Goal: Task Accomplishment & Management: Manage account settings

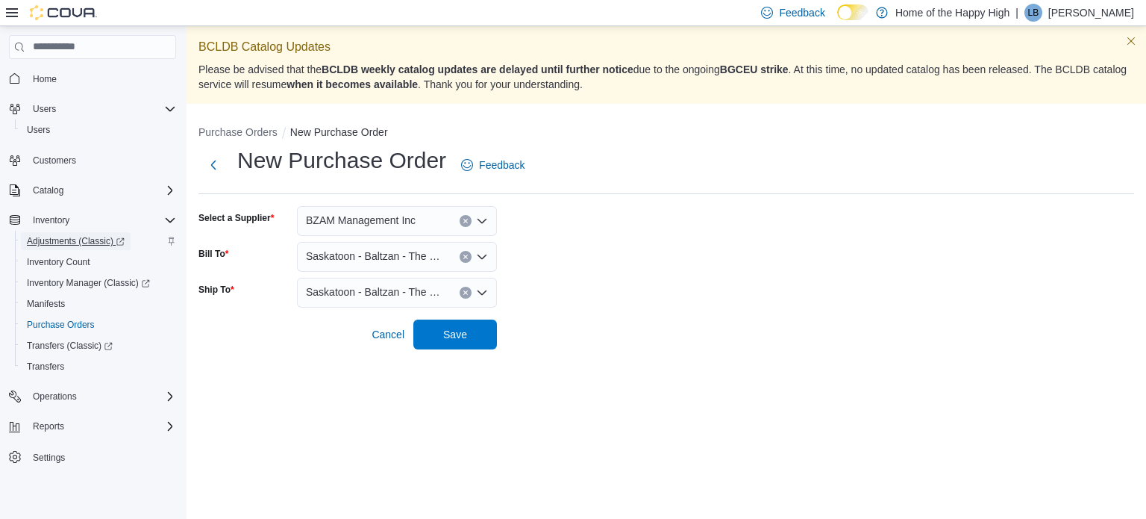
click at [98, 237] on span "Adjustments (Classic)" at bounding box center [76, 241] width 98 height 12
click at [76, 320] on span "Purchase Orders" at bounding box center [61, 325] width 68 height 12
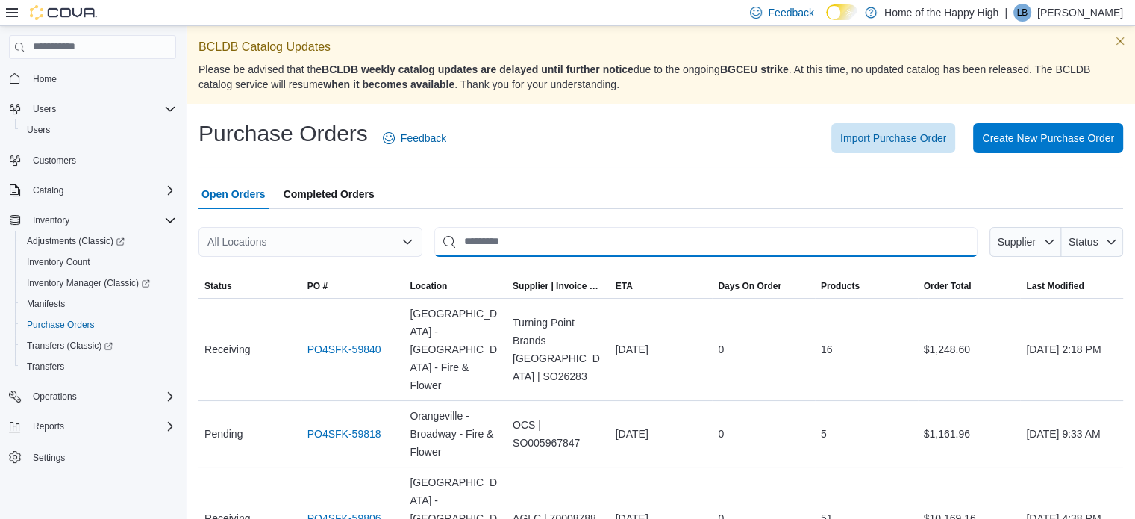
click at [474, 245] on input "This is a search bar. After typing your query, hit enter to filter the results …" at bounding box center [705, 242] width 543 height 30
click at [322, 223] on div at bounding box center [660, 218] width 924 height 18
click at [327, 184] on span "Completed Orders" at bounding box center [329, 194] width 91 height 30
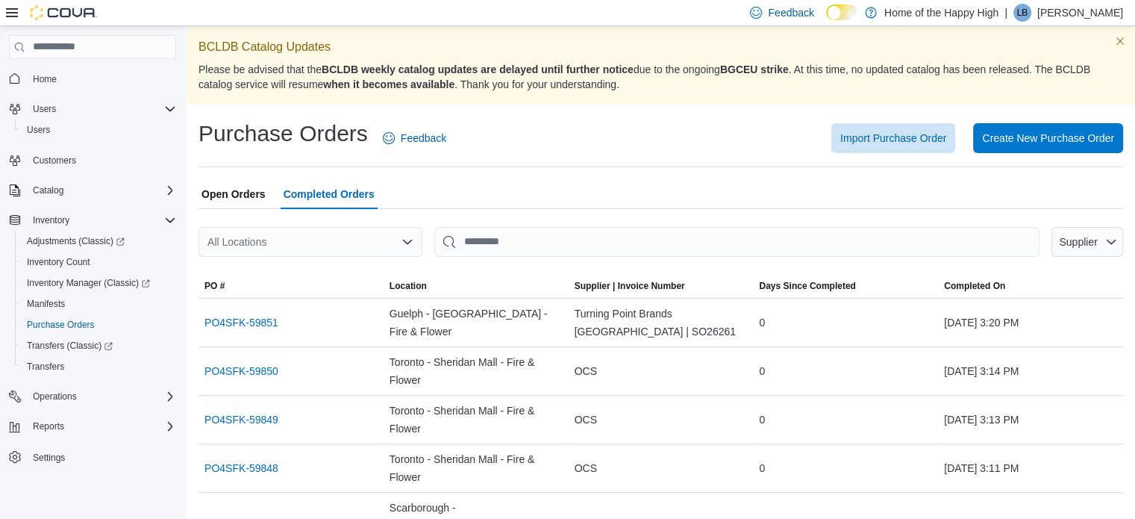
click at [314, 239] on div "All Locations" at bounding box center [310, 242] width 224 height 30
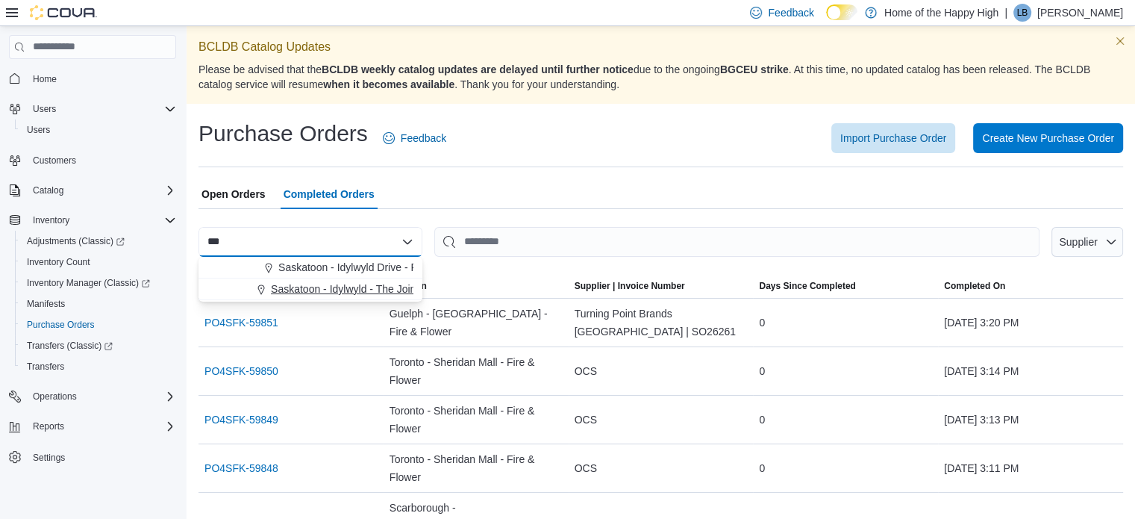
type input "***"
click at [364, 289] on span "Saskatoon - Idylwyld - The Joint" at bounding box center [345, 288] width 148 height 15
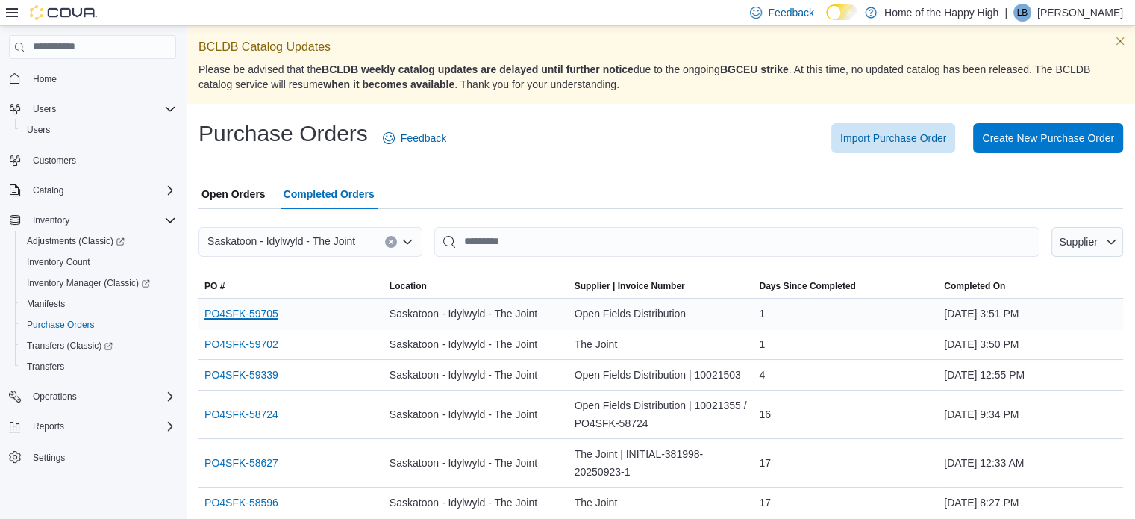
click at [213, 310] on link "PO4SFK-59705" at bounding box center [241, 313] width 74 height 18
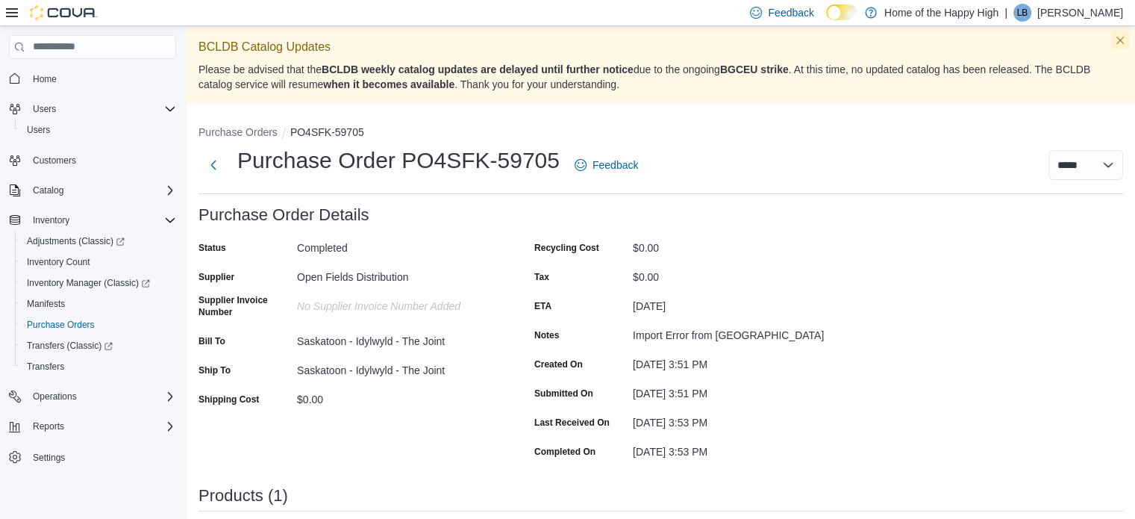
click at [1128, 38] on button "Dismiss this callout" at bounding box center [1120, 40] width 18 height 18
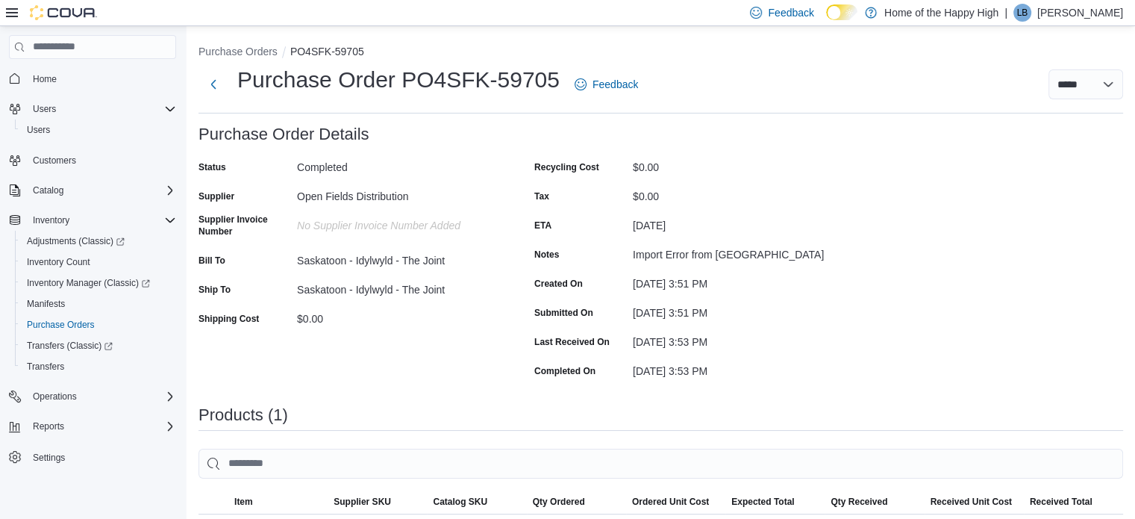
click at [886, 223] on div "Purchase Order: PO4SFK-59705 Feedback Purchase Order Details Status Completed S…" at bounding box center [660, 444] width 924 height 639
click at [68, 314] on button "Purchase Orders" at bounding box center [98, 324] width 167 height 21
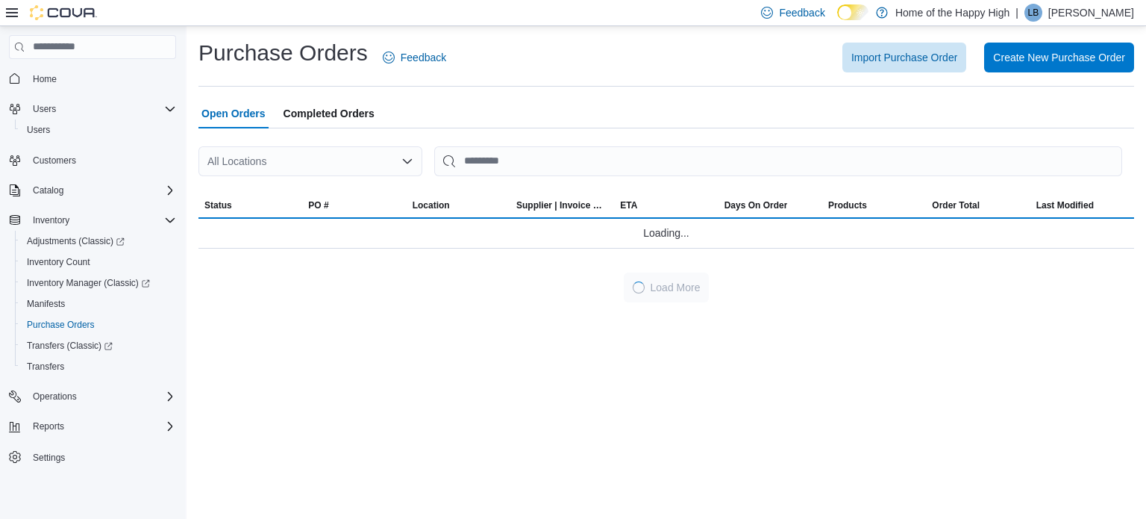
click at [251, 157] on div "All Locations" at bounding box center [310, 161] width 224 height 30
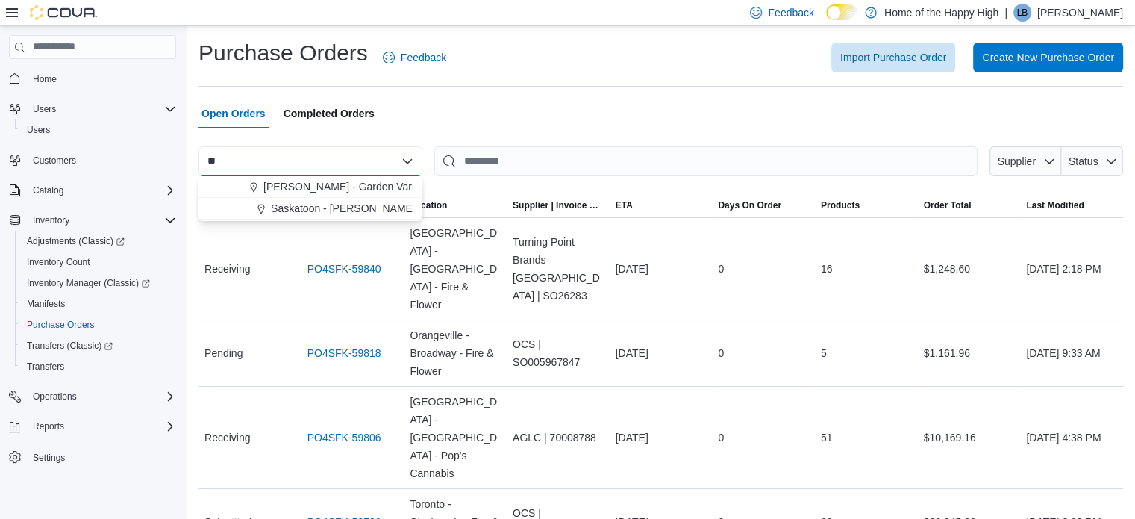
type input "*"
type input "****"
click at [322, 184] on span "Saskatoon - Baltzan - The Joint" at bounding box center [343, 186] width 145 height 15
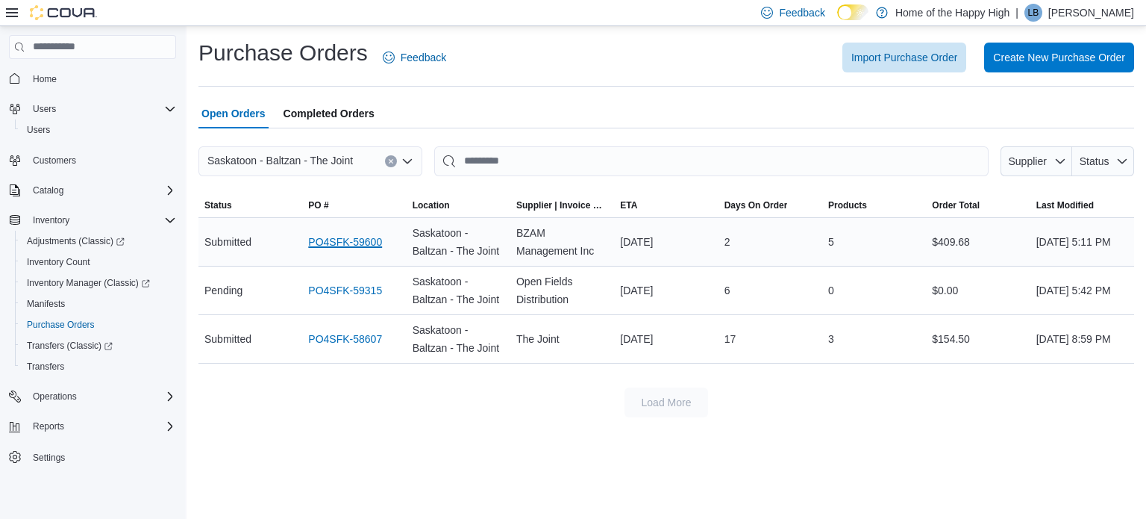
click at [344, 237] on link "PO4SFK-59600" at bounding box center [345, 242] width 74 height 18
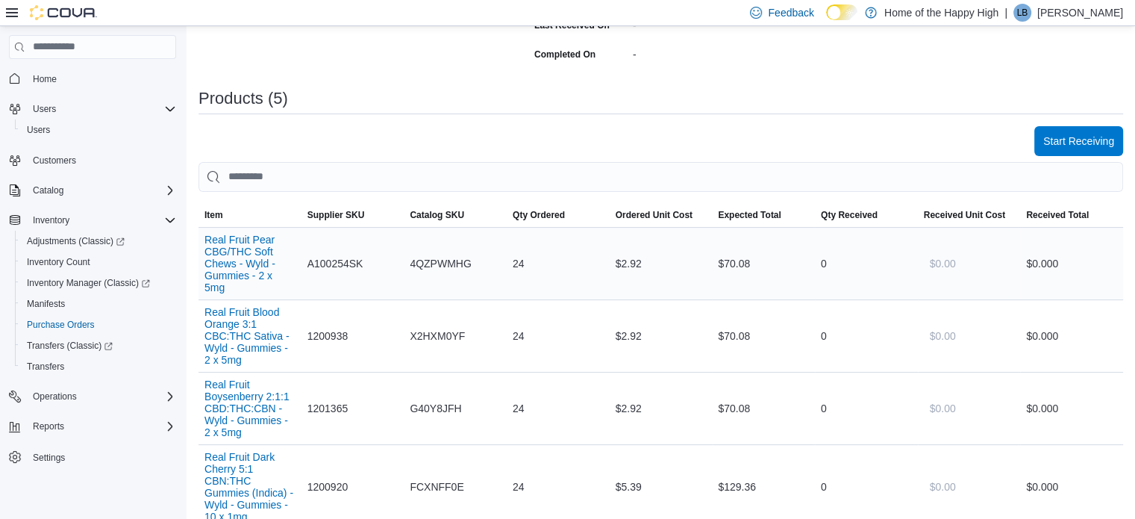
scroll to position [358, 0]
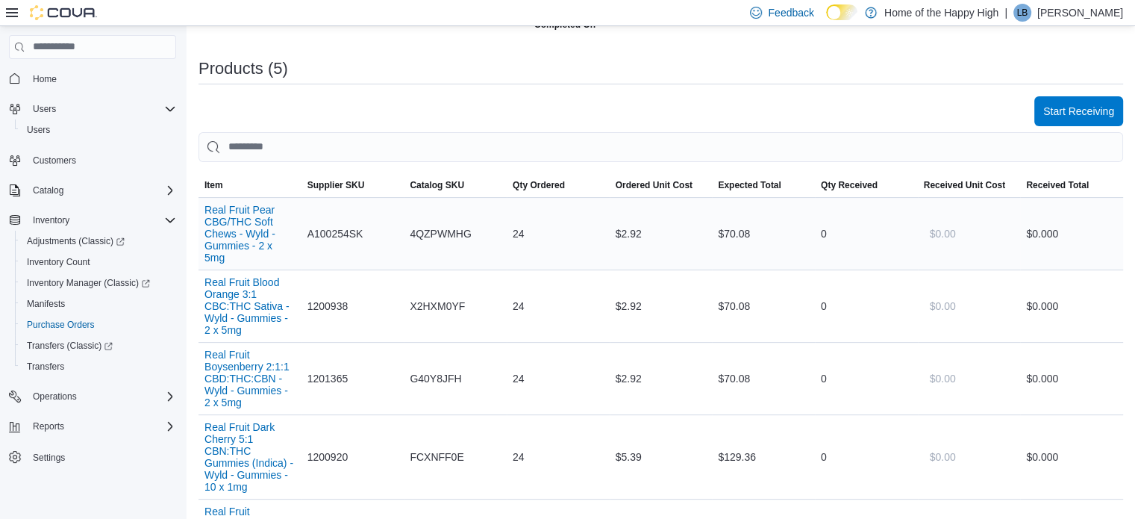
click at [824, 223] on div "0" at bounding box center [866, 234] width 103 height 30
click at [833, 229] on div "0" at bounding box center [866, 234] width 103 height 30
click at [827, 229] on div "0" at bounding box center [866, 234] width 103 height 30
drag, startPoint x: 1074, startPoint y: 93, endPoint x: 1068, endPoint y: 100, distance: 8.5
click at [1068, 100] on div "Purchase Order: PO4SFK-59600 Feedback Purchase Order Details Edit Status Submit…" at bounding box center [660, 276] width 924 height 1018
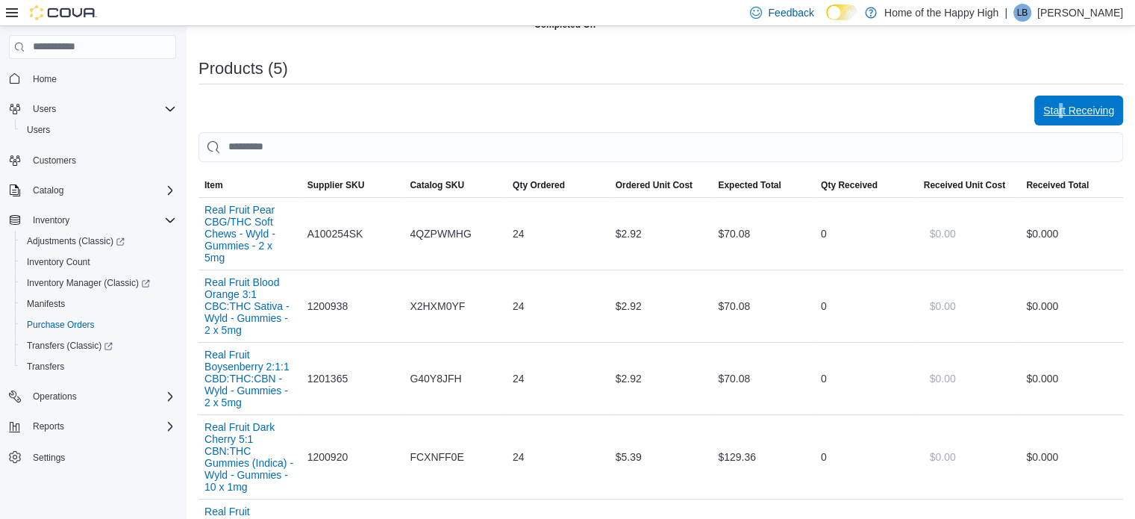
click at [1068, 100] on span "Start Receiving" at bounding box center [1078, 110] width 71 height 30
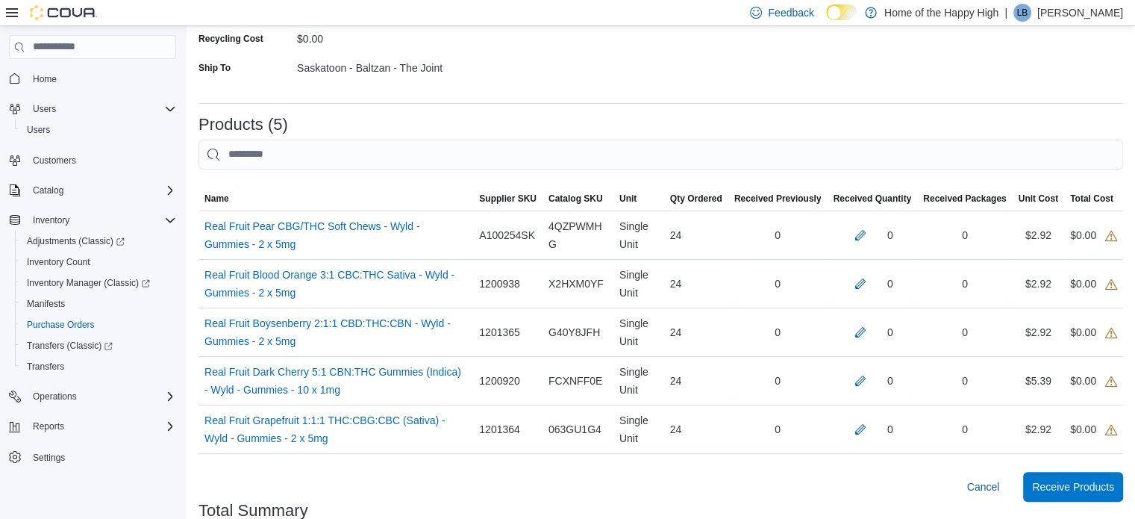
scroll to position [298, 0]
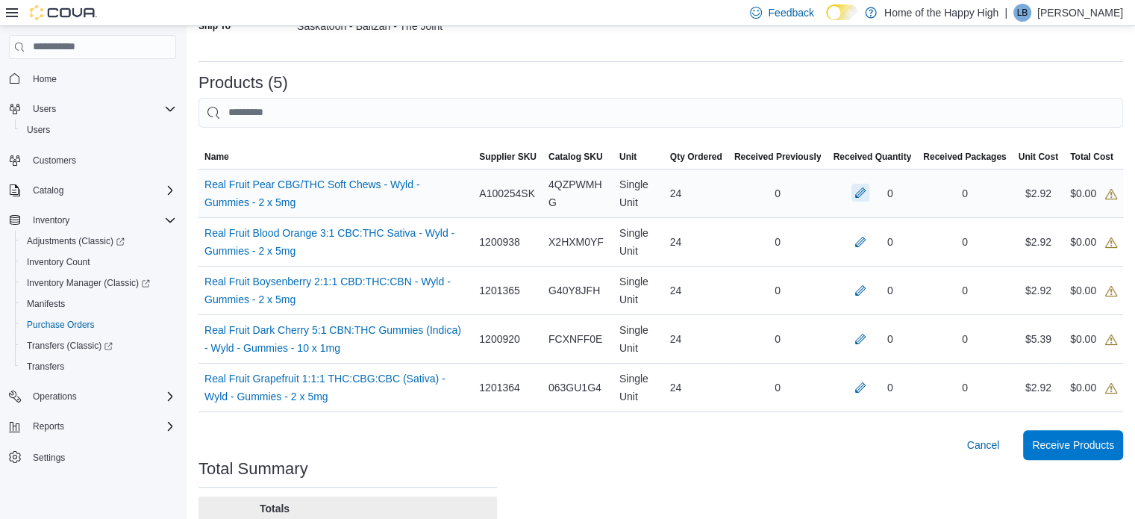
click at [865, 189] on button "button" at bounding box center [860, 193] width 18 height 18
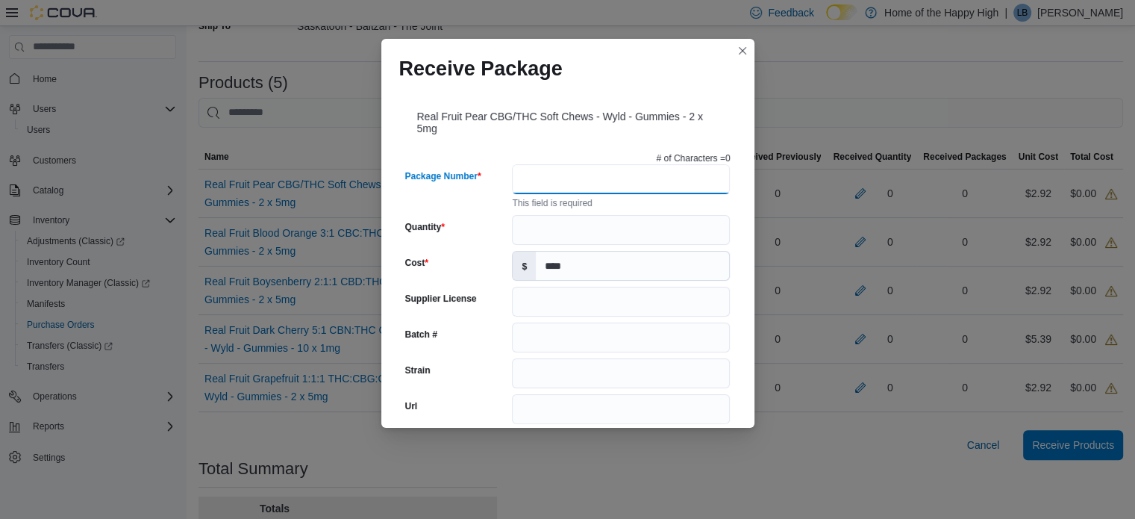
click at [639, 178] on input "Package Number" at bounding box center [621, 179] width 218 height 30
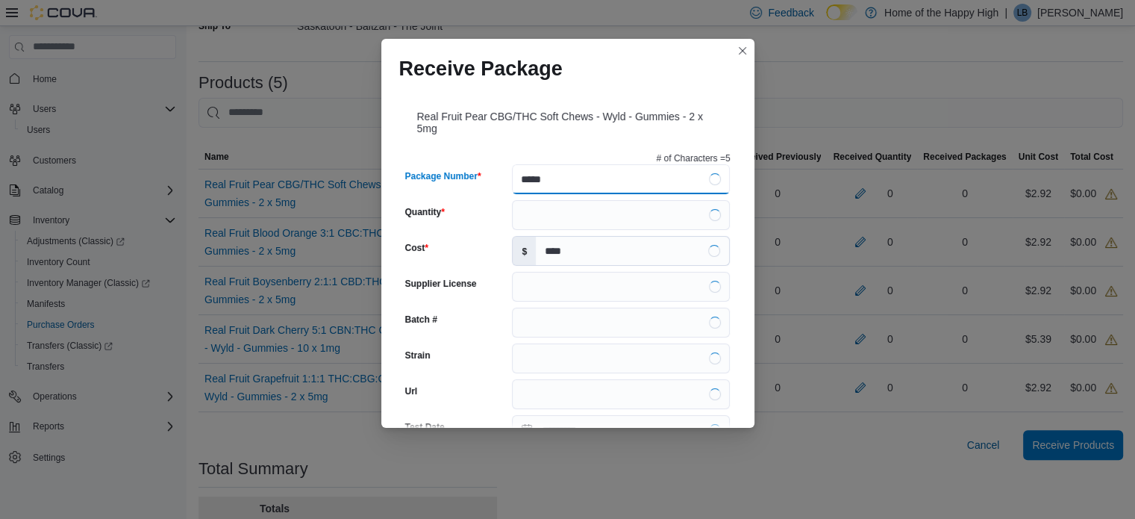
type input "******"
type input "**********"
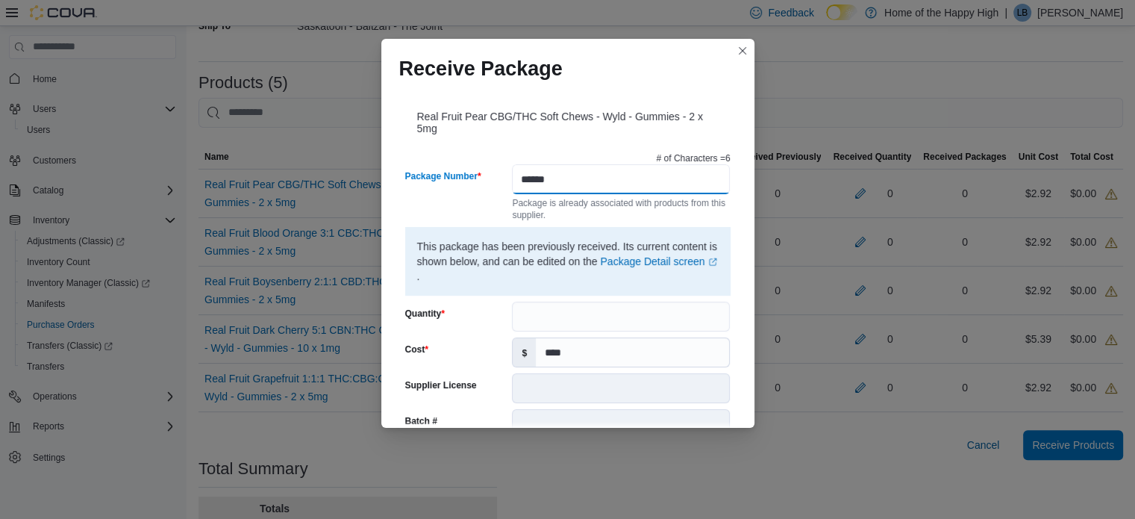
type input "******"
click at [604, 306] on input "Quantity" at bounding box center [621, 316] width 218 height 30
type input "**"
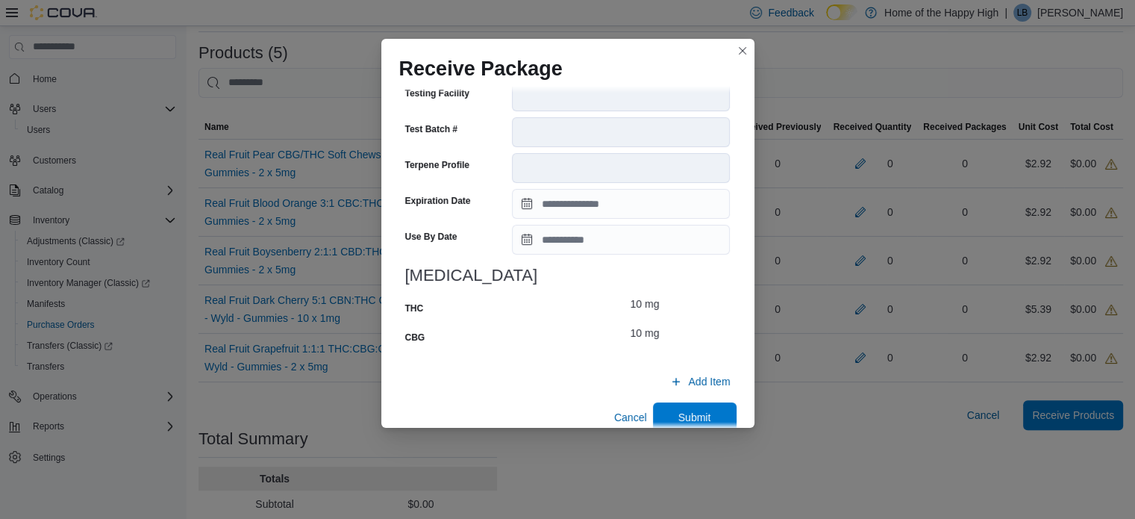
scroll to position [600, 0]
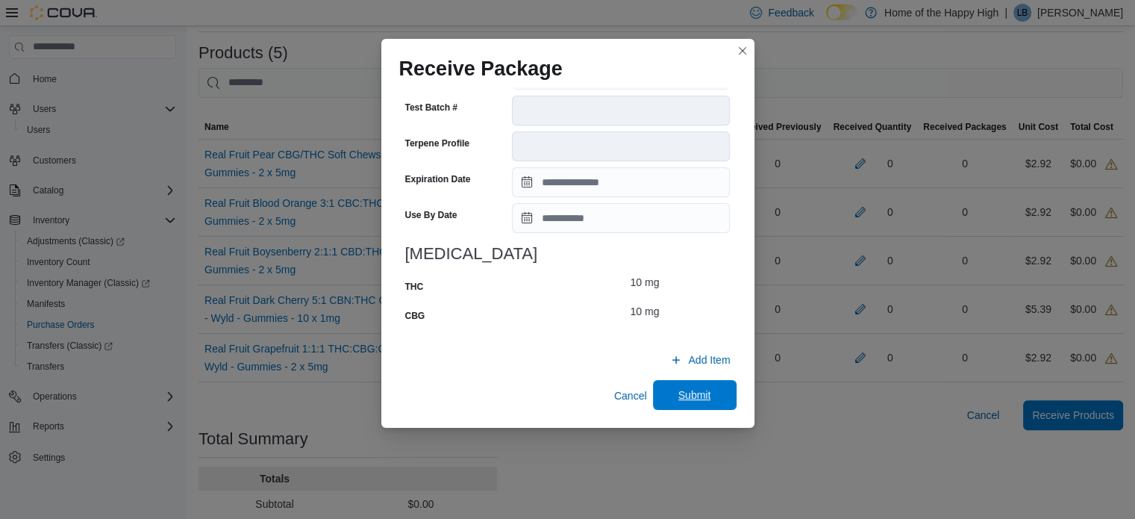
click at [689, 383] on span "Submit" at bounding box center [695, 395] width 66 height 30
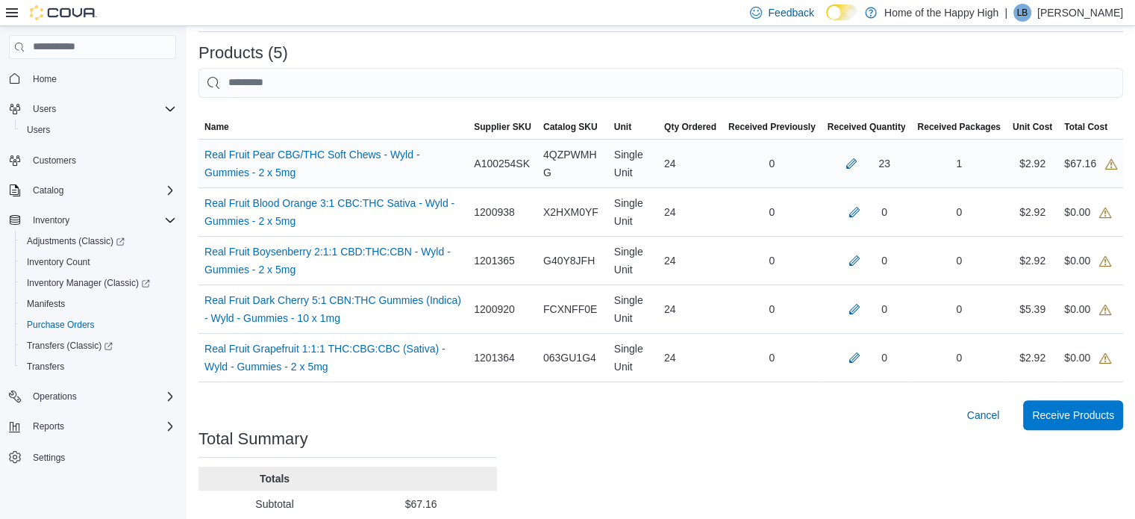
click at [890, 164] on div "23" at bounding box center [884, 163] width 12 height 18
click at [859, 155] on button "button" at bounding box center [851, 163] width 18 height 18
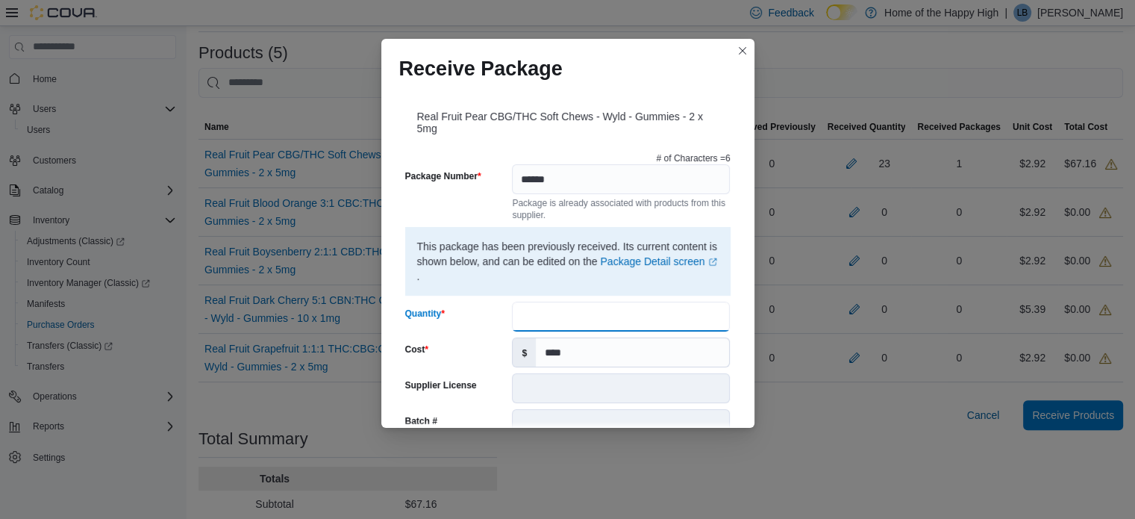
click at [546, 313] on input "**" at bounding box center [621, 316] width 218 height 30
type input "**"
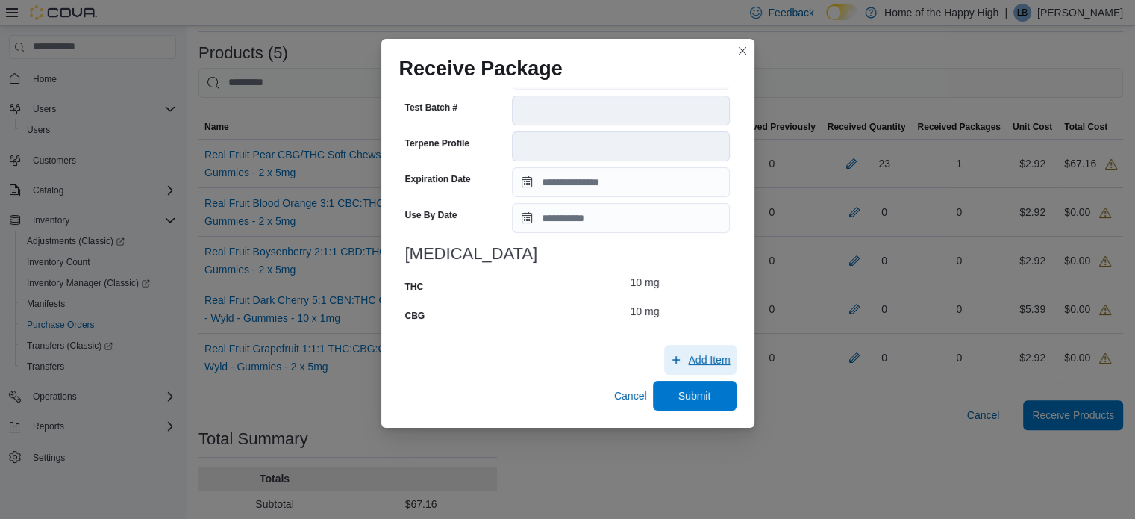
click at [707, 361] on span "Add Item" at bounding box center [709, 359] width 42 height 15
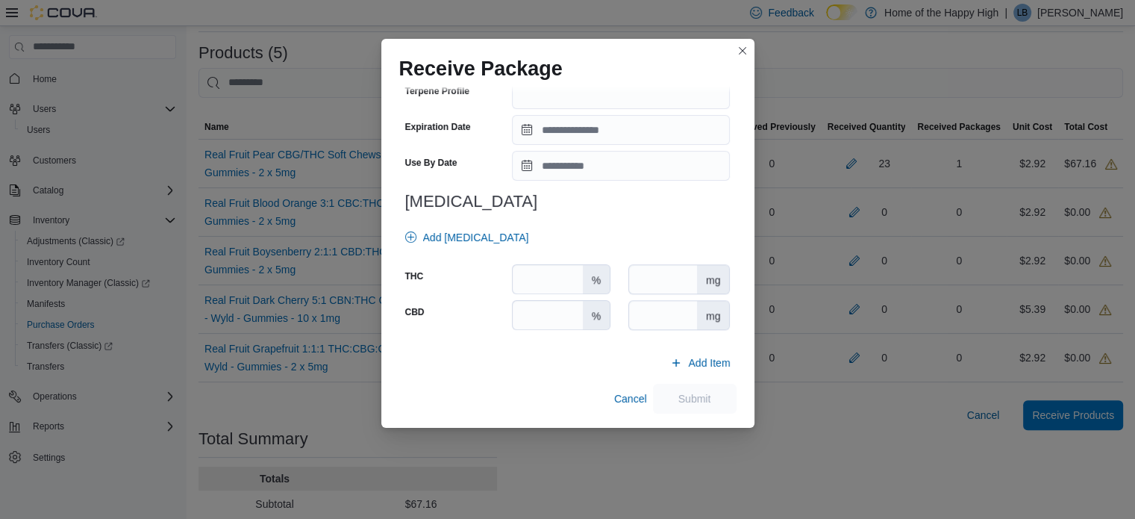
scroll to position [1388, 0]
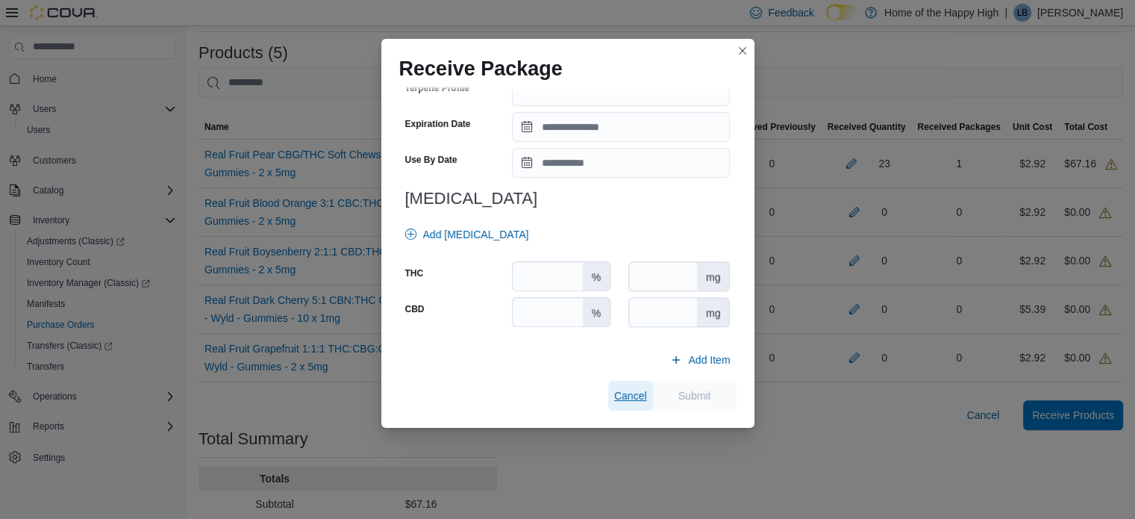
click at [618, 386] on span "Cancel" at bounding box center [630, 395] width 33 height 30
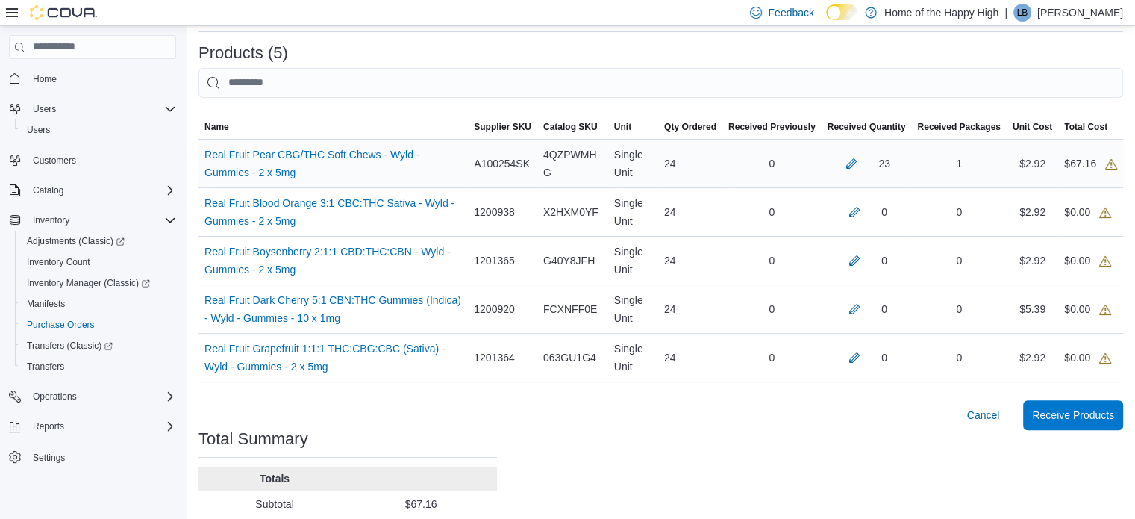
click at [845, 164] on div "23" at bounding box center [866, 163] width 78 height 18
click at [860, 163] on button "button" at bounding box center [851, 163] width 18 height 18
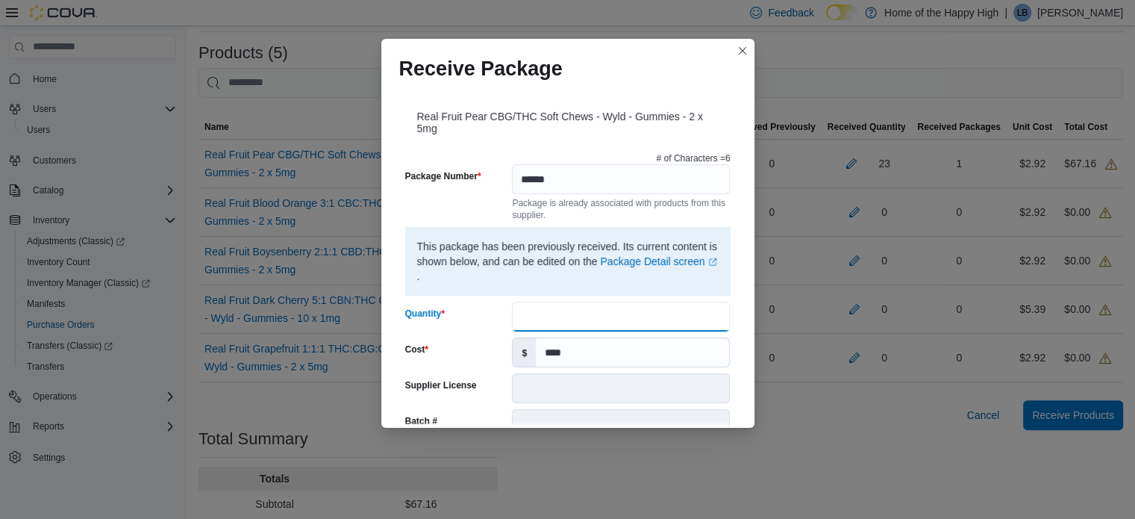
click at [546, 313] on input "**" at bounding box center [621, 316] width 218 height 30
type input "**"
click at [731, 357] on div "**********" at bounding box center [567, 257] width 373 height 341
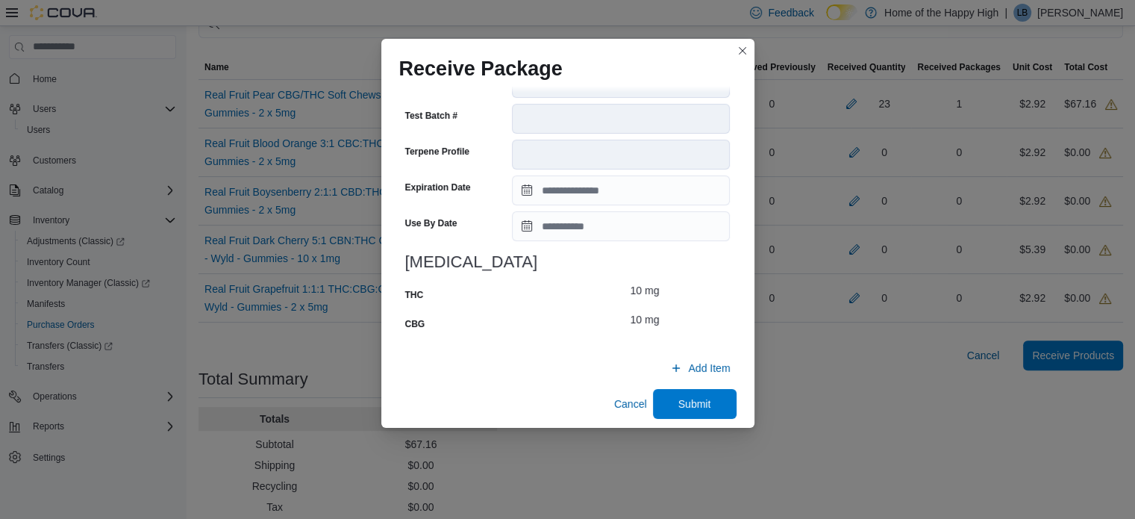
scroll to position [600, 0]
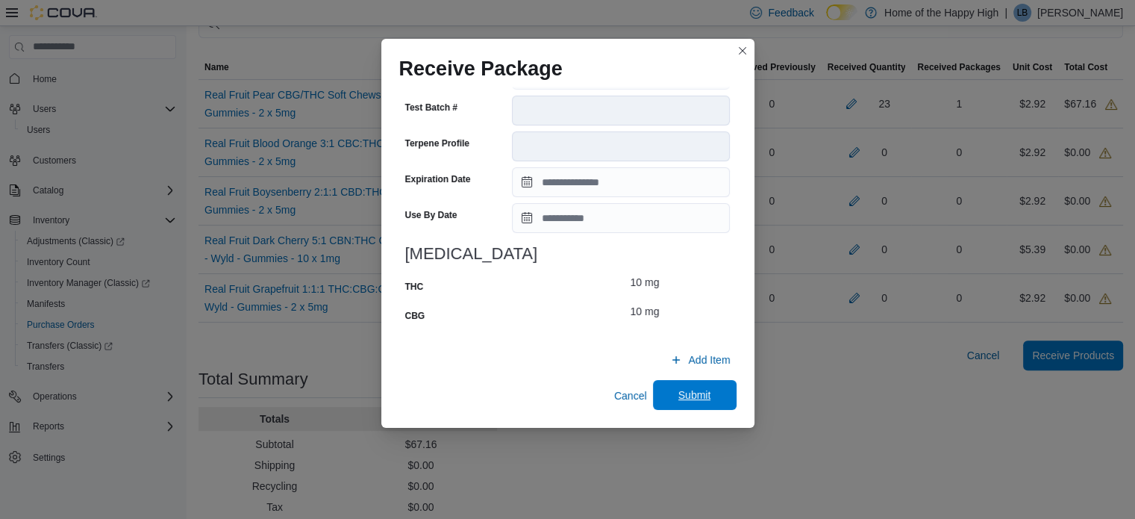
click at [688, 395] on span "Submit" at bounding box center [694, 394] width 33 height 15
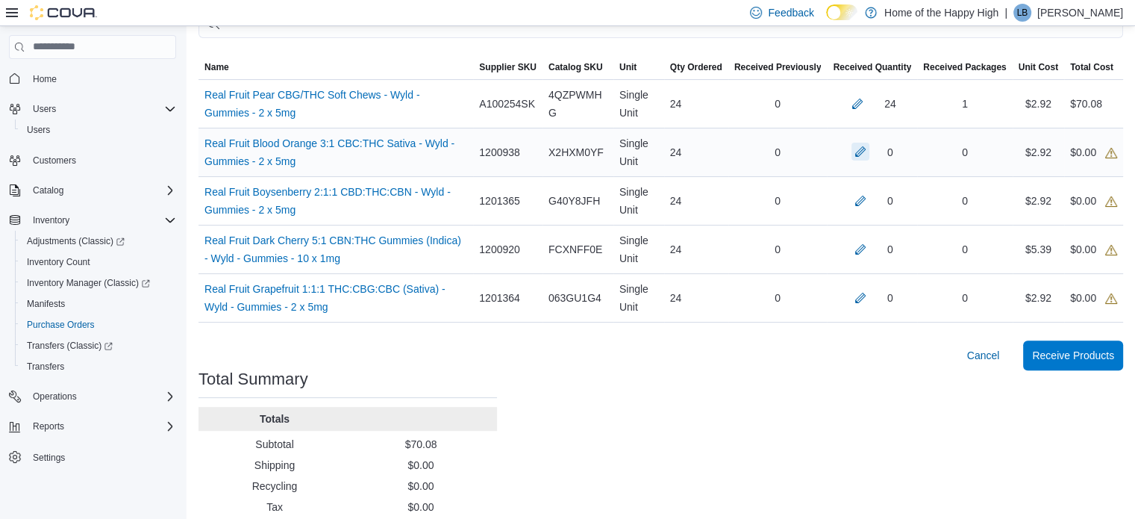
click at [869, 152] on button "button" at bounding box center [860, 151] width 18 height 18
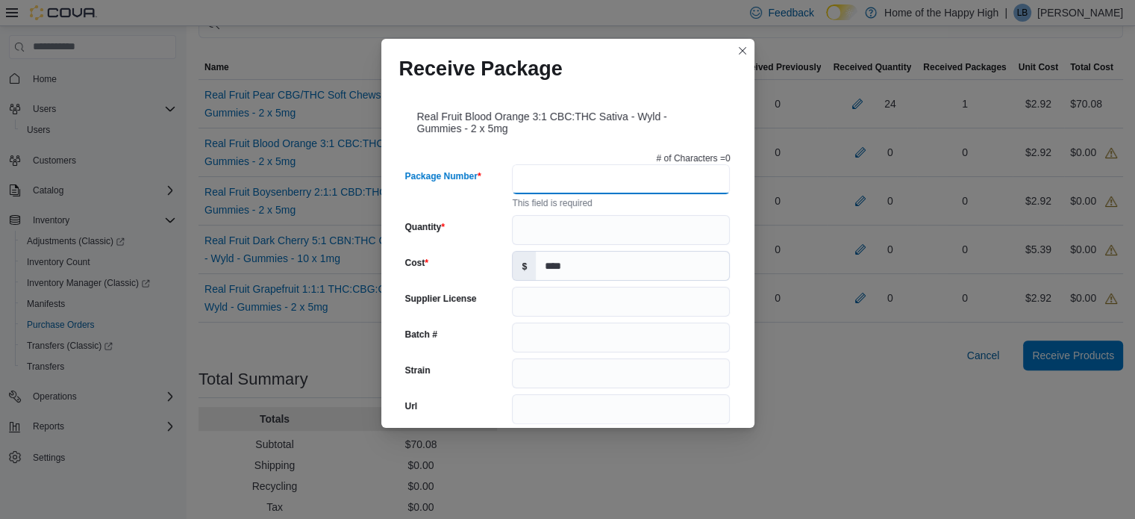
click at [617, 172] on input "Package Number" at bounding box center [621, 179] width 218 height 30
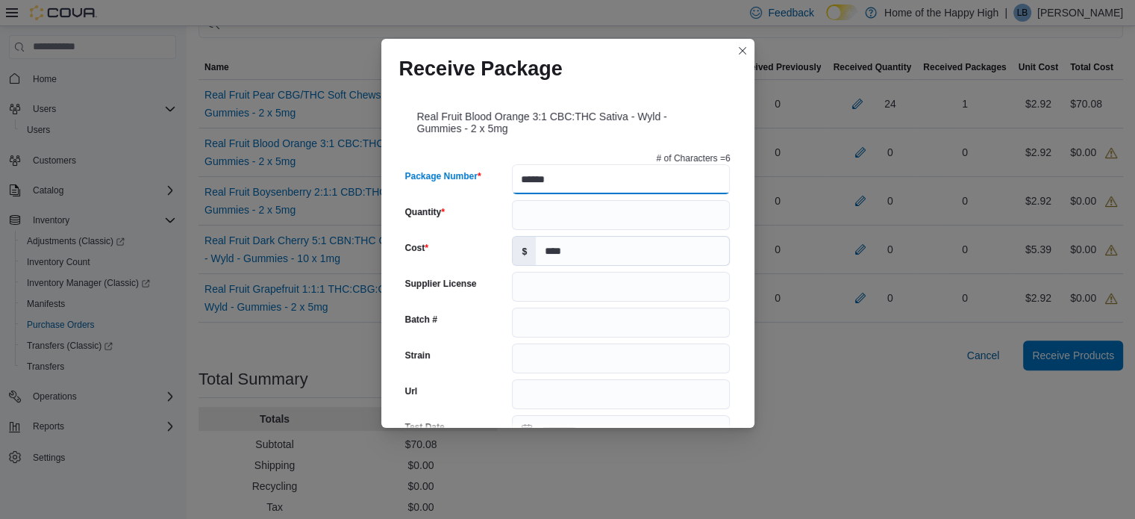
type input "******"
click at [555, 206] on input "Quantity" at bounding box center [621, 215] width 218 height 30
type input "**"
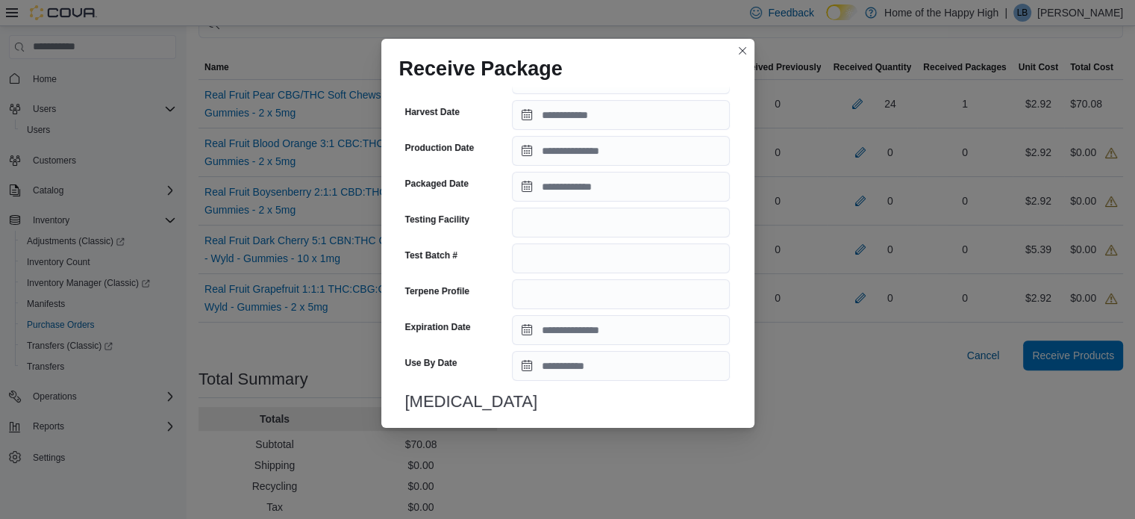
scroll to position [325, 0]
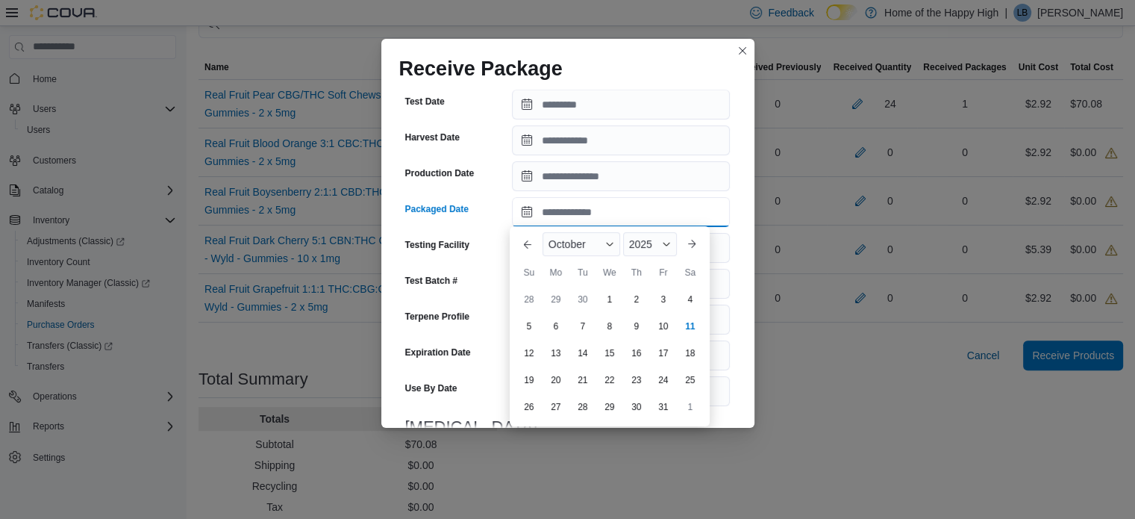
click at [526, 217] on input "Packaged Date" at bounding box center [621, 212] width 218 height 30
click at [549, 224] on input "Packaged Date" at bounding box center [621, 212] width 218 height 30
click at [731, 102] on div "Real Fruit Blood Orange 3:1 CBC:THC Sativa - Wyld - Gummies - 2 x 5mg # of Char…" at bounding box center [567, 257] width 373 height 341
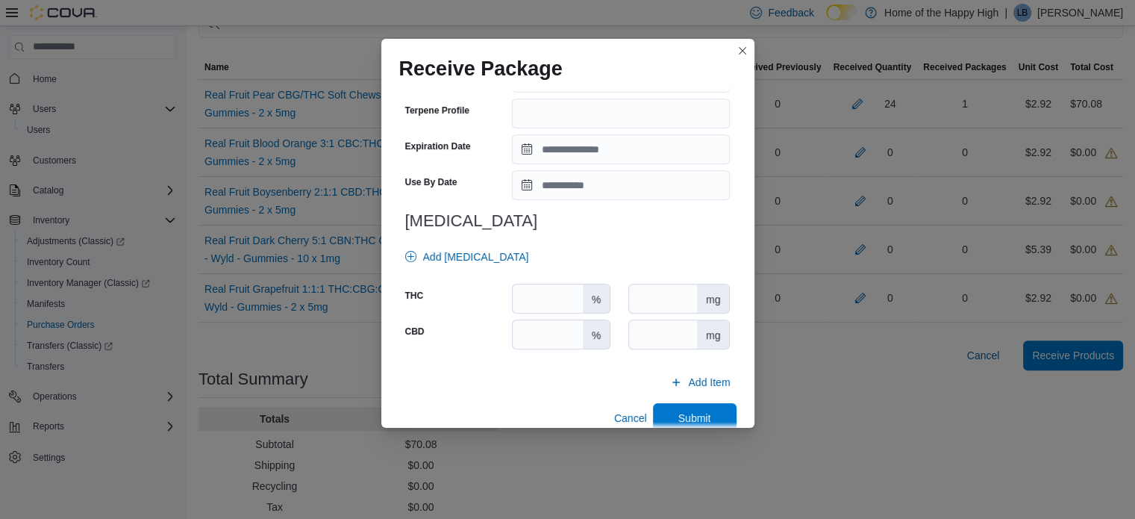
scroll to position [554, 0]
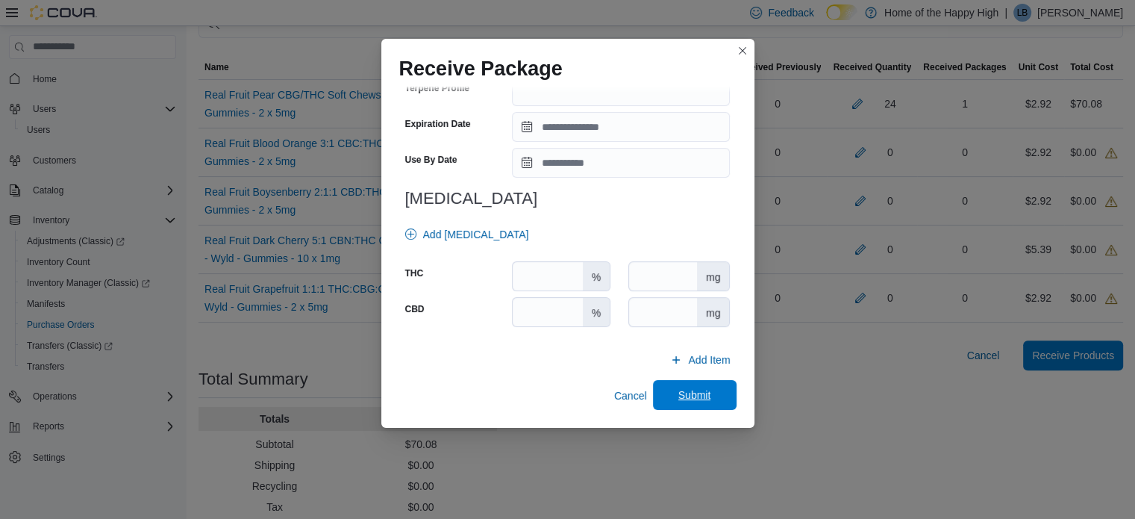
click at [665, 387] on span "Submit" at bounding box center [695, 395] width 66 height 30
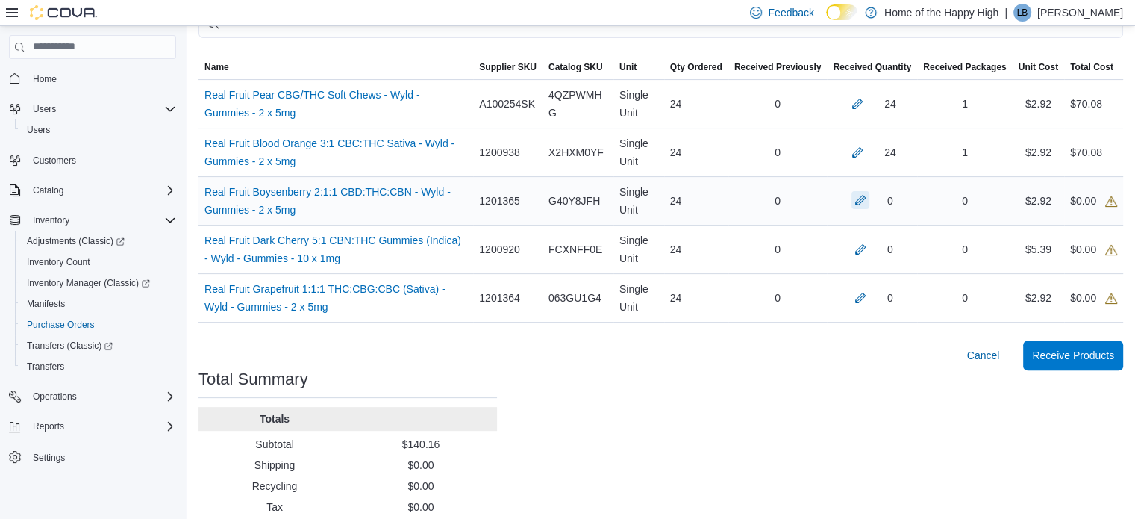
click at [869, 202] on button "button" at bounding box center [860, 200] width 18 height 18
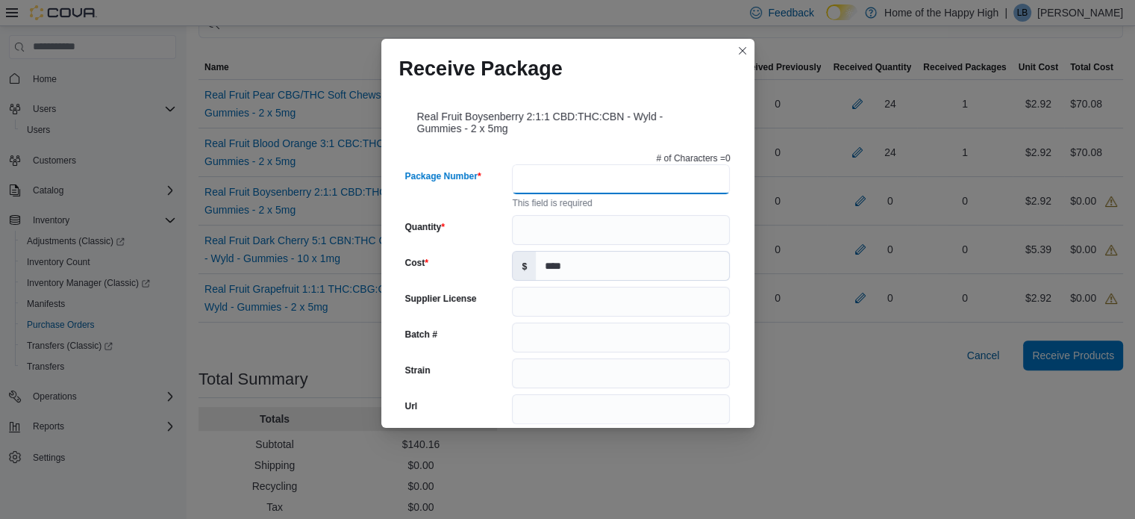
click at [671, 183] on input "Package Number" at bounding box center [621, 179] width 218 height 30
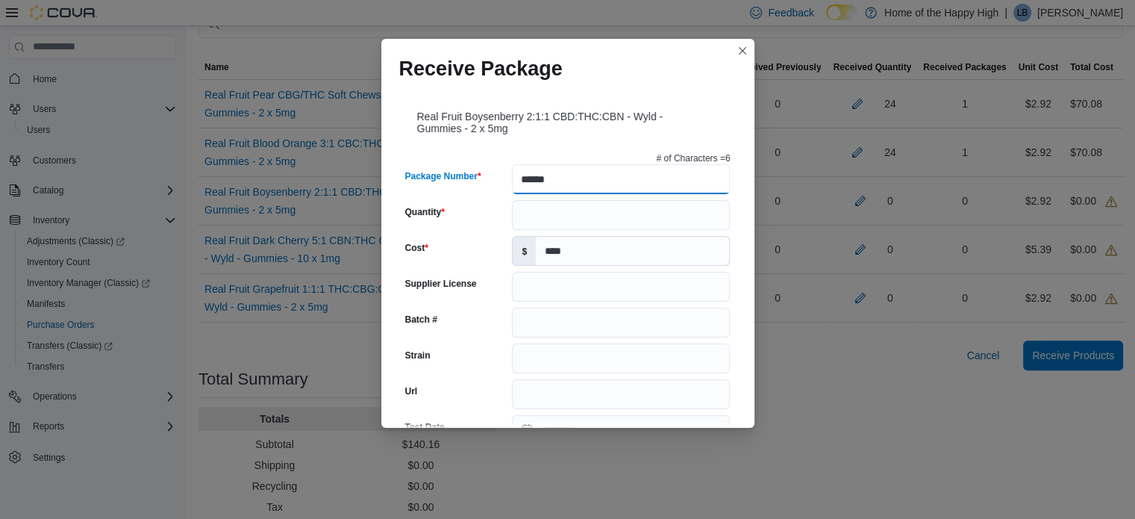
type input "******"
click at [577, 213] on input "Quantity" at bounding box center [621, 215] width 218 height 30
type input "**"
drag, startPoint x: 755, startPoint y: 180, endPoint x: 743, endPoint y: 210, distance: 32.1
click at [743, 210] on div "Receive Package Real Fruit Boysenberry 2:1:1 CBD:THC:CBN - Wyld - Gummies - 2 x…" at bounding box center [567, 259] width 1135 height 519
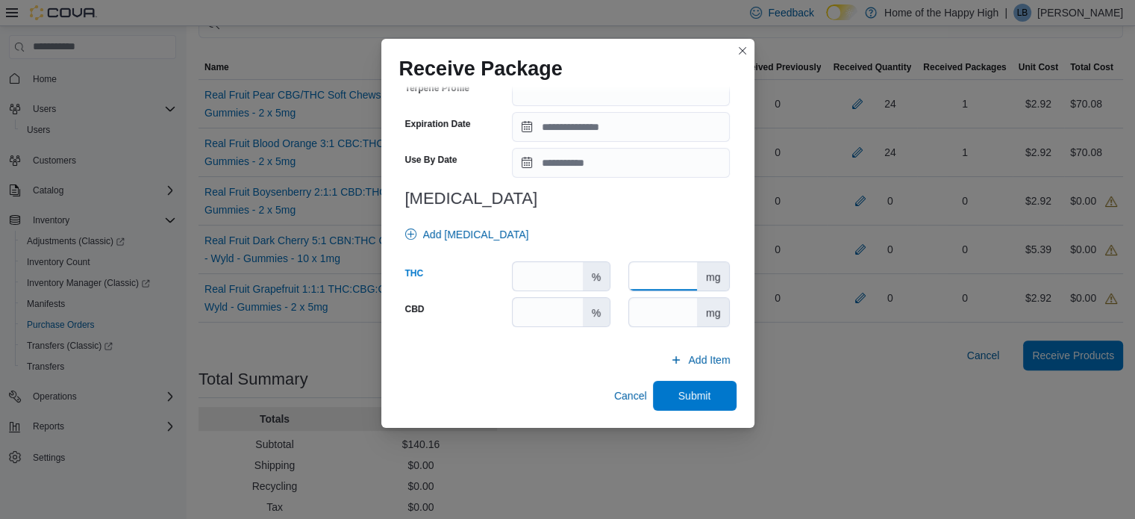
click at [629, 282] on input "number" at bounding box center [663, 276] width 68 height 28
type input "**"
click at [638, 307] on input "number" at bounding box center [663, 312] width 68 height 28
type input "**"
click at [662, 381] on span "Submit" at bounding box center [695, 395] width 66 height 30
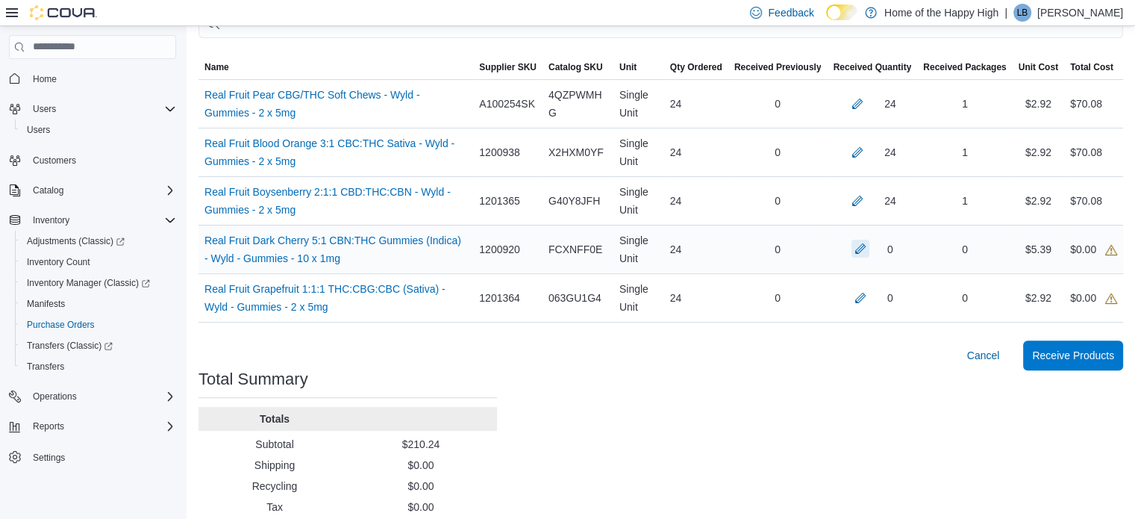
click at [868, 250] on button "button" at bounding box center [860, 248] width 18 height 18
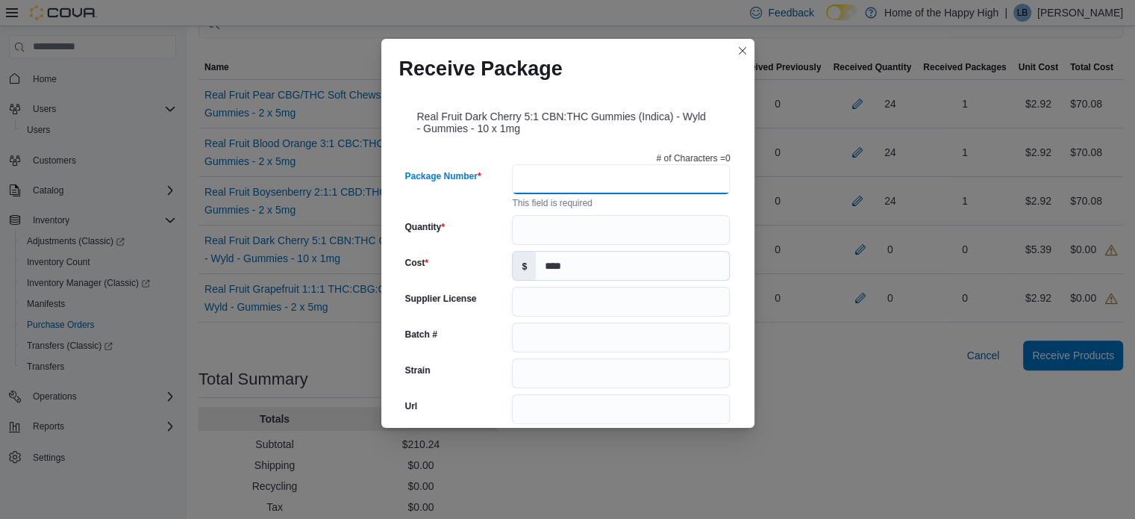
click at [653, 184] on input "Package Number" at bounding box center [621, 179] width 218 height 30
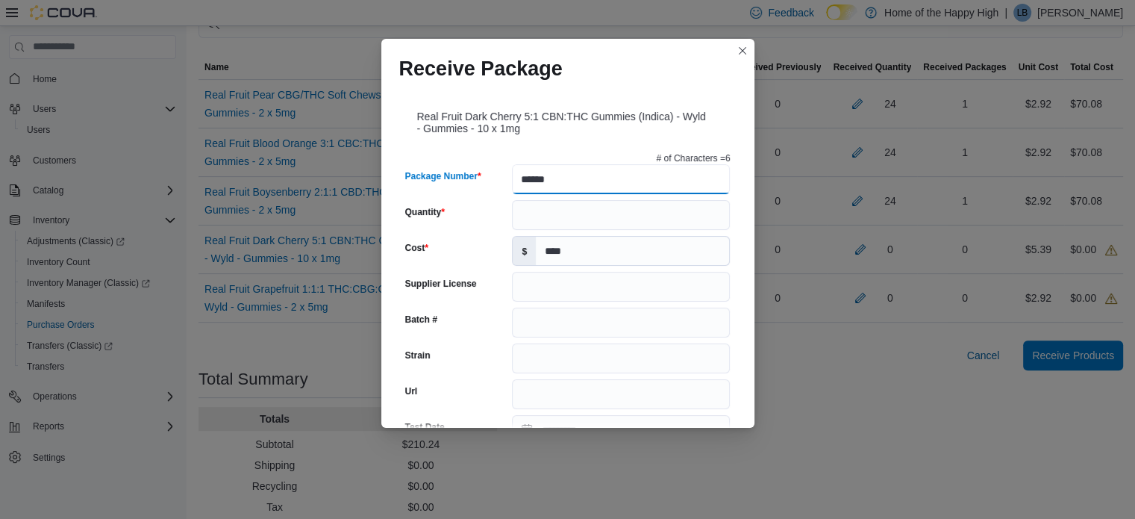
type input "******"
click at [633, 211] on input "Quantity" at bounding box center [621, 215] width 218 height 30
type input "*"
type input "**"
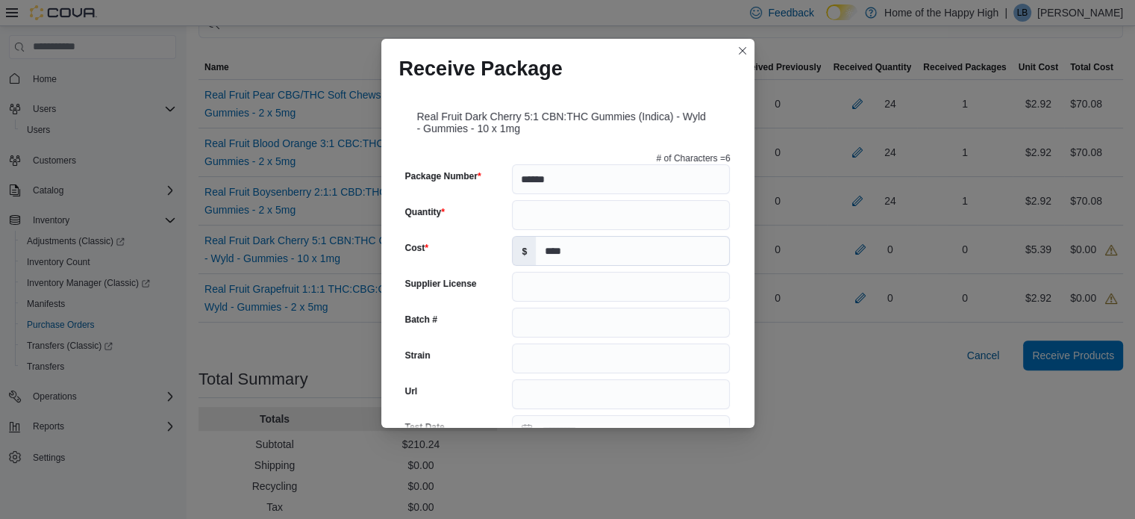
click at [740, 213] on div "Real Fruit Dark Cherry 5:1 CBN:THC Gummies (Indica) - Wyld - Gummies - 10 x 1mg…" at bounding box center [567, 257] width 373 height 341
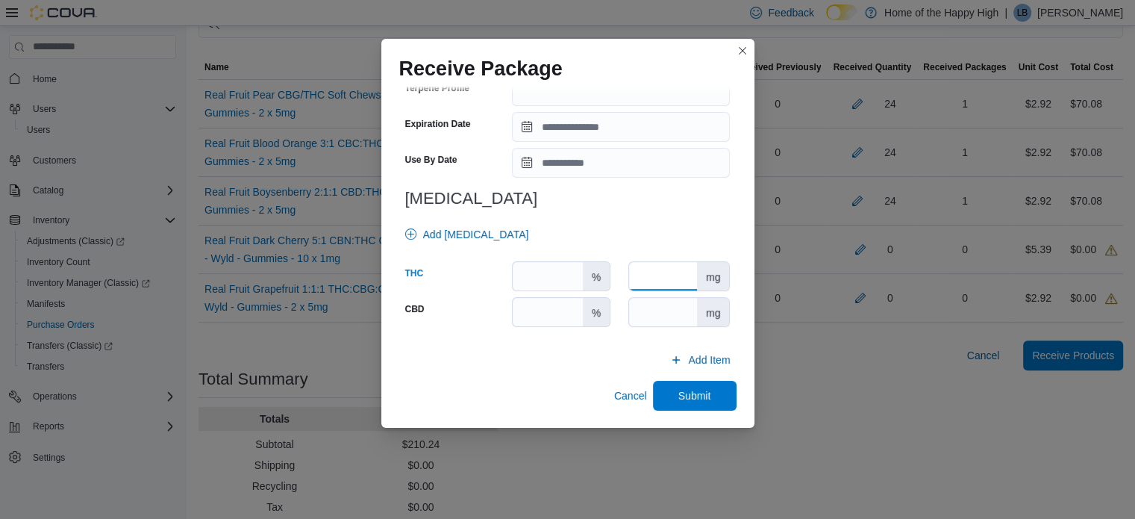
click at [674, 289] on input "number" at bounding box center [663, 276] width 68 height 28
type input "**"
click at [663, 304] on input "number" at bounding box center [663, 312] width 68 height 28
type input "*"
click at [662, 392] on span "Submit" at bounding box center [695, 395] width 66 height 30
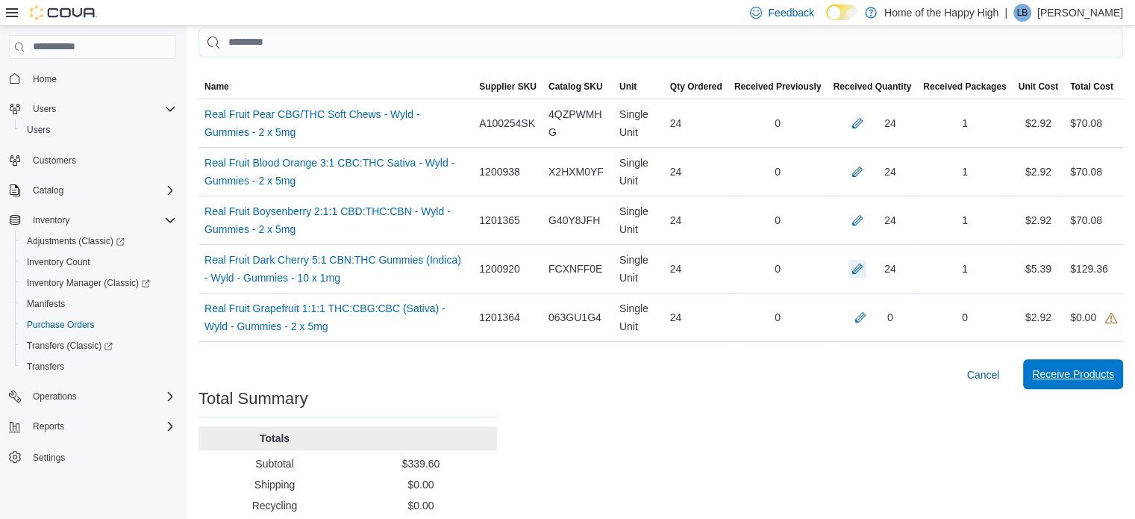
scroll to position [368, 0]
click at [1069, 380] on span "Receive Products" at bounding box center [1073, 374] width 82 height 15
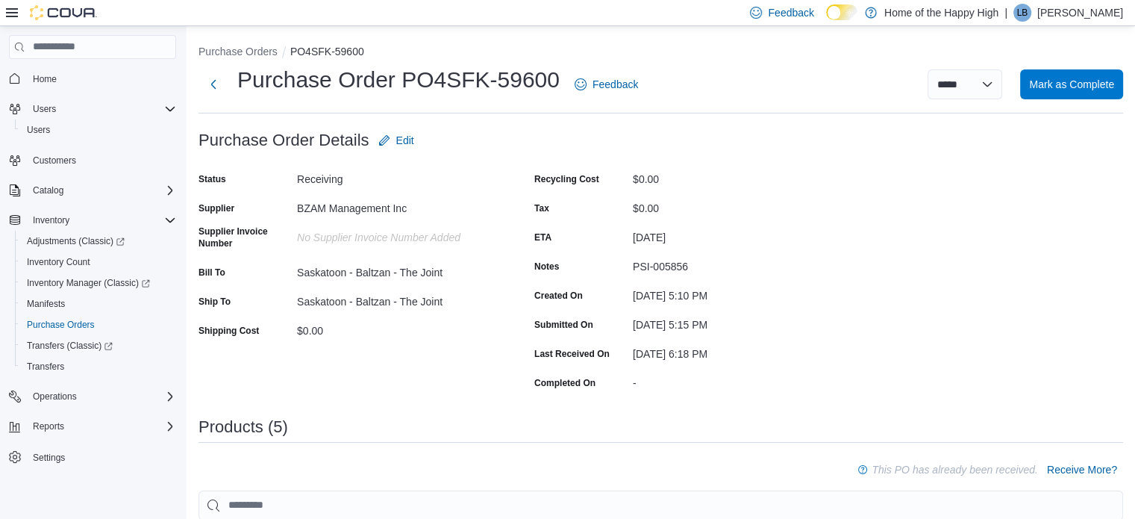
click at [86, 320] on span "Purchase Orders" at bounding box center [61, 325] width 68 height 12
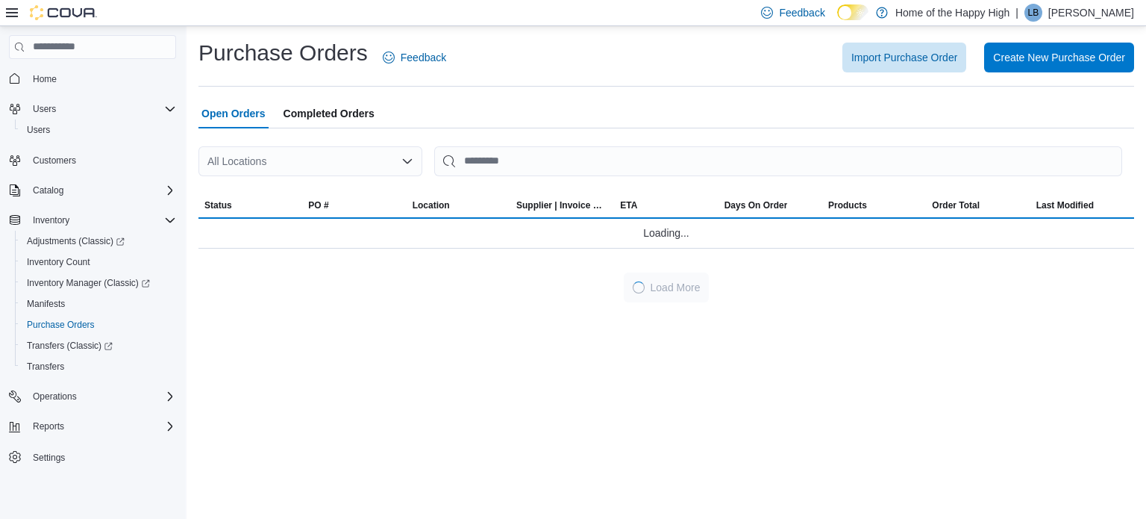
click at [351, 154] on div "All Locations" at bounding box center [310, 161] width 224 height 30
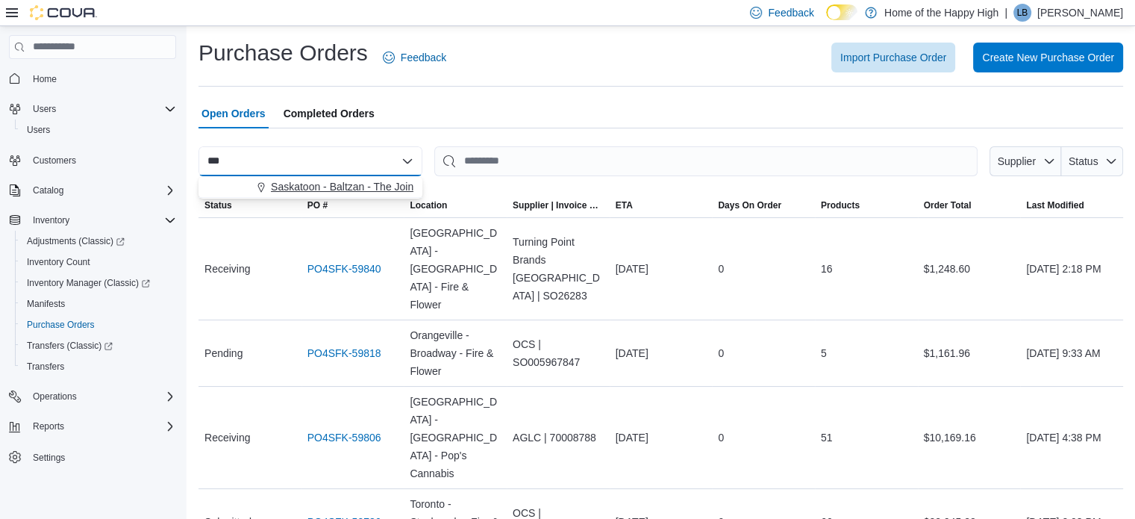
type input "***"
click at [344, 181] on span "Saskatoon - Baltzan - The Joint" at bounding box center [343, 186] width 145 height 15
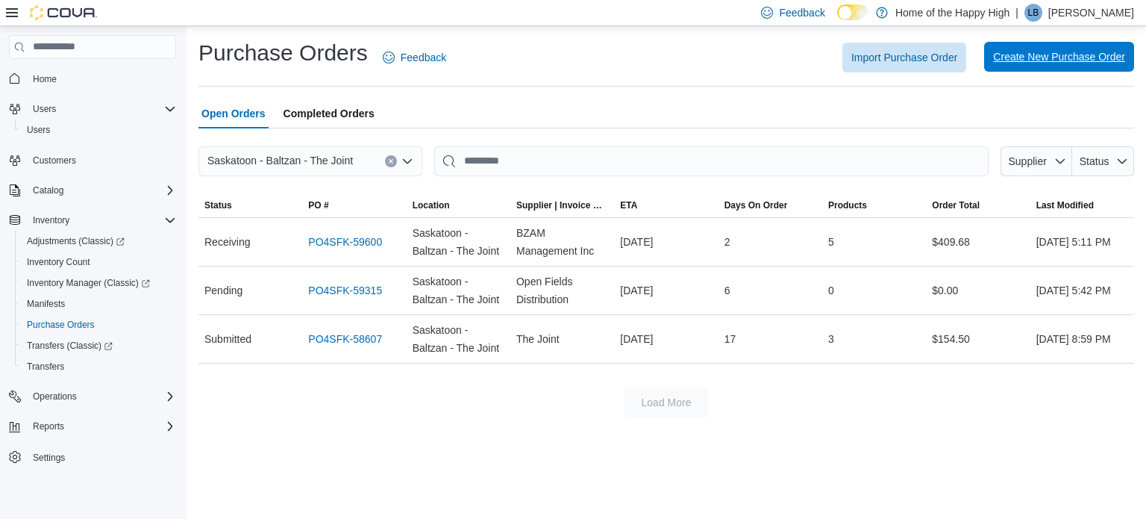
click at [1041, 48] on span "Create New Purchase Order" at bounding box center [1059, 57] width 132 height 30
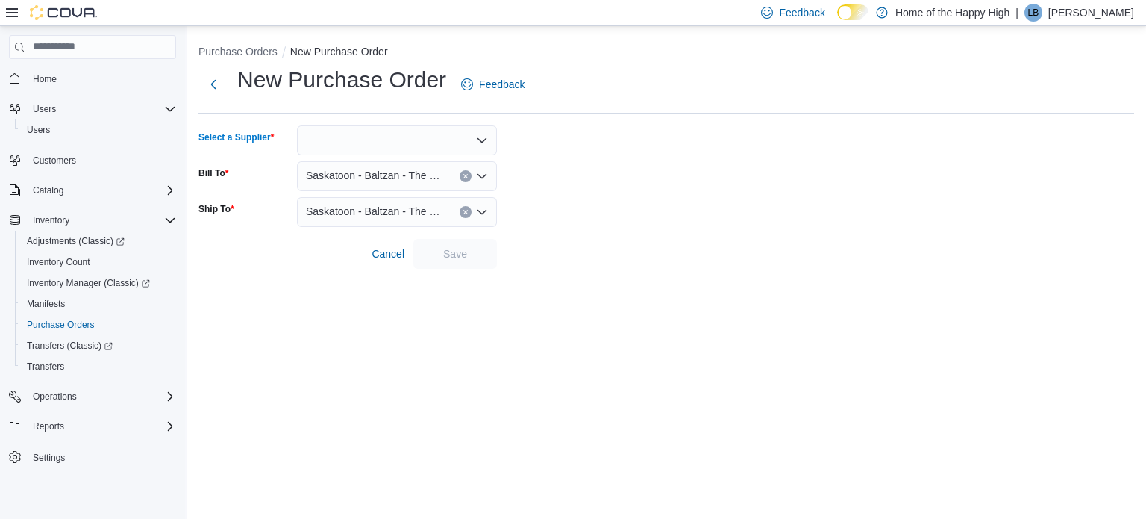
click at [418, 140] on div at bounding box center [397, 140] width 200 height 30
type input "****"
click at [433, 157] on button "BZAM Management Inc" at bounding box center [397, 166] width 200 height 22
click at [436, 256] on span "Save" at bounding box center [455, 253] width 66 height 30
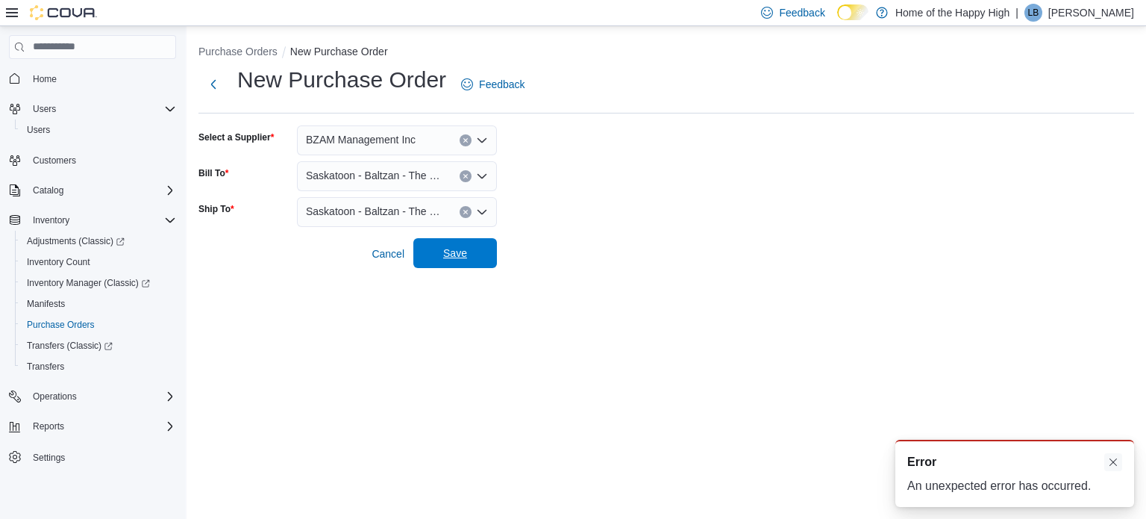
drag, startPoint x: 1115, startPoint y: 464, endPoint x: 461, endPoint y: 251, distance: 688.0
click at [461, 251] on div "A new notification appears Error An unexpected error has occurred. Feedback Dar…" at bounding box center [573, 259] width 1146 height 519
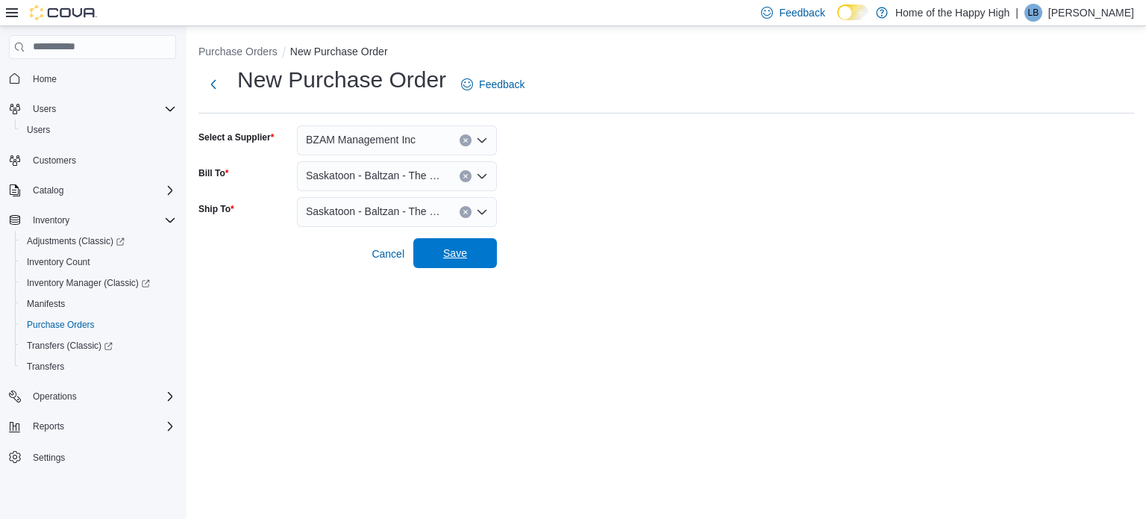
click at [461, 251] on span "Save" at bounding box center [455, 252] width 24 height 15
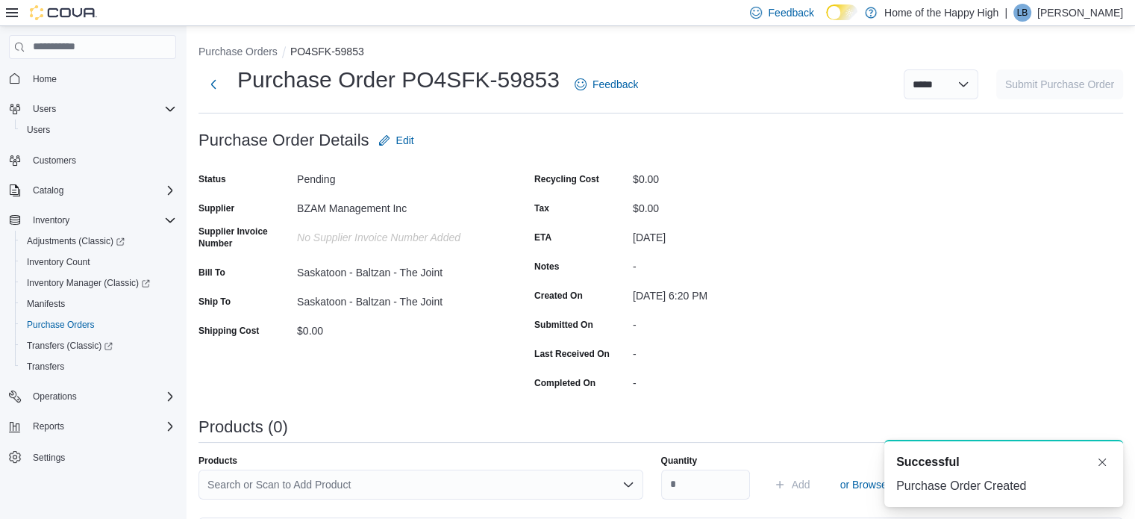
click at [361, 234] on div "No Supplier Invoice Number added" at bounding box center [397, 234] width 200 height 18
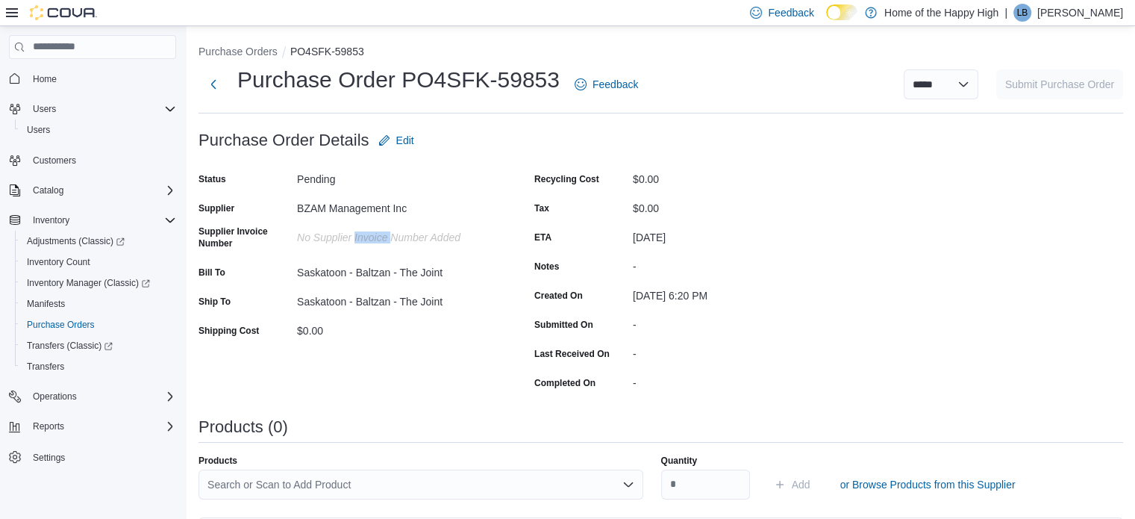
click at [361, 234] on div "No Supplier Invoice Number added" at bounding box center [397, 234] width 200 height 18
click at [399, 137] on span "Edit" at bounding box center [405, 140] width 18 height 15
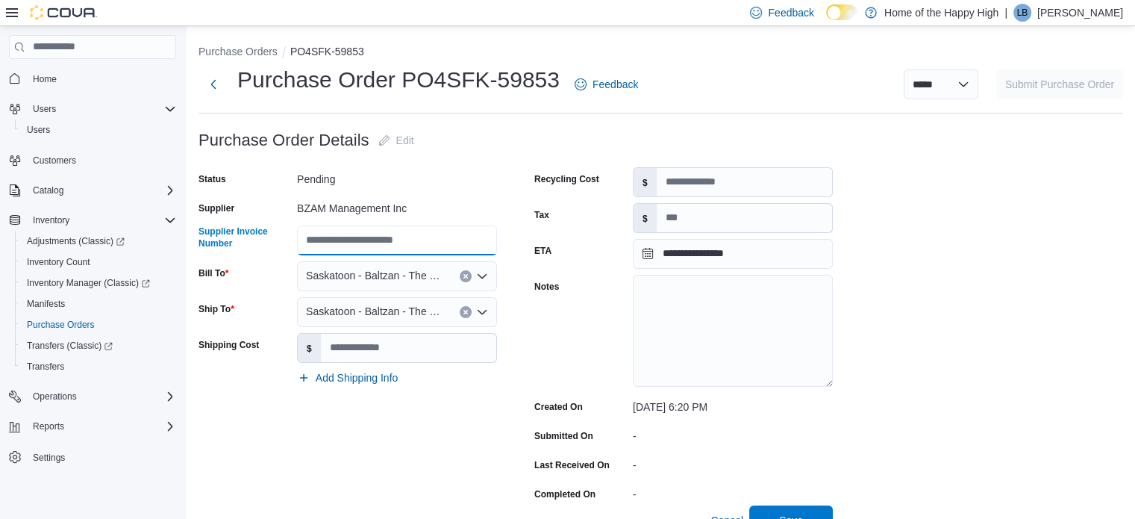
click at [409, 247] on input "Supplier Invoice Number" at bounding box center [397, 240] width 200 height 30
click at [408, 84] on h1 "Purchase Order PO4SFK-59853" at bounding box center [398, 80] width 322 height 30
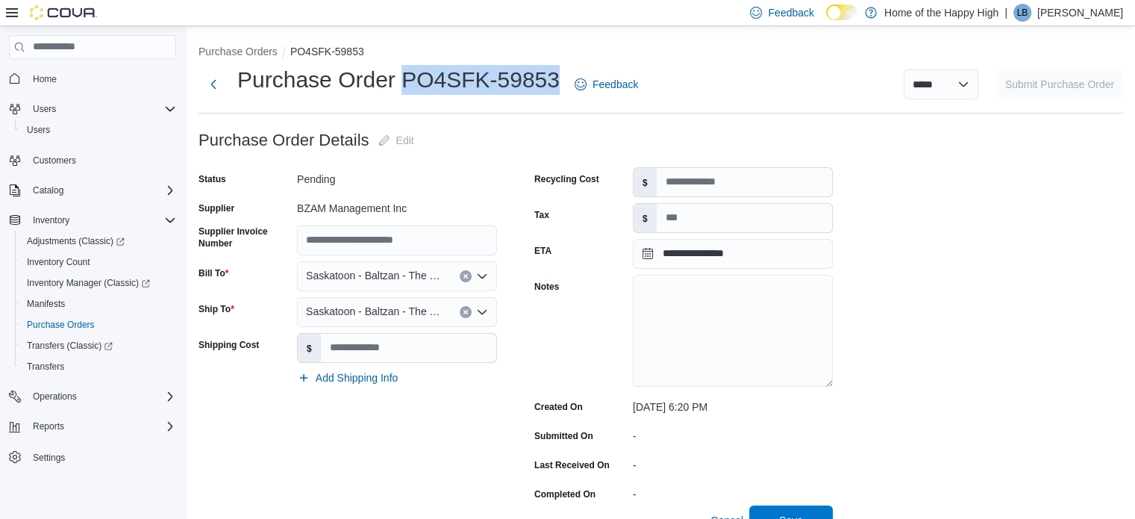
click at [557, 74] on h1 "Purchase Order PO4SFK-59853" at bounding box center [398, 80] width 322 height 30
copy h1 "PO4SFK-59853"
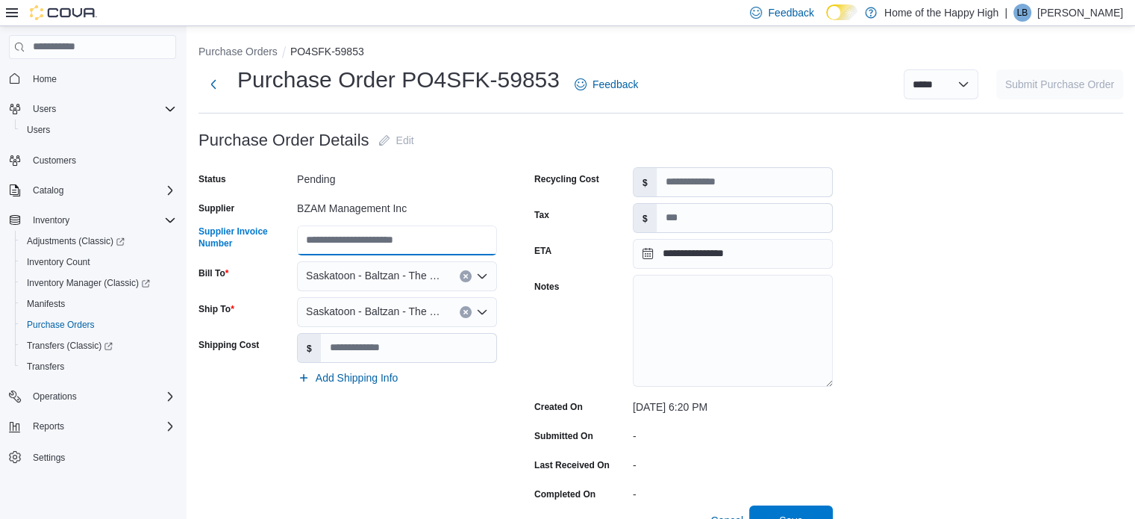
click at [316, 234] on input "Supplier Invoice Number" at bounding box center [397, 240] width 200 height 30
paste input "**********"
click at [295, 223] on div "**********" at bounding box center [347, 336] width 298 height 338
click at [399, 238] on input "**********" at bounding box center [397, 240] width 200 height 30
paste input "**********"
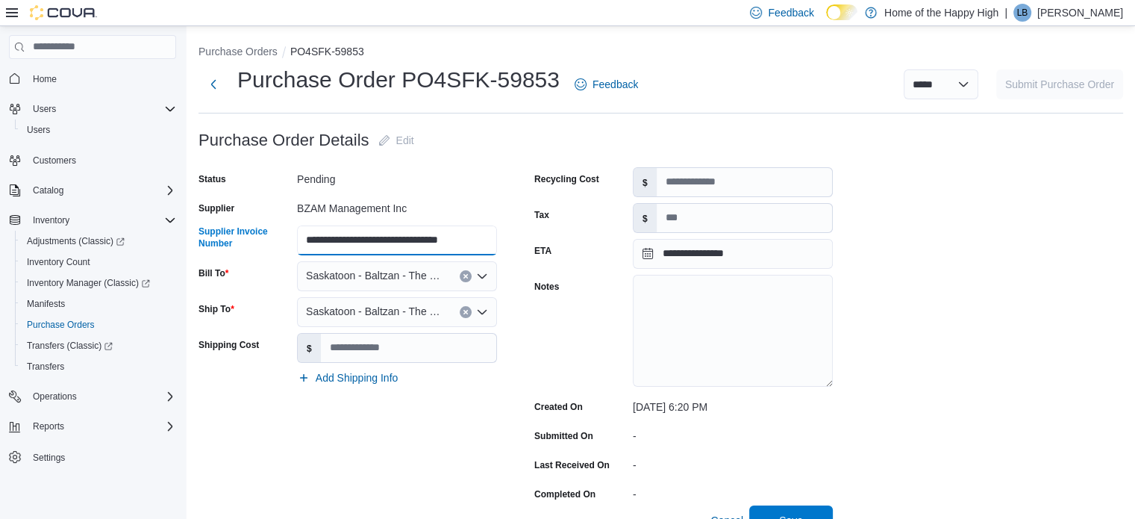
type input "**********"
click at [667, 316] on textarea "Notes" at bounding box center [733, 331] width 200 height 112
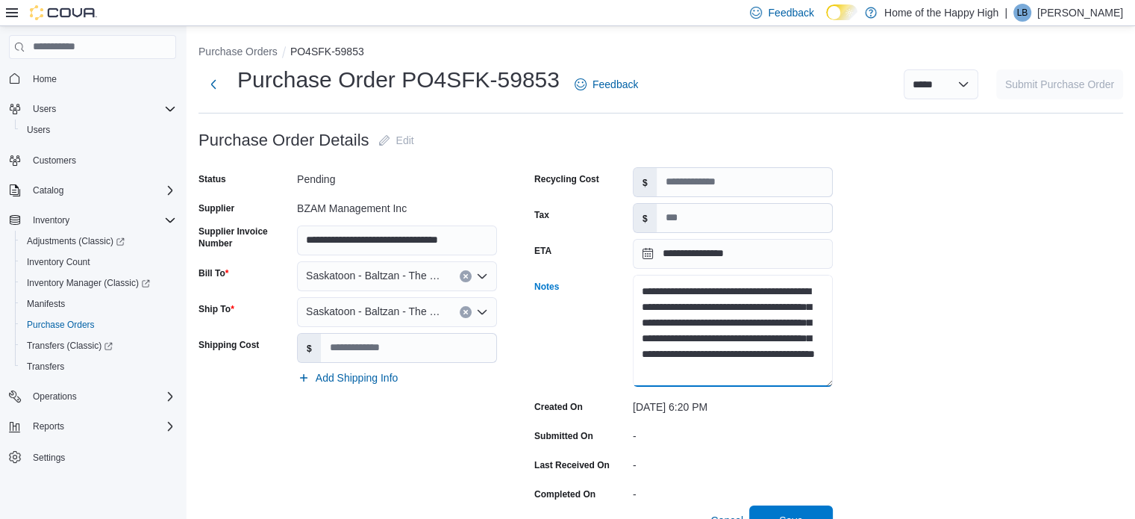
scroll to position [37, 0]
paste textarea "**********"
type textarea "**********"
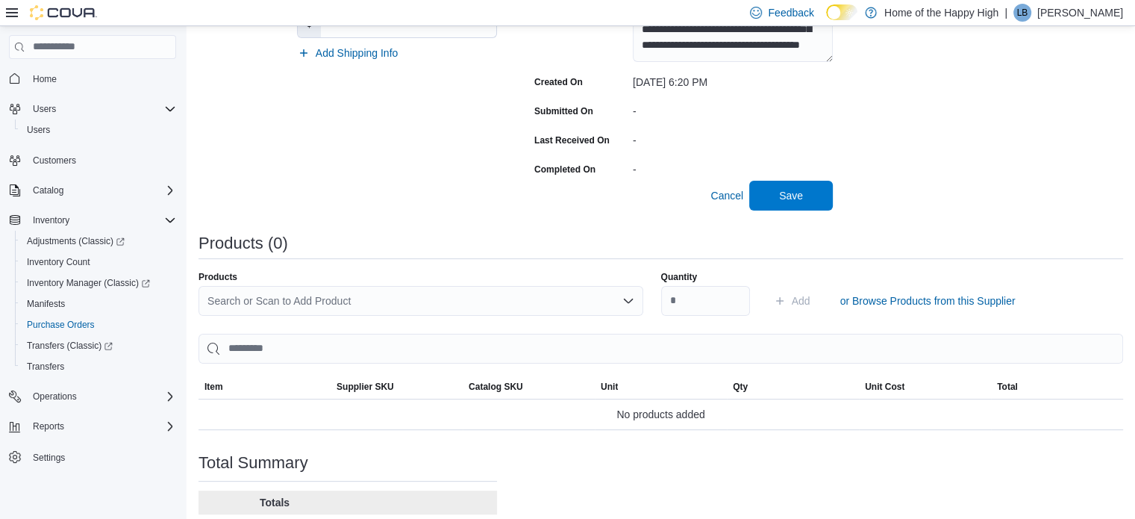
scroll to position [328, 0]
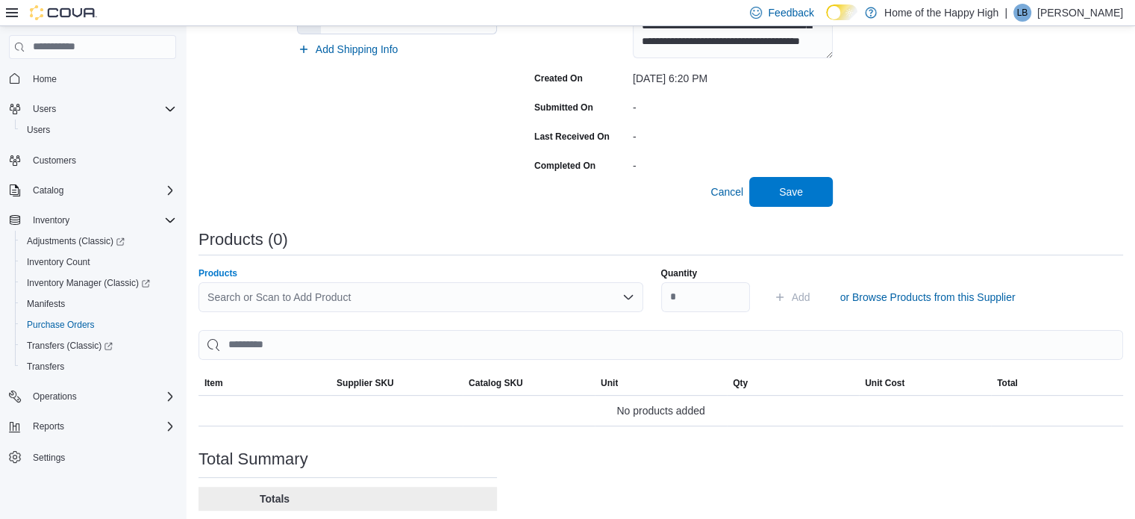
click at [469, 301] on div "Search or Scan to Add Product" at bounding box center [420, 297] width 445 height 30
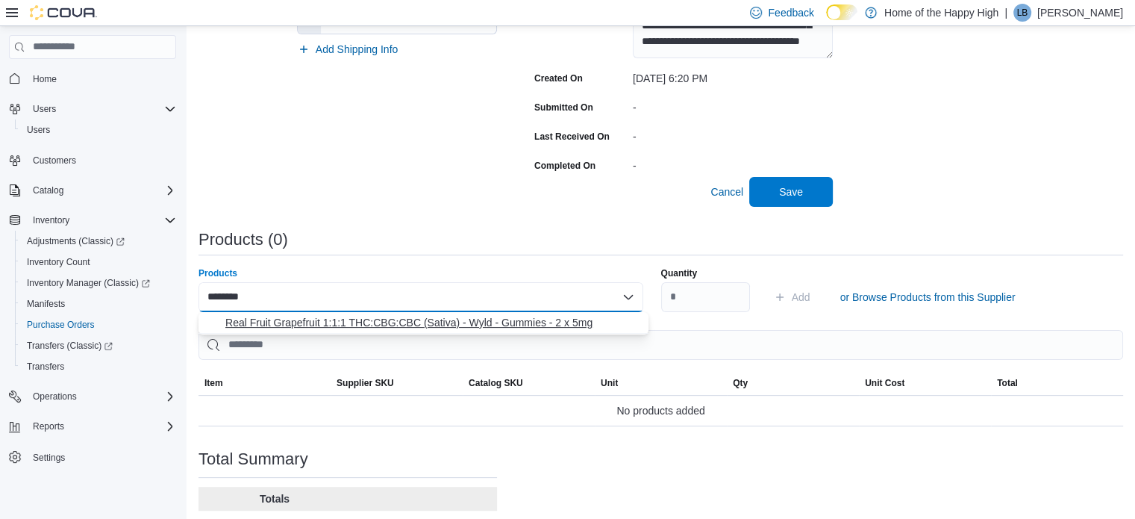
type input "********"
click at [451, 317] on span "Real Fruit Grapefruit 1:1:1 THC:CBG:CBC (Sativa) - Wyld - Gummies - 2 x 5mg" at bounding box center [432, 322] width 414 height 15
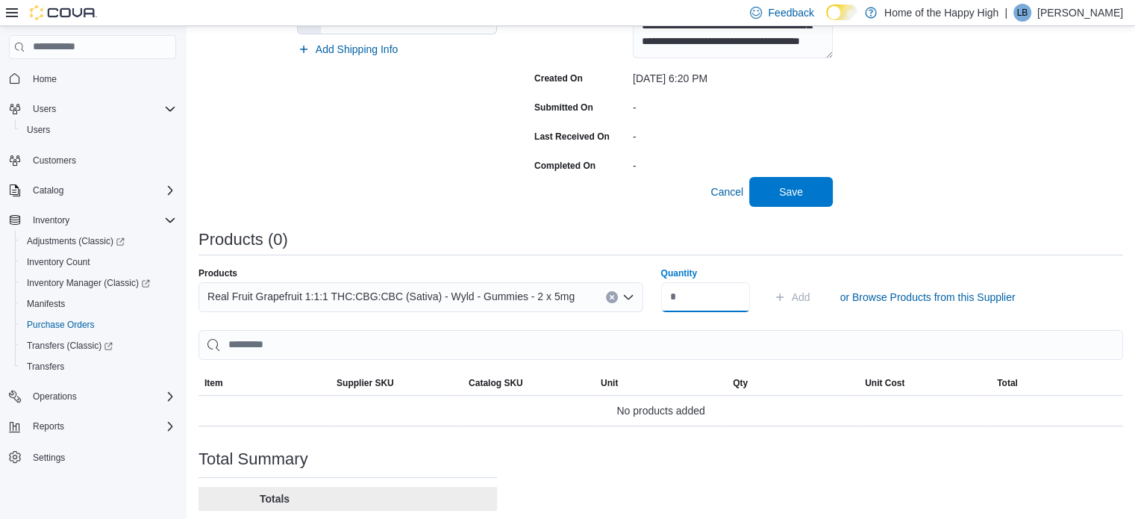
click at [702, 295] on input "Quantity" at bounding box center [705, 297] width 89 height 30
type input "**"
click at [816, 296] on button "Add" at bounding box center [792, 297] width 48 height 30
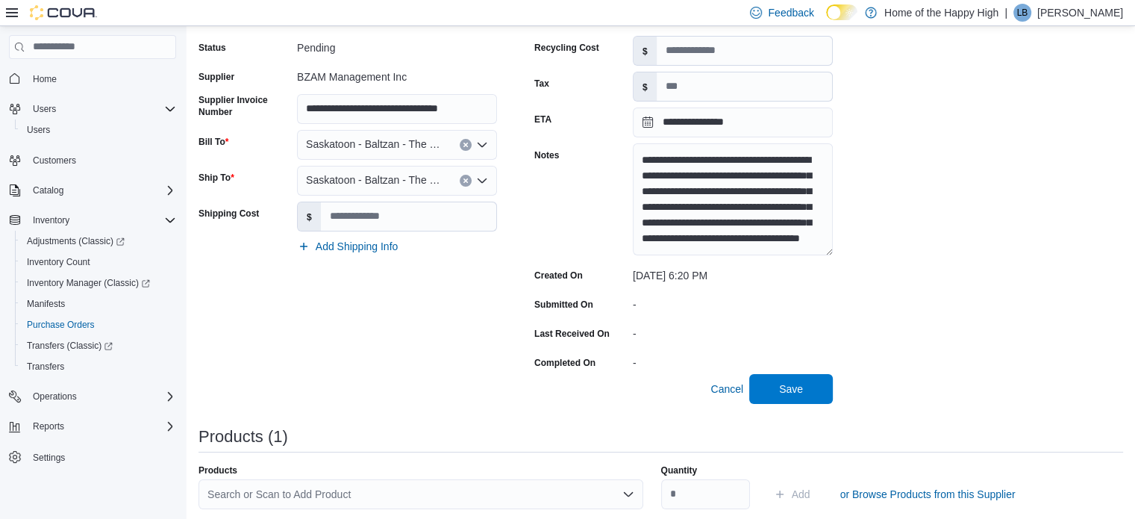
scroll to position [137, 0]
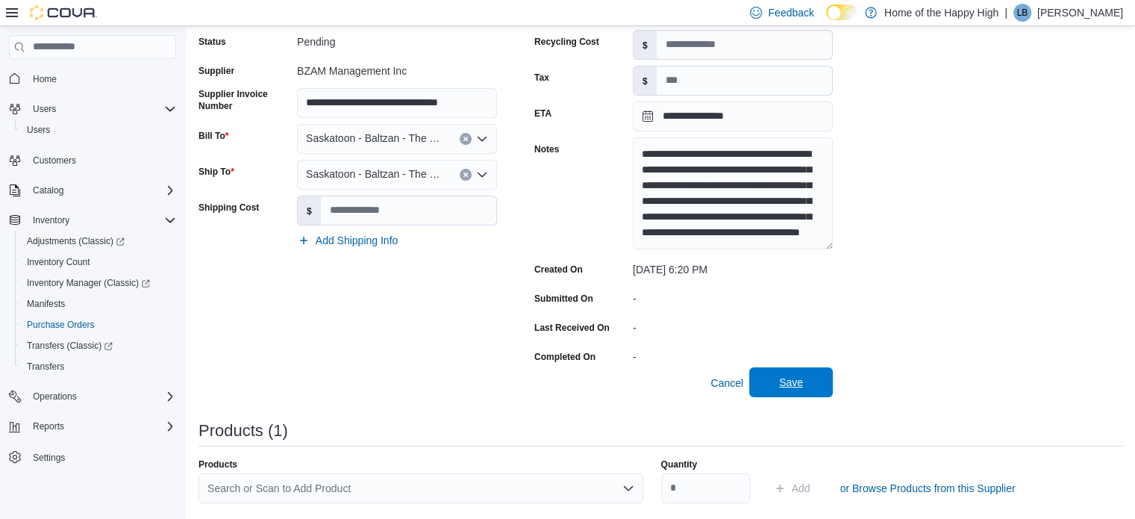
click at [786, 380] on span "Save" at bounding box center [791, 382] width 24 height 15
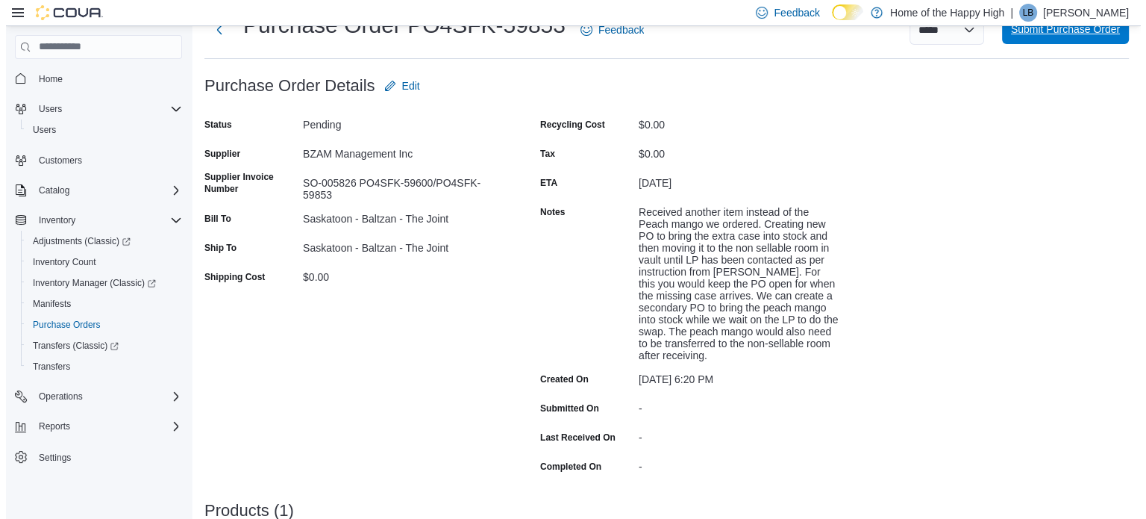
scroll to position [0, 0]
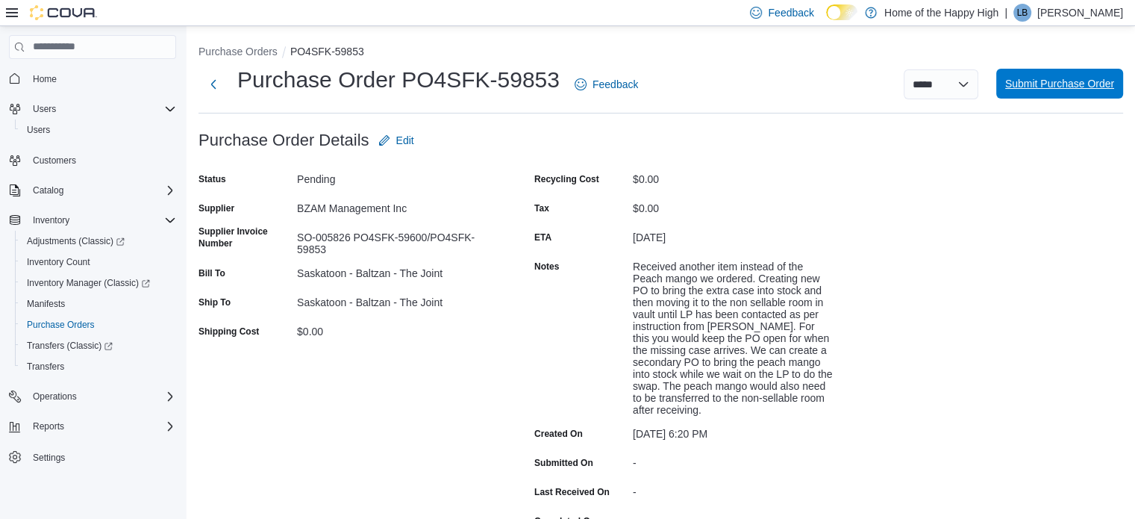
click at [1065, 74] on span "Submit Purchase Order" at bounding box center [1059, 84] width 109 height 30
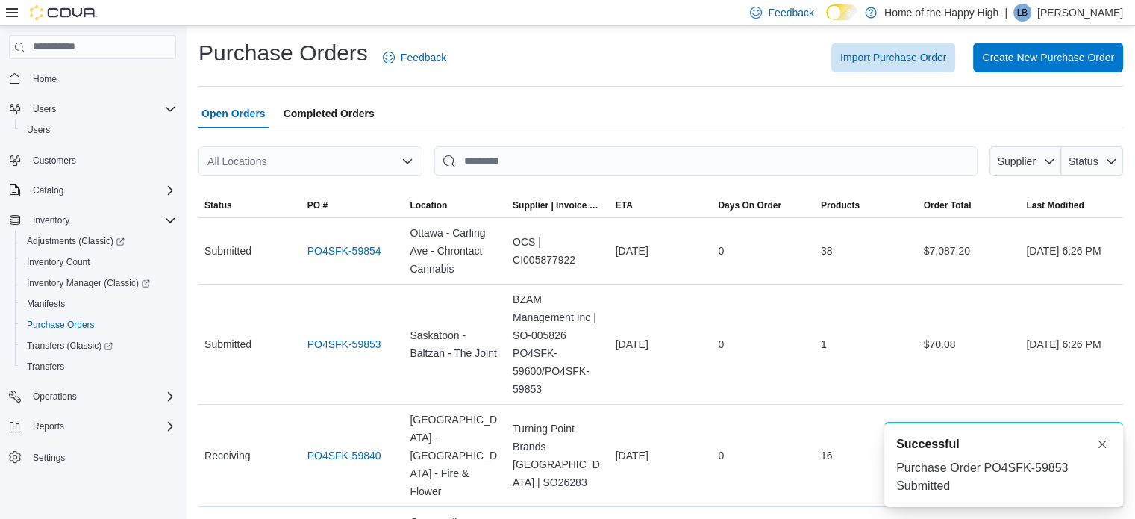
click at [294, 168] on div "All Locations" at bounding box center [310, 161] width 224 height 30
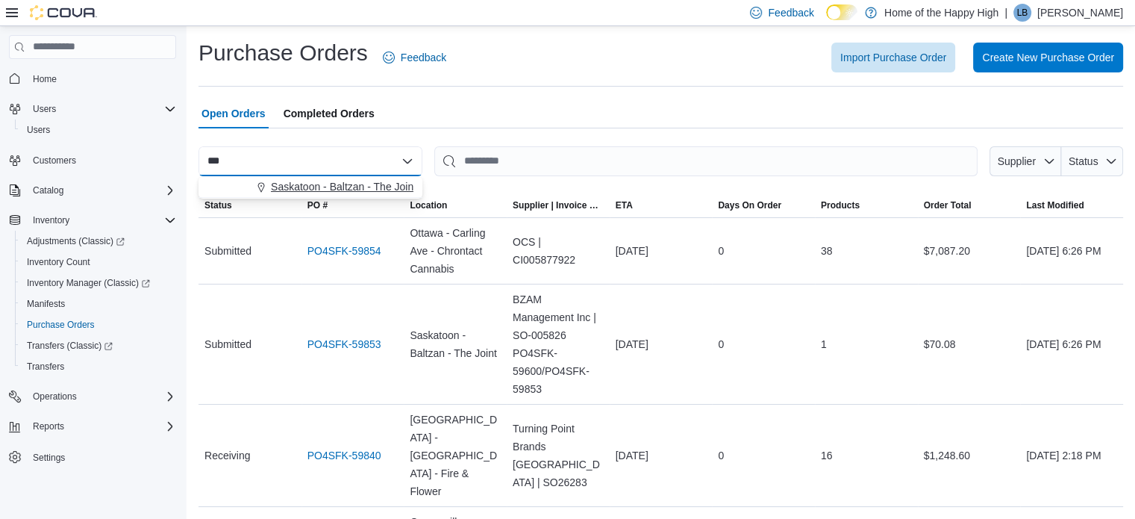
type input "***"
click at [305, 188] on span "Saskatoon - Baltzan - The Joint" at bounding box center [343, 186] width 145 height 15
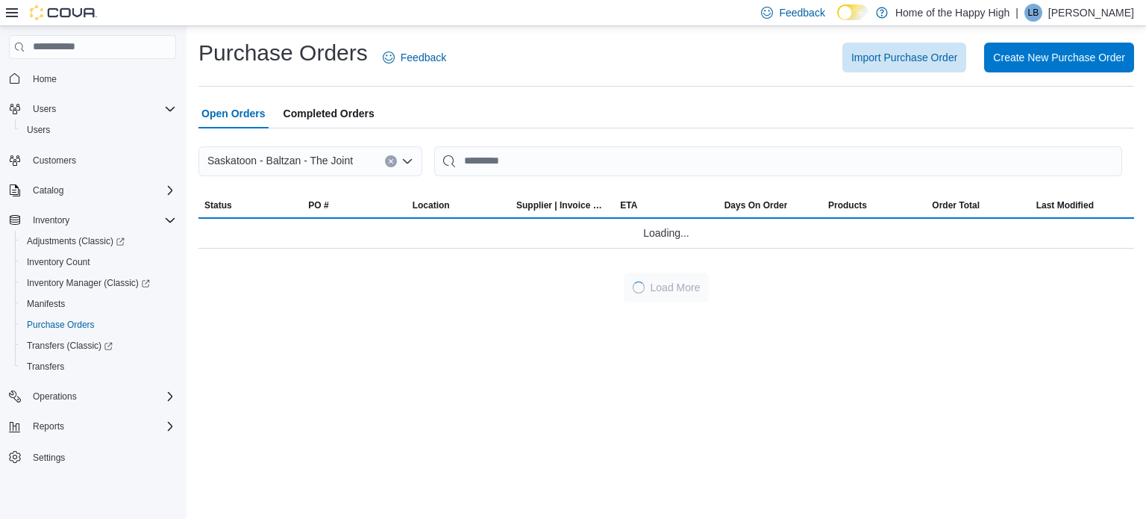
click at [305, 188] on div at bounding box center [666, 185] width 936 height 18
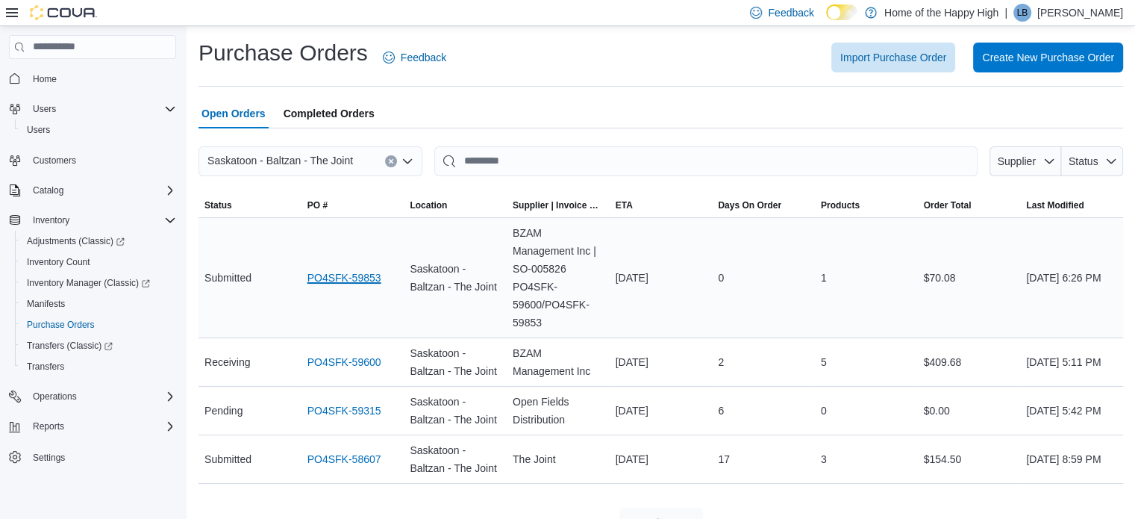
click at [358, 274] on link "PO4SFK-59853" at bounding box center [344, 278] width 74 height 18
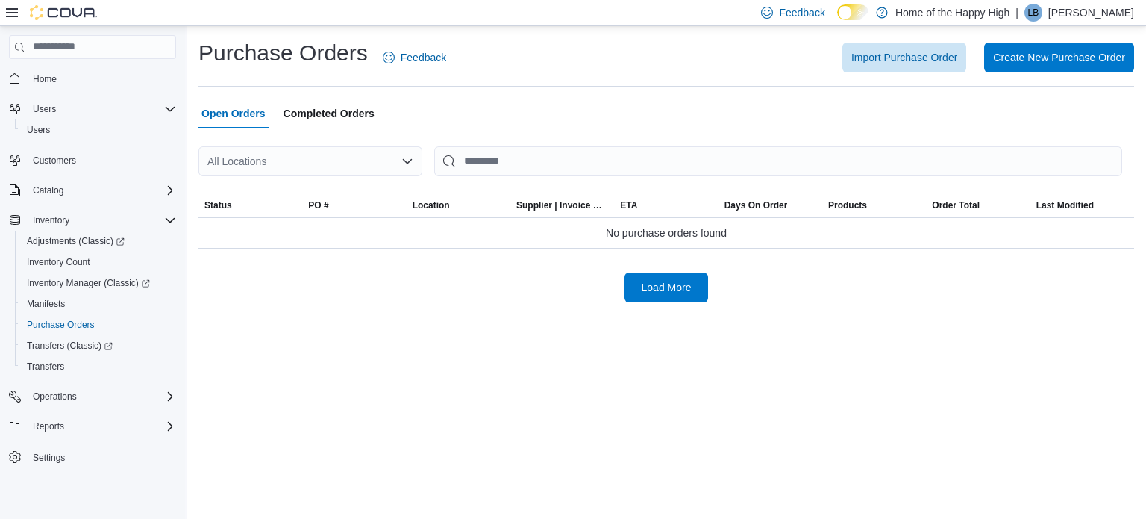
click at [357, 156] on div "All Locations" at bounding box center [310, 161] width 224 height 30
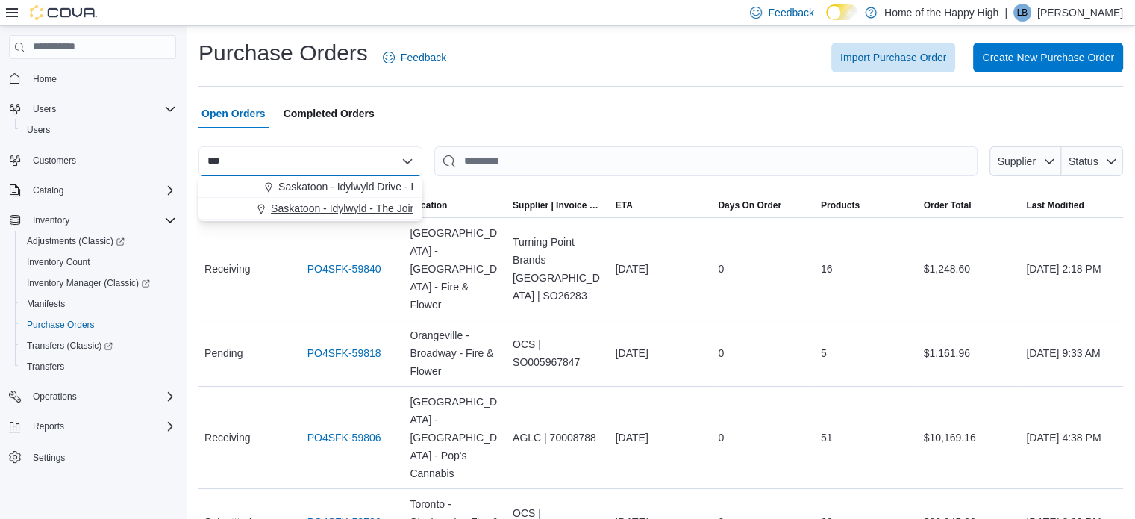
type input "***"
click at [331, 213] on span "Saskatoon - Idylwyld - The Joint" at bounding box center [345, 208] width 148 height 15
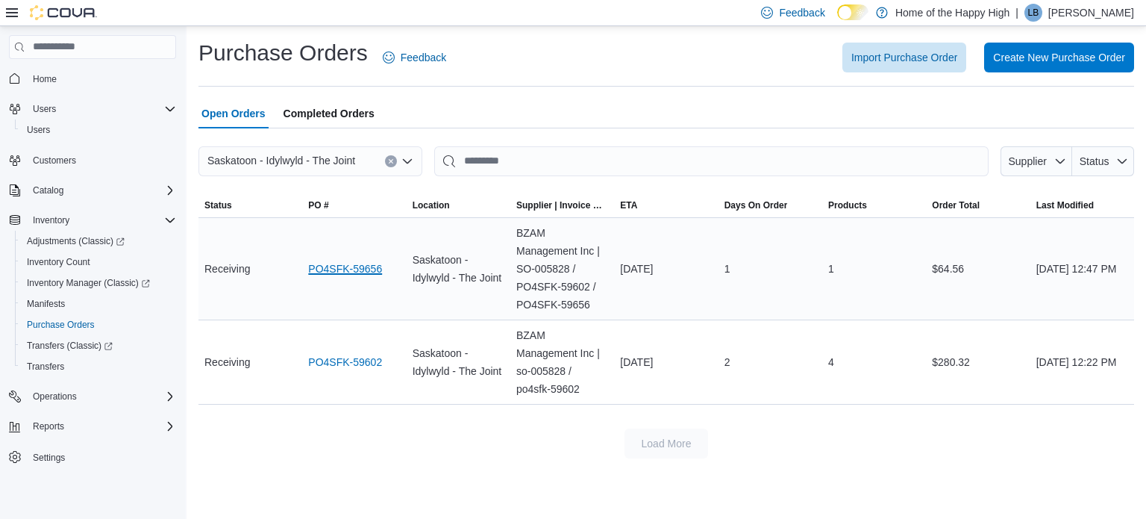
click at [339, 276] on link "PO4SFK-59656" at bounding box center [345, 269] width 74 height 18
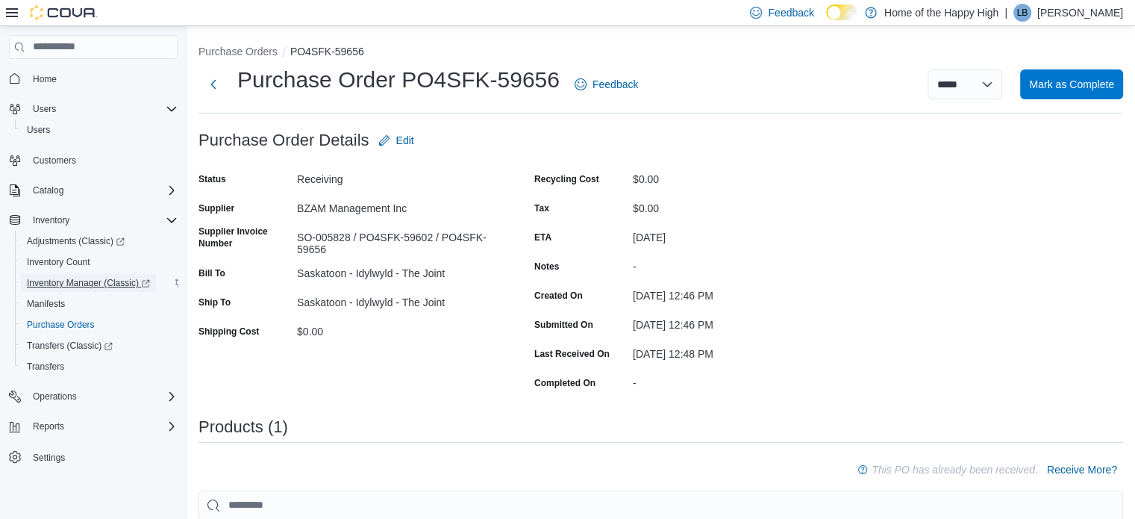
click at [98, 285] on span "Inventory Manager (Classic)" at bounding box center [88, 283] width 123 height 12
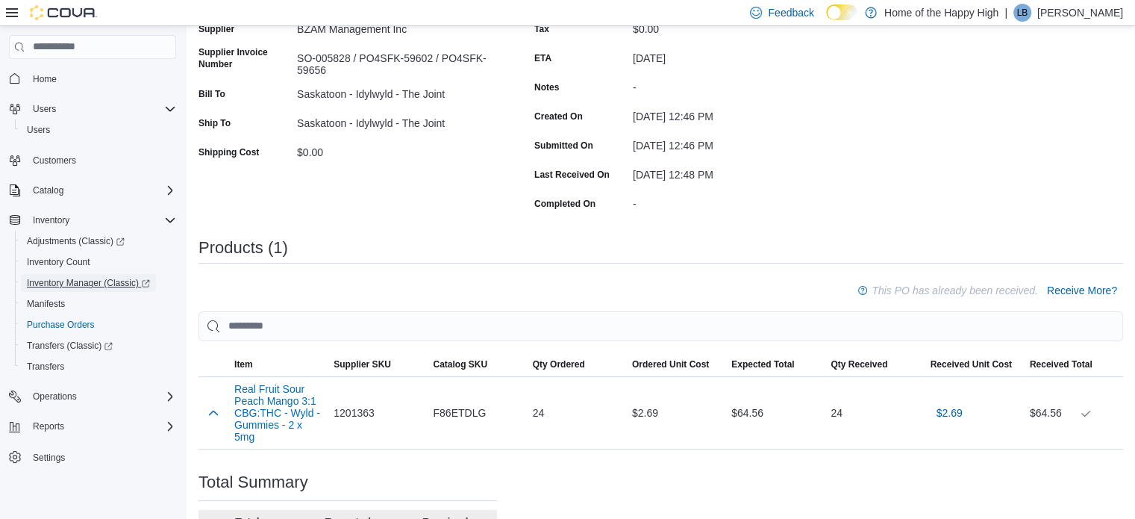
scroll to position [325, 0]
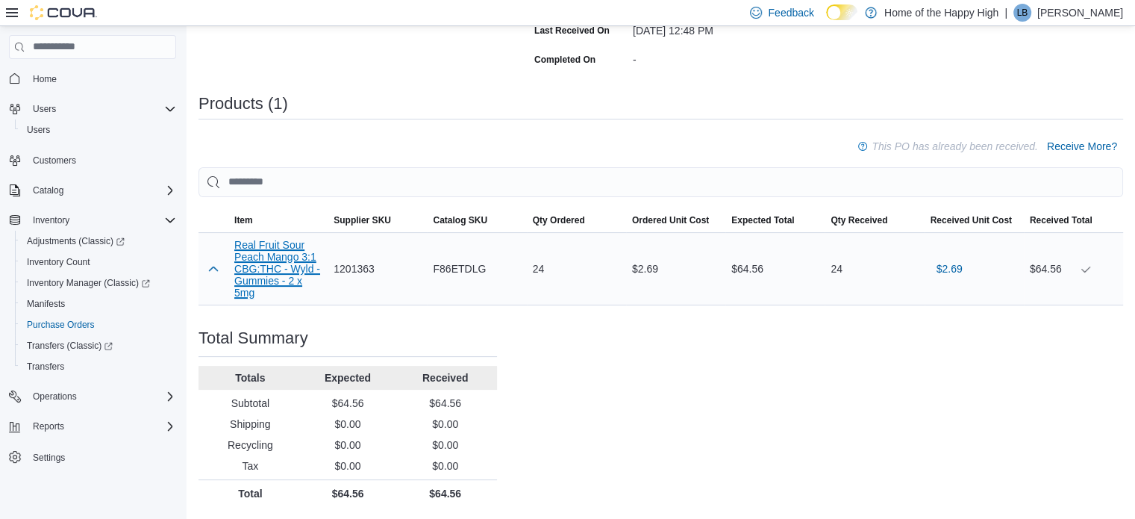
click at [269, 265] on button "Real Fruit Sour Peach Mango 3:1 CBG:THC - Wyld - Gummies - 2 x 5mg" at bounding box center [277, 269] width 87 height 60
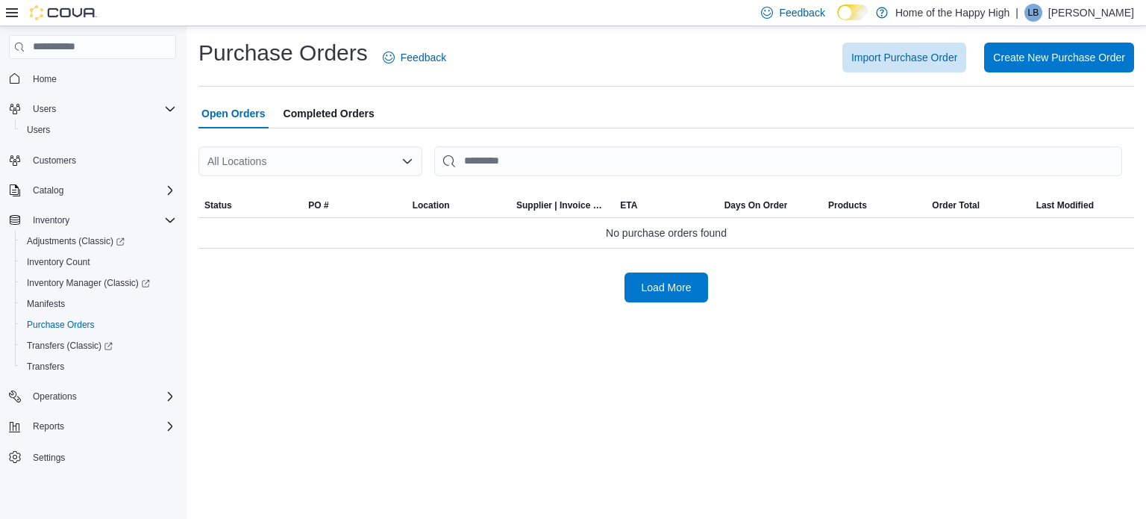
click at [290, 153] on div "All Locations" at bounding box center [310, 161] width 224 height 30
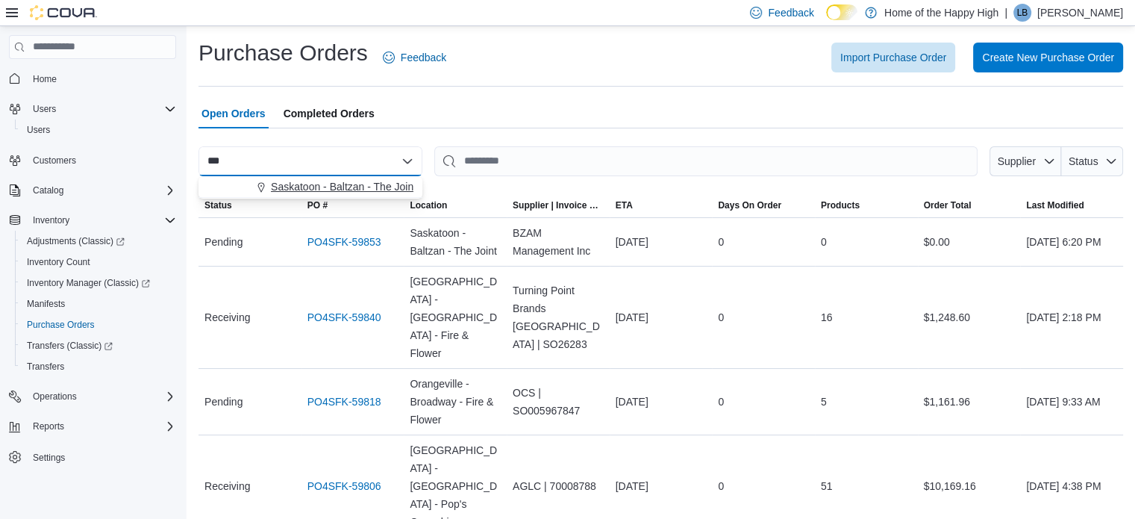
type input "***"
click at [296, 185] on span "Saskatoon - Baltzan - The Joint" at bounding box center [343, 186] width 145 height 15
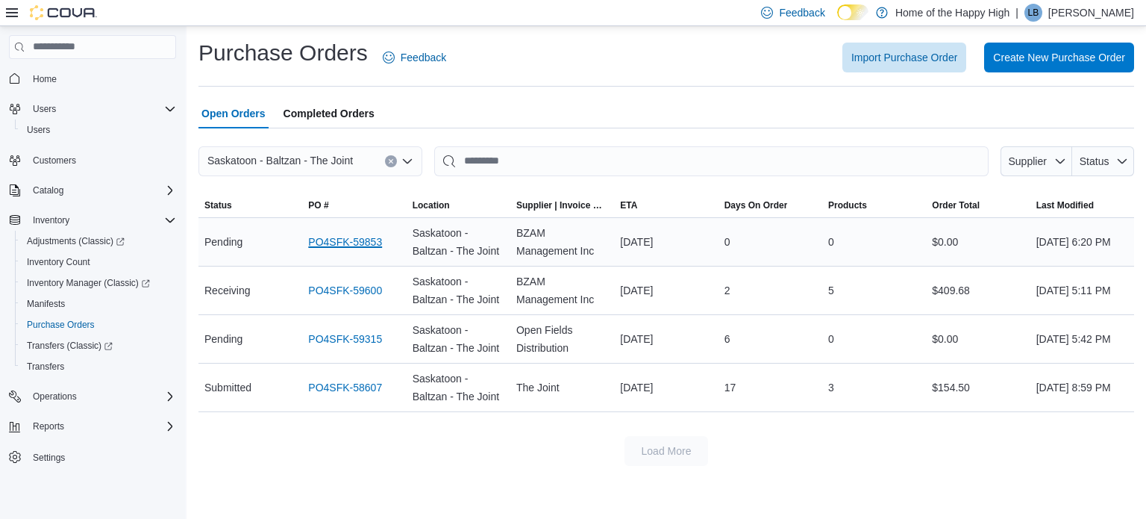
click at [316, 237] on link "PO4SFK-59853" at bounding box center [345, 242] width 74 height 18
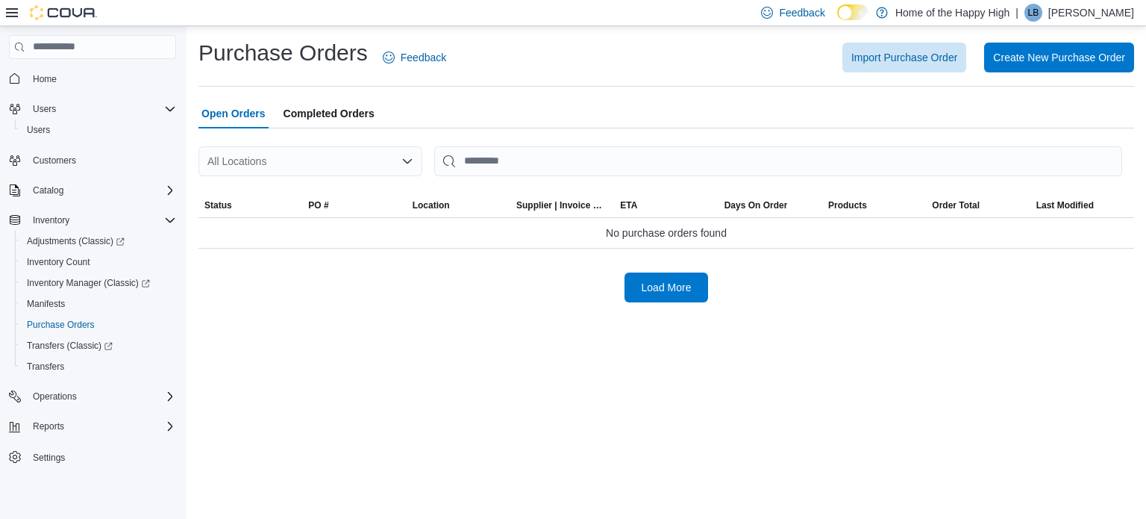
click at [361, 163] on div "All Locations" at bounding box center [310, 161] width 224 height 30
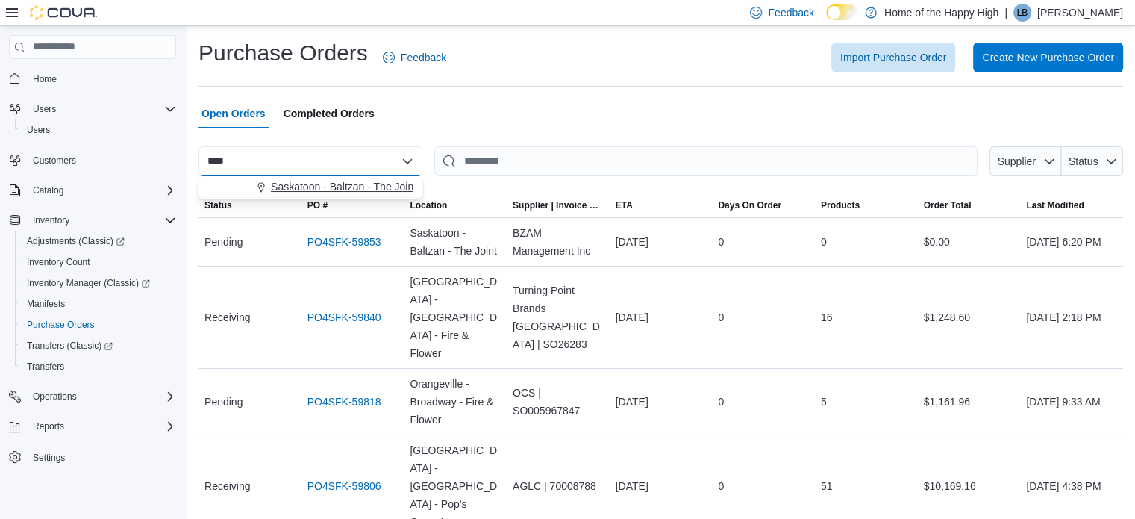
type input "****"
click at [340, 178] on button "Saskatoon - Baltzan - The Joint" at bounding box center [310, 187] width 224 height 22
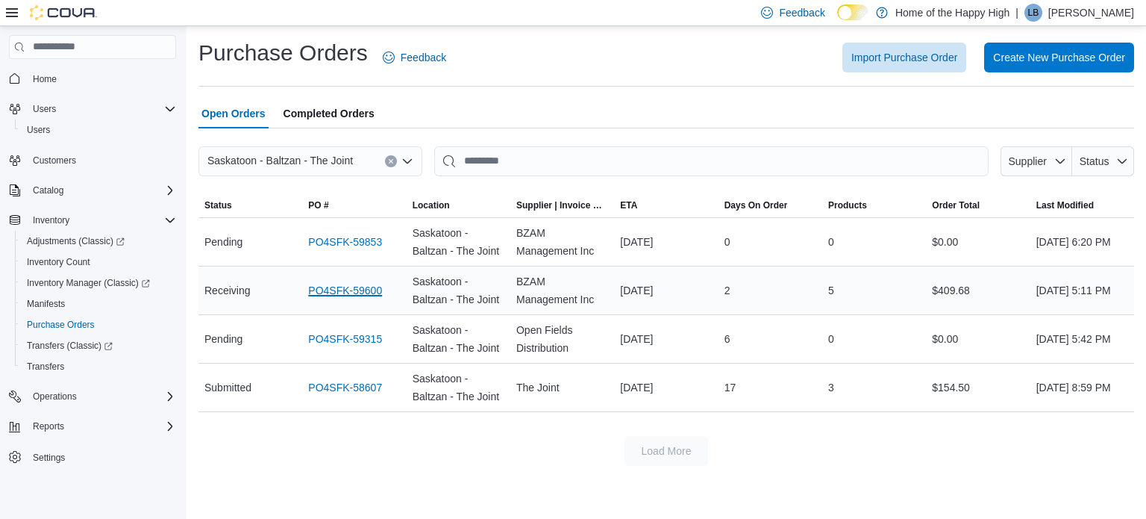
click at [342, 293] on link "PO4SFK-59600" at bounding box center [345, 290] width 74 height 18
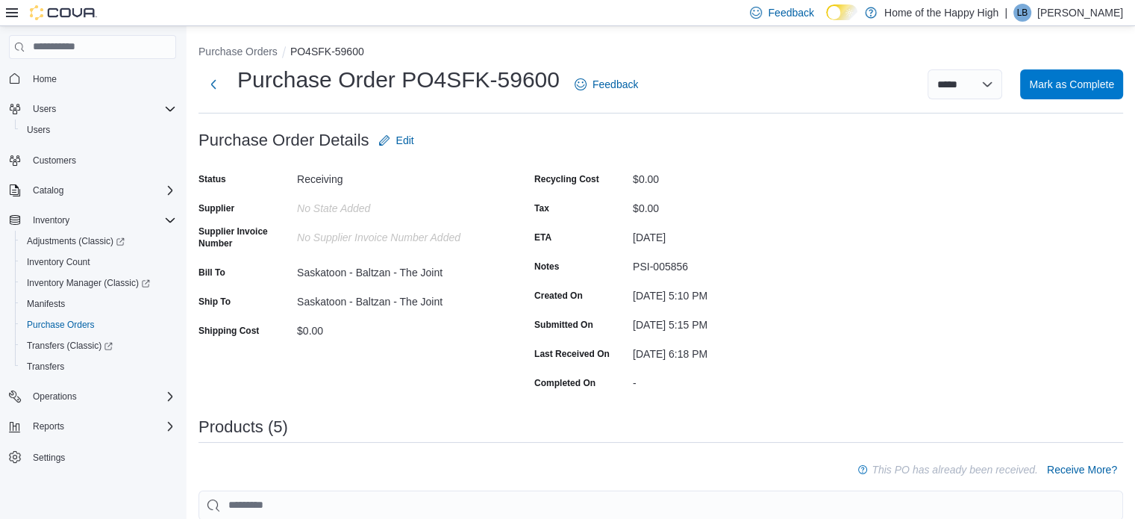
click at [404, 74] on h1 "Purchase Order PO4SFK-59600" at bounding box center [398, 80] width 322 height 30
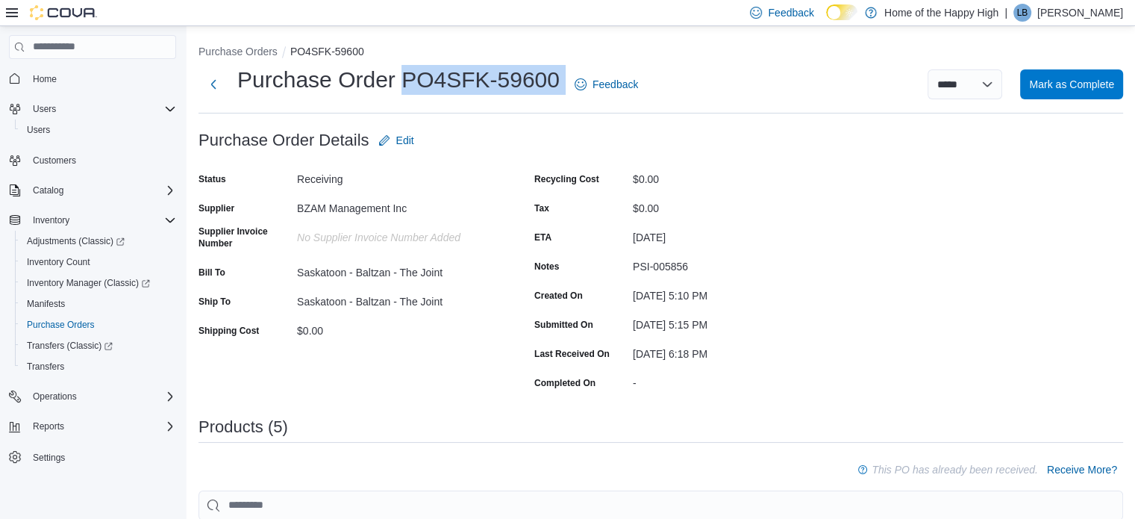
click at [556, 82] on h1 "Purchase Order PO4SFK-59600" at bounding box center [398, 80] width 322 height 30
copy div "PO4SFK-59600"
click at [556, 82] on h1 "Purchase Order PO4SFK-59600" at bounding box center [398, 80] width 322 height 30
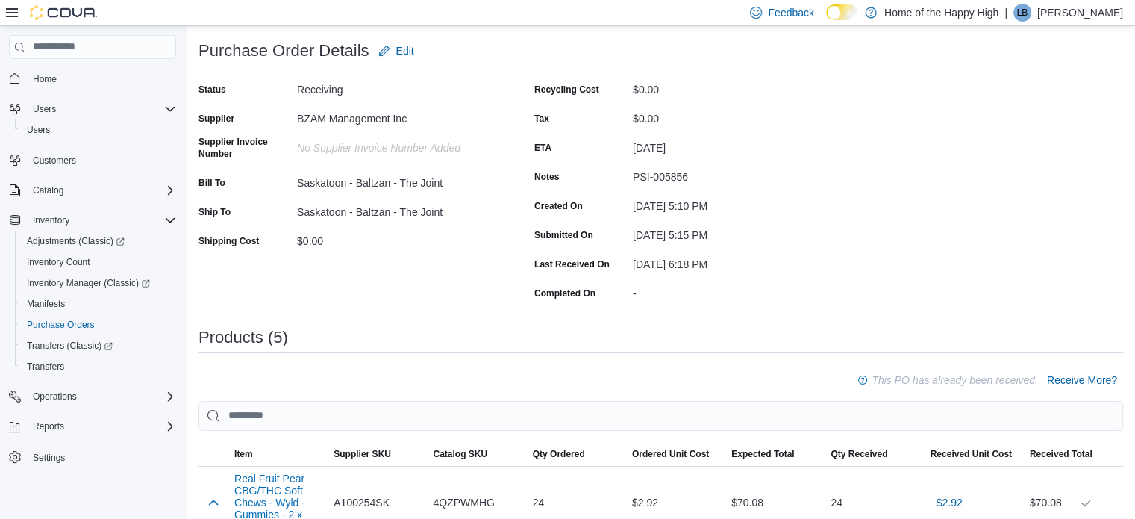
scroll to position [90, 0]
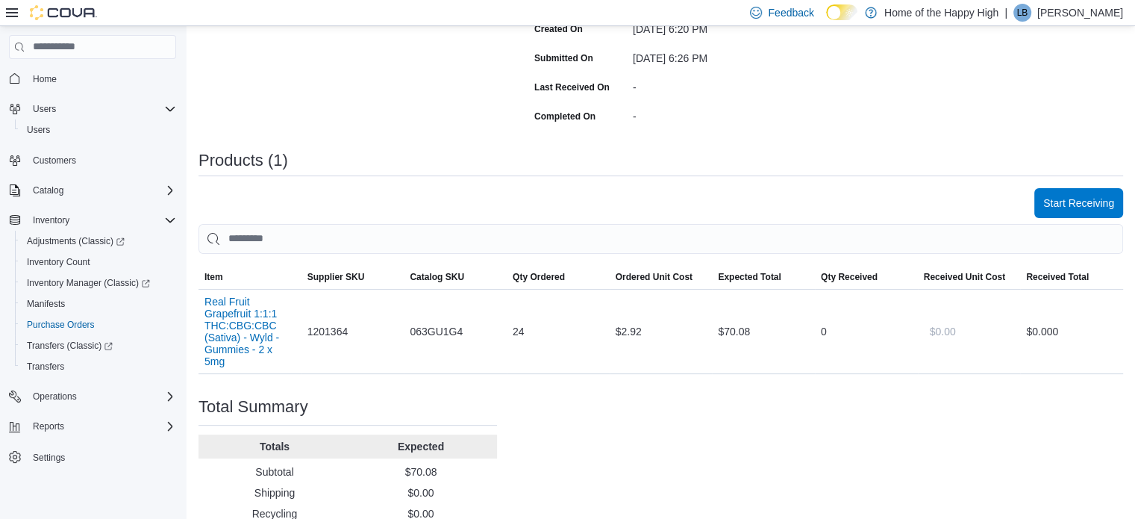
scroll to position [418, 0]
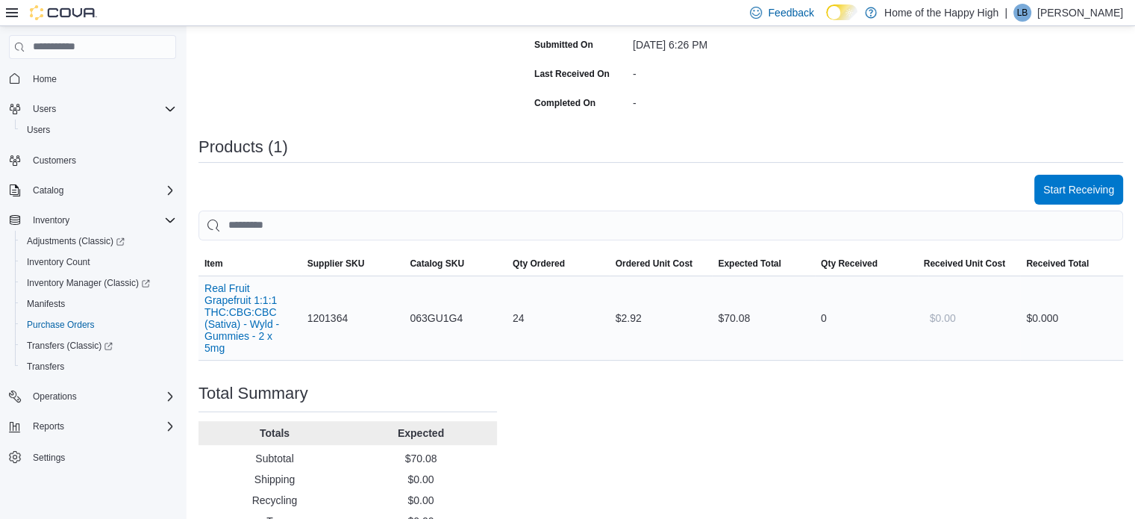
click at [828, 313] on div "0" at bounding box center [866, 318] width 103 height 30
click at [1065, 196] on span "Start Receiving" at bounding box center [1078, 189] width 71 height 30
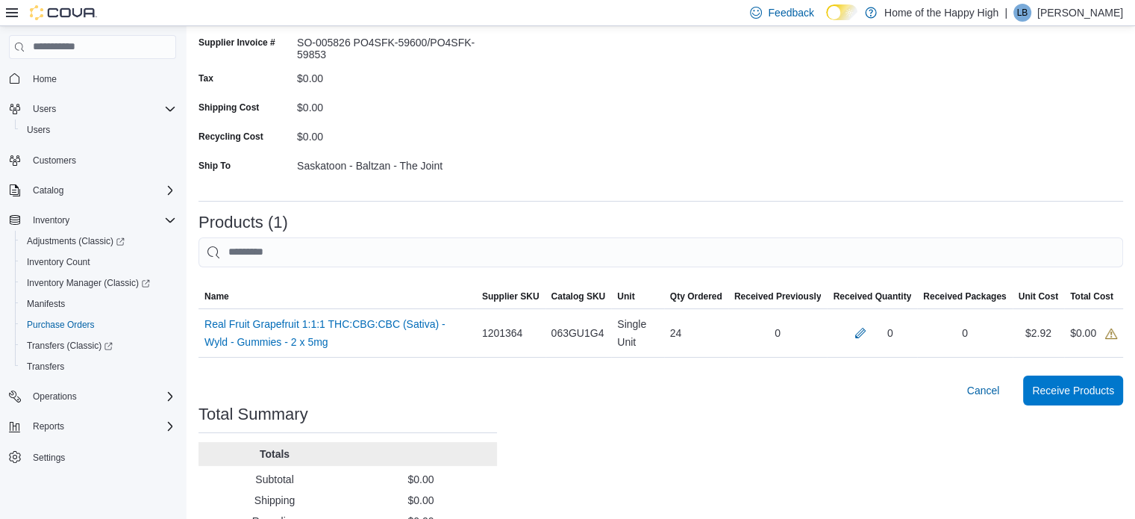
scroll to position [179, 0]
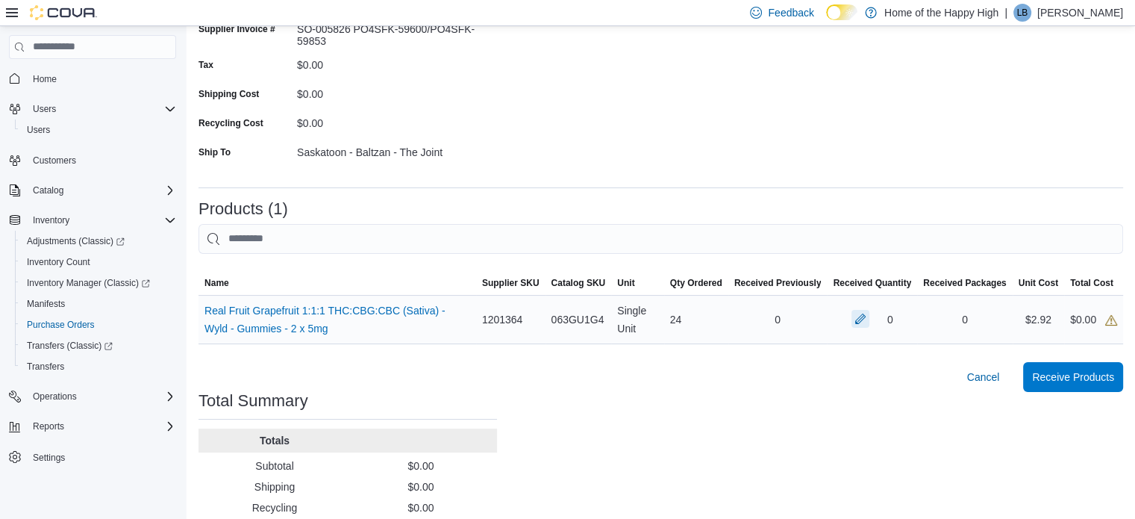
click at [869, 320] on button "button" at bounding box center [860, 319] width 18 height 18
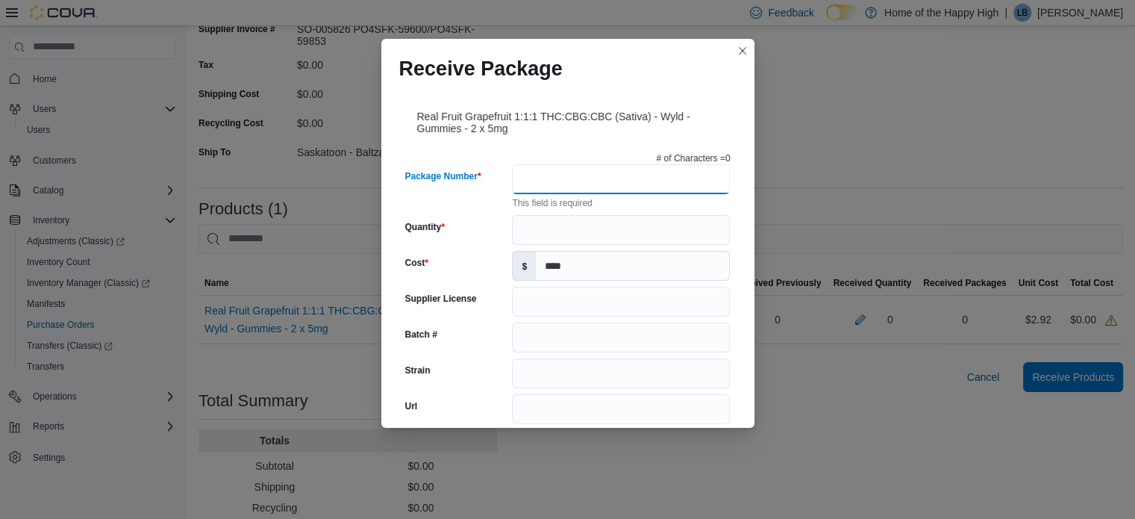
click at [612, 177] on input "Package Number" at bounding box center [621, 179] width 218 height 30
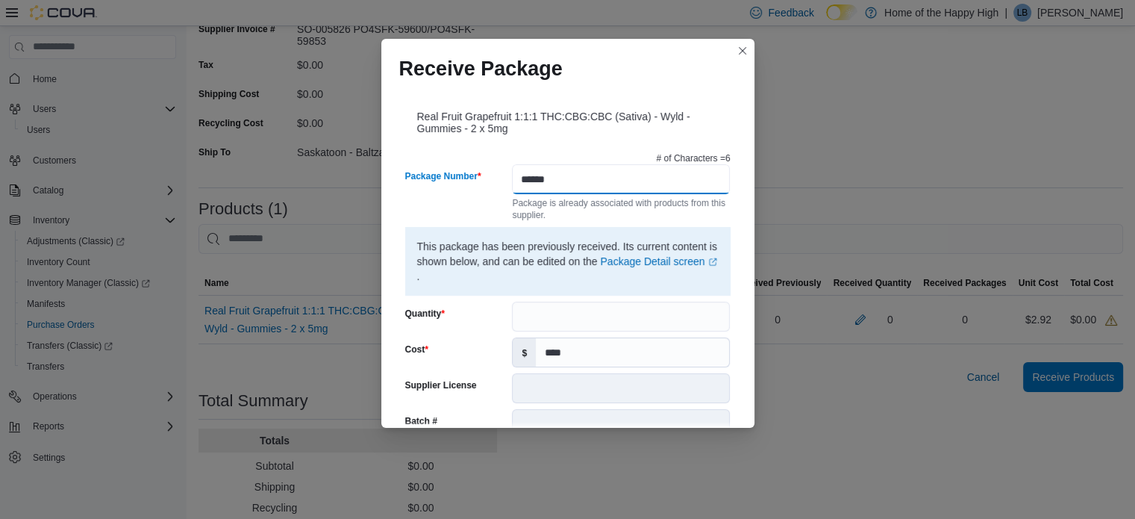
type input "******"
click at [520, 312] on input "Quantity" at bounding box center [621, 316] width 218 height 30
type input "**"
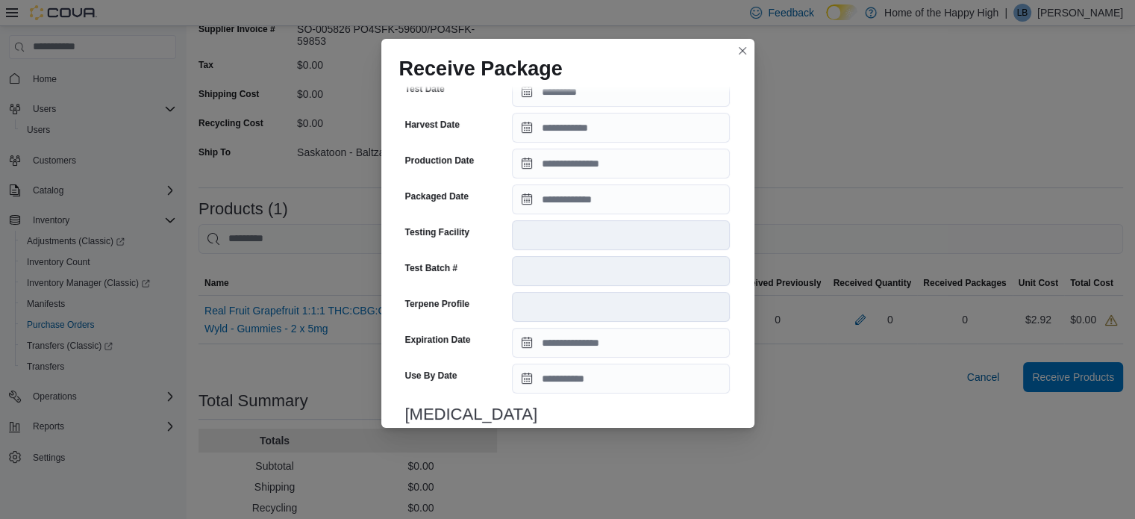
scroll to position [542, 0]
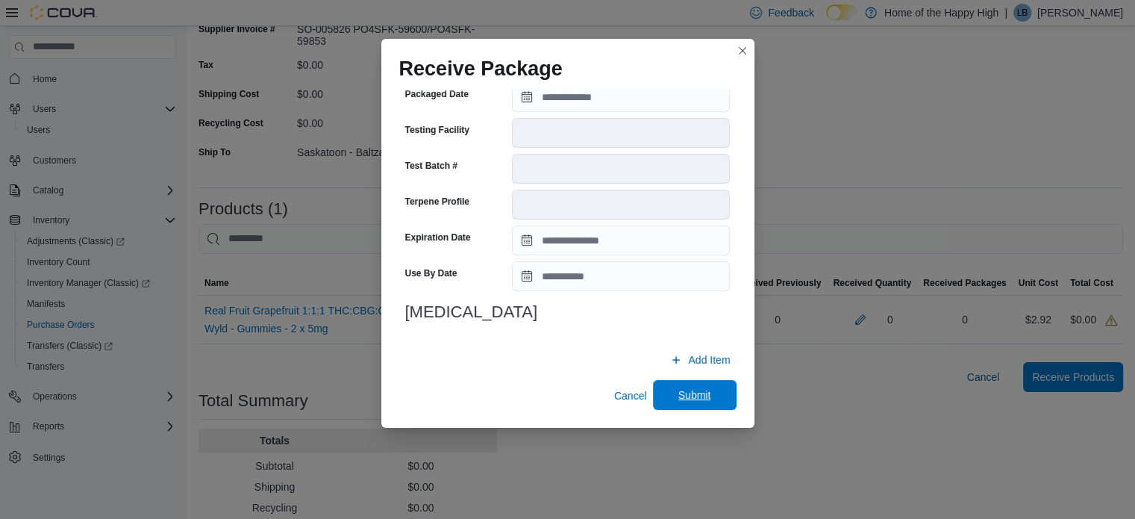
click at [696, 396] on span "Submit" at bounding box center [694, 394] width 33 height 15
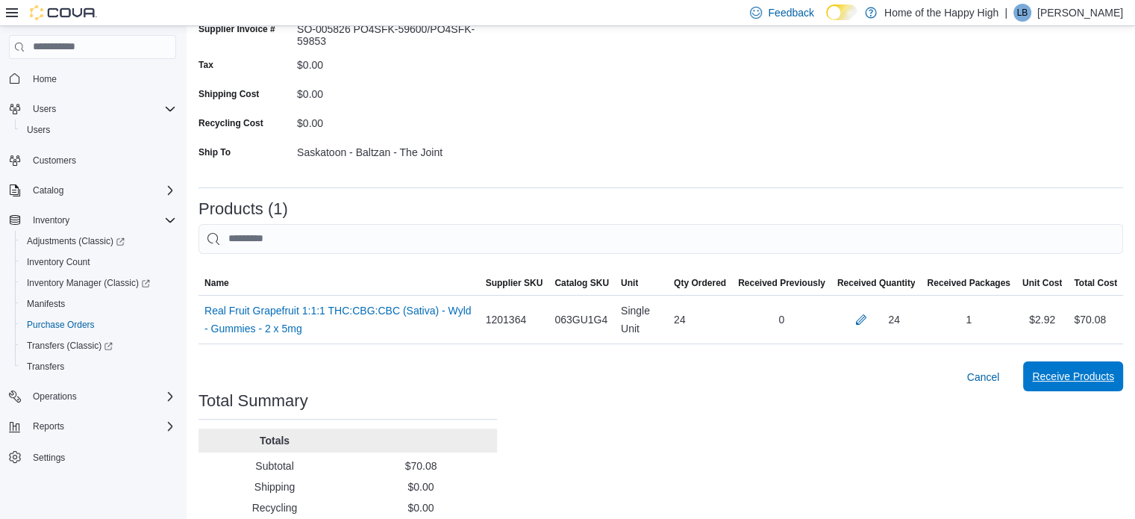
click at [1080, 369] on span "Receive Products" at bounding box center [1073, 376] width 82 height 30
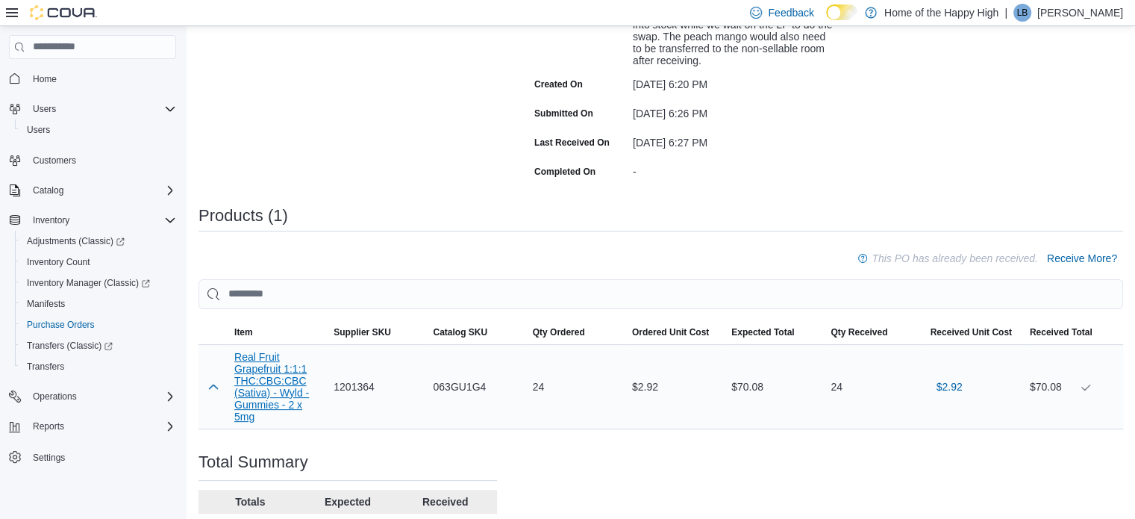
scroll to position [358, 0]
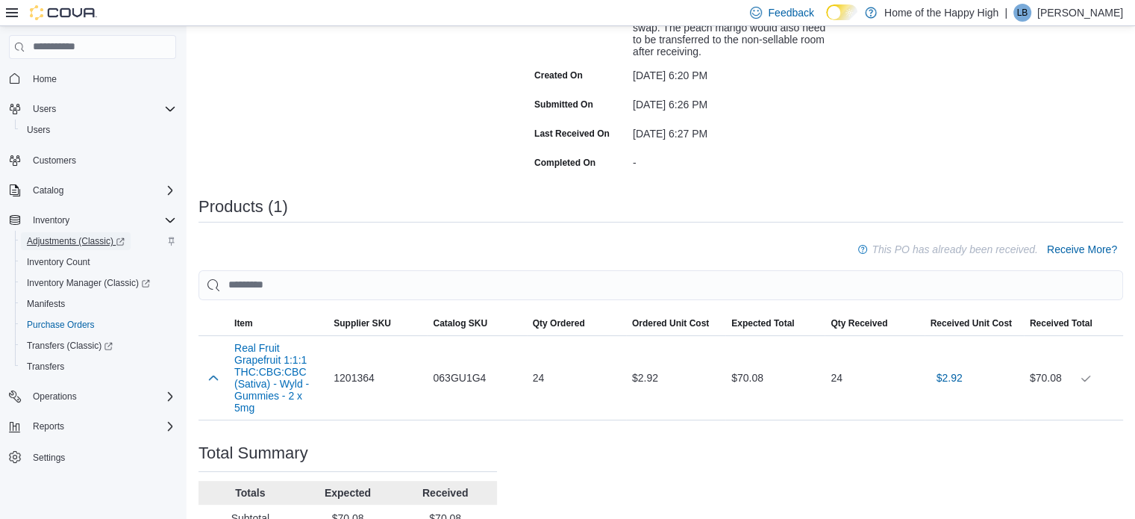
click at [63, 243] on span "Adjustments (Classic)" at bounding box center [76, 241] width 98 height 12
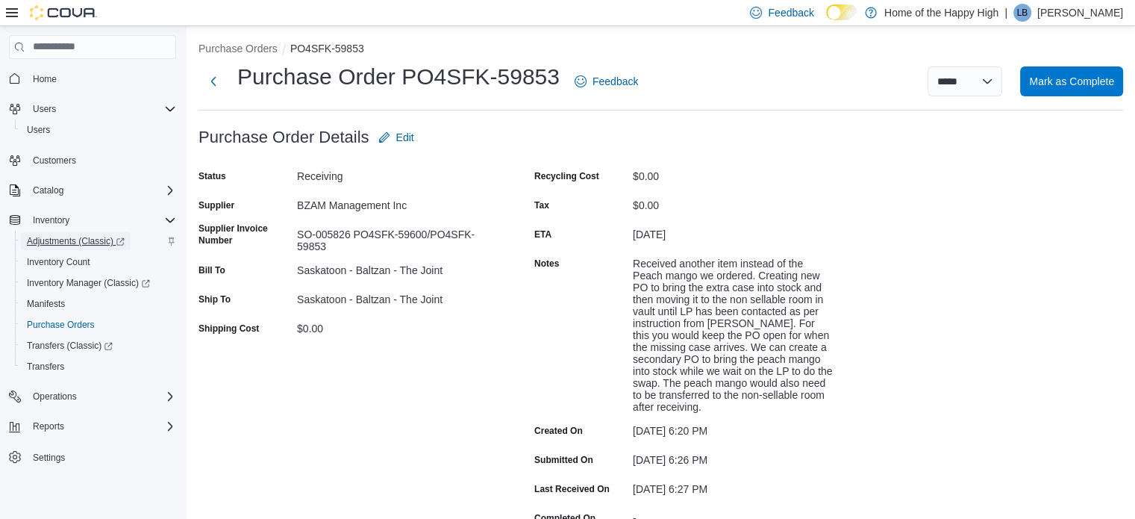
scroll to position [0, 0]
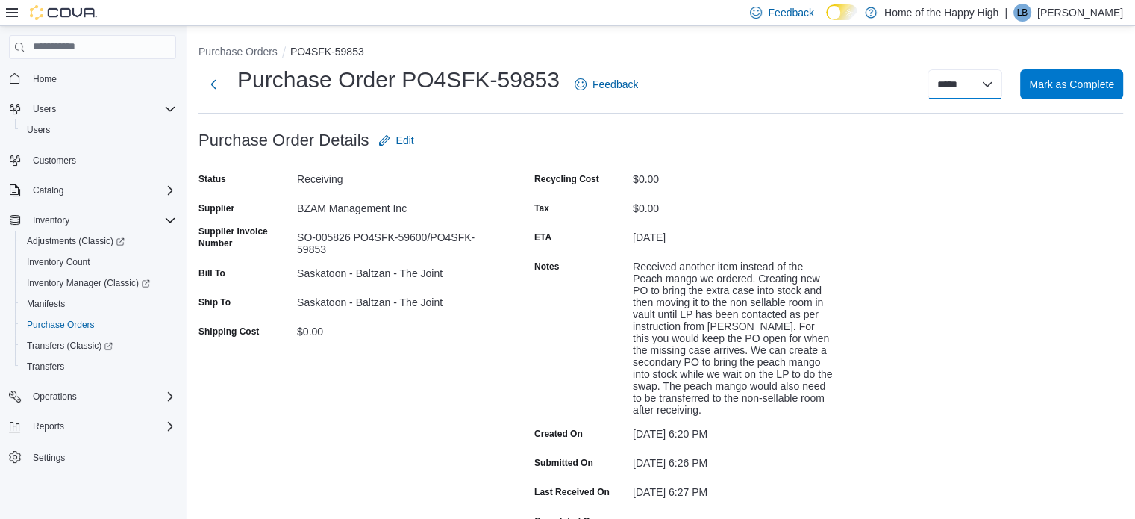
click at [996, 80] on select "***** *****" at bounding box center [964, 84] width 75 height 30
click at [789, 100] on div "Purchase Order PO4SFK-59853 Feedback ***** ***** Mark as Complete" at bounding box center [660, 84] width 924 height 39
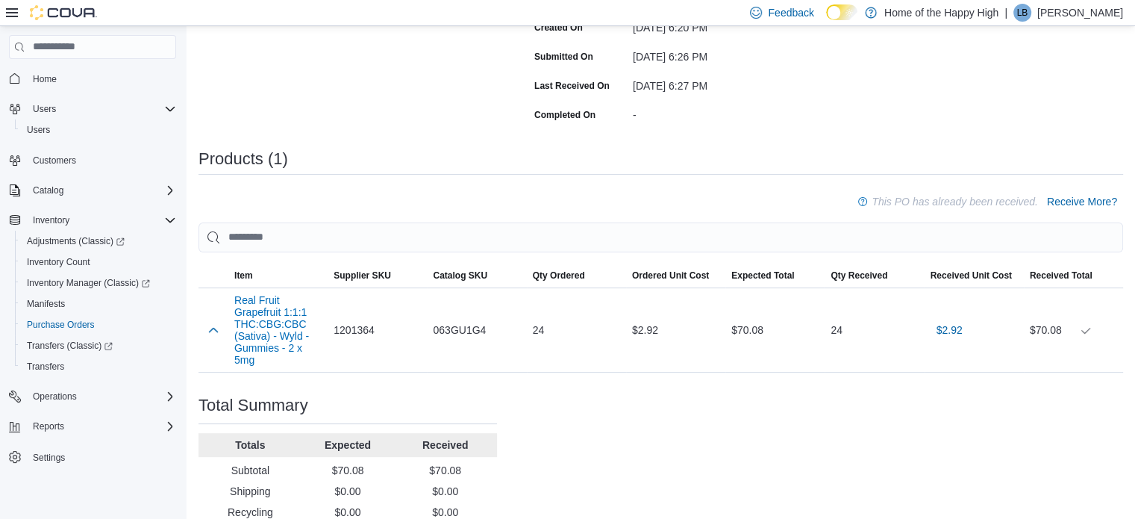
scroll to position [386, 0]
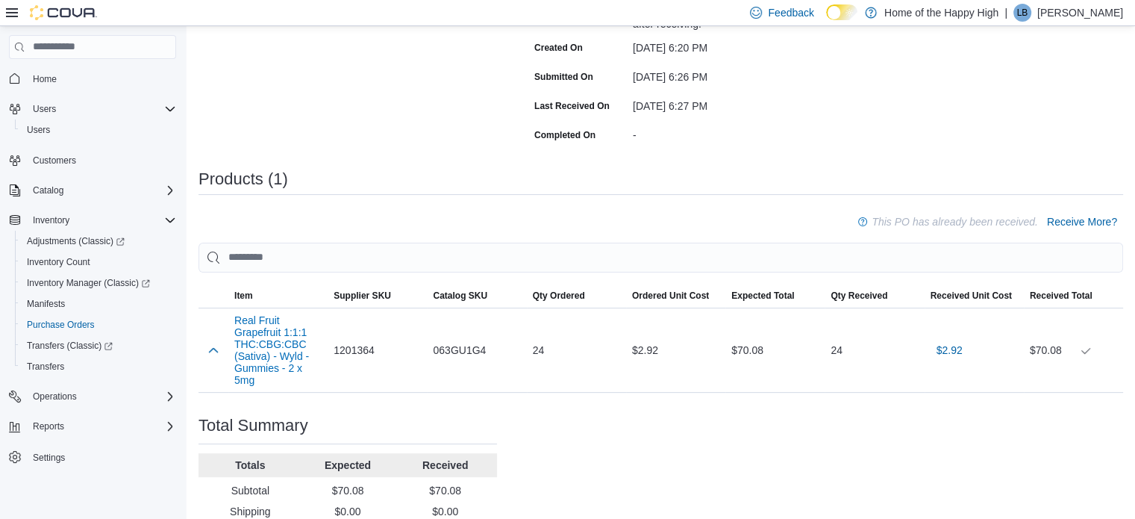
drag, startPoint x: 274, startPoint y: 359, endPoint x: 580, endPoint y: 206, distance: 342.0
click at [580, 206] on div "Purchase Order: PO4SFK-59853 Feedback Purchase Order Details Edit Status Receiv…" at bounding box center [660, 167] width 924 height 854
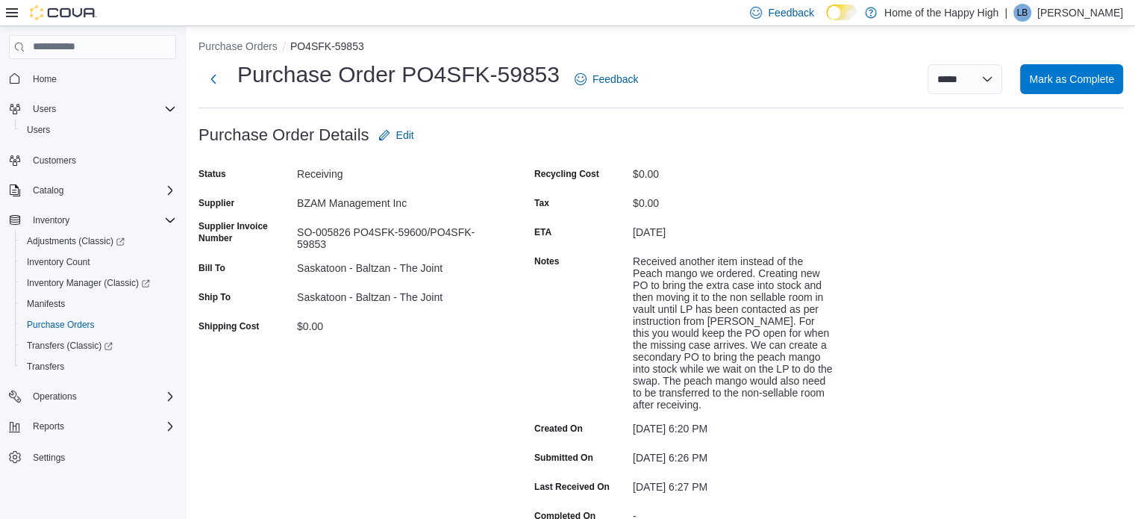
scroll to position [0, 0]
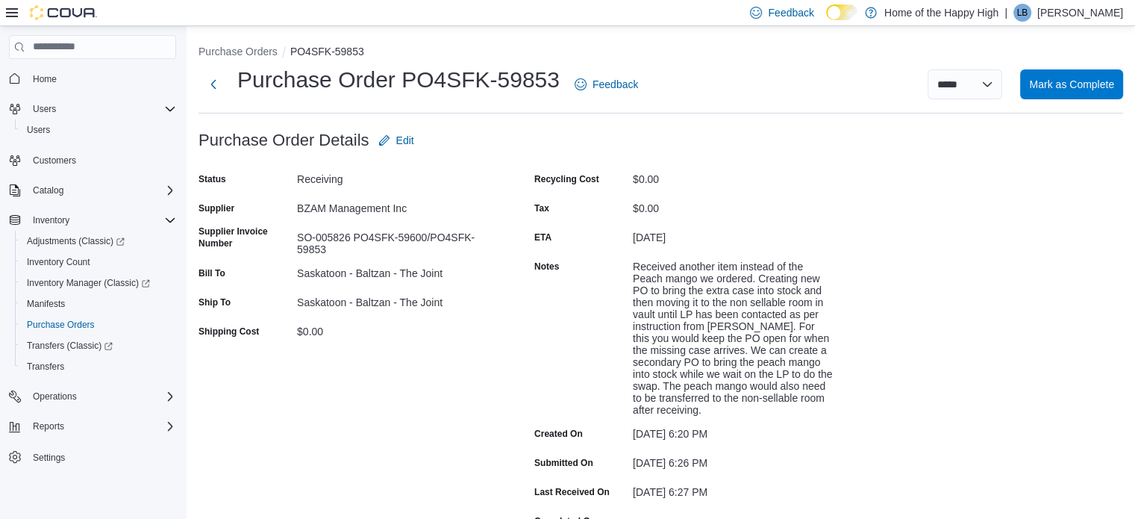
click at [403, 78] on h1 "Purchase Order PO4SFK-59853" at bounding box center [398, 80] width 322 height 30
click at [557, 83] on h1 "Purchase Order PO4SFK-59853" at bounding box center [398, 80] width 322 height 30
copy div "PO4SFK-59853"
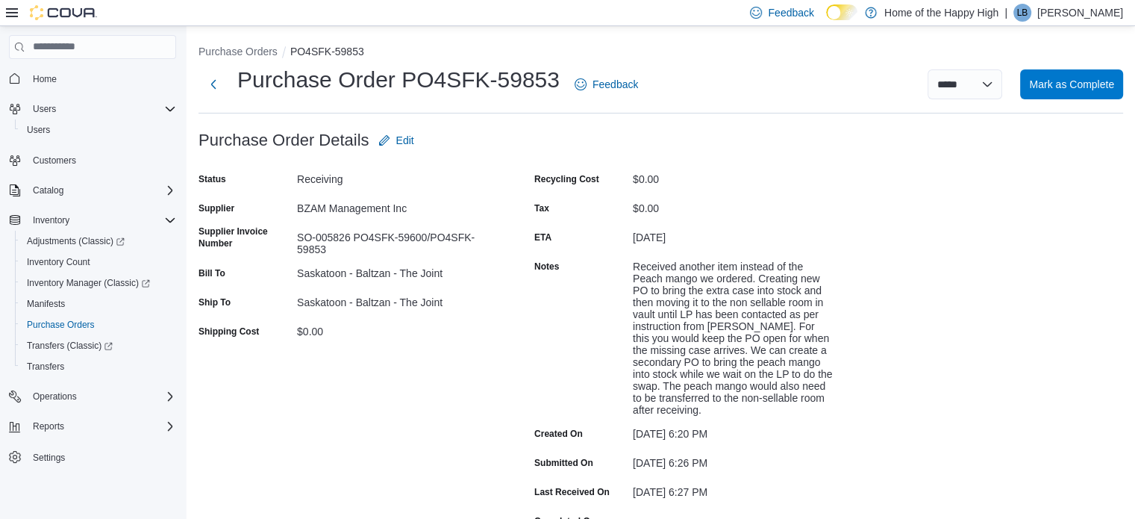
click at [704, 297] on div "Received another item instead of the Peach mango we ordered. Creating new PO to…" at bounding box center [733, 334] width 200 height 161
click at [42, 323] on span "Purchase Orders" at bounding box center [61, 325] width 68 height 12
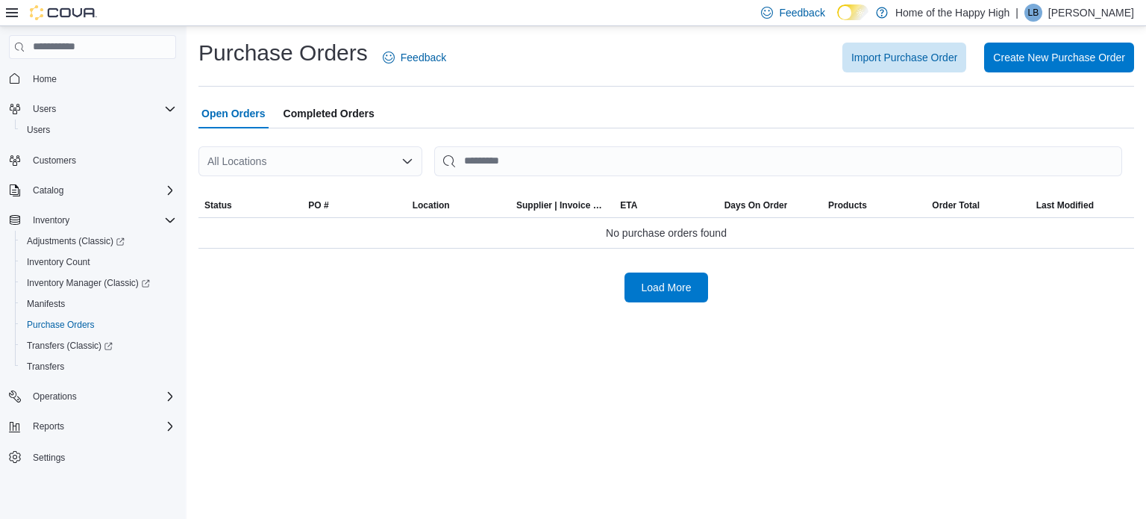
click at [369, 159] on div "All Locations" at bounding box center [310, 161] width 224 height 30
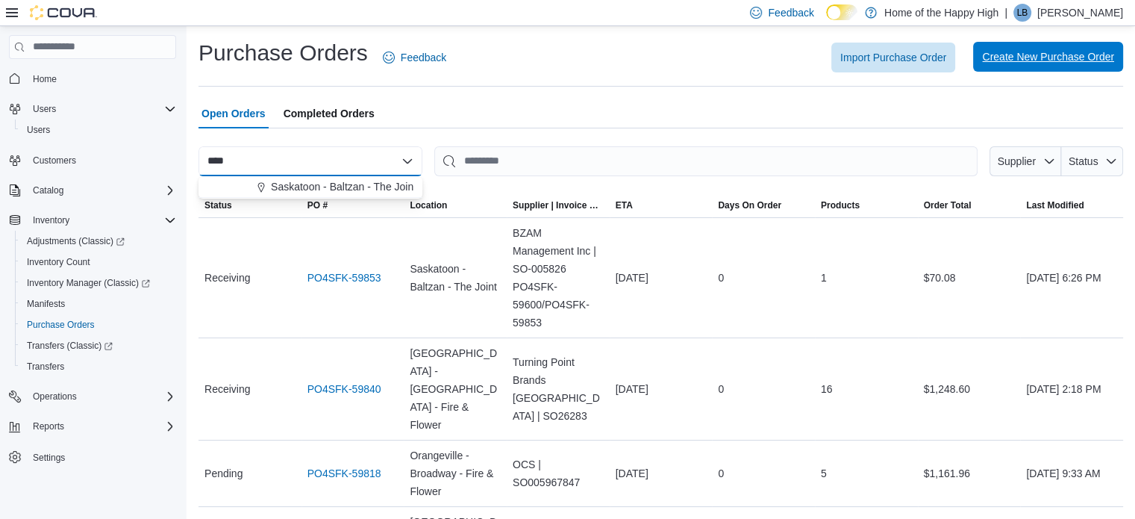
type input "****"
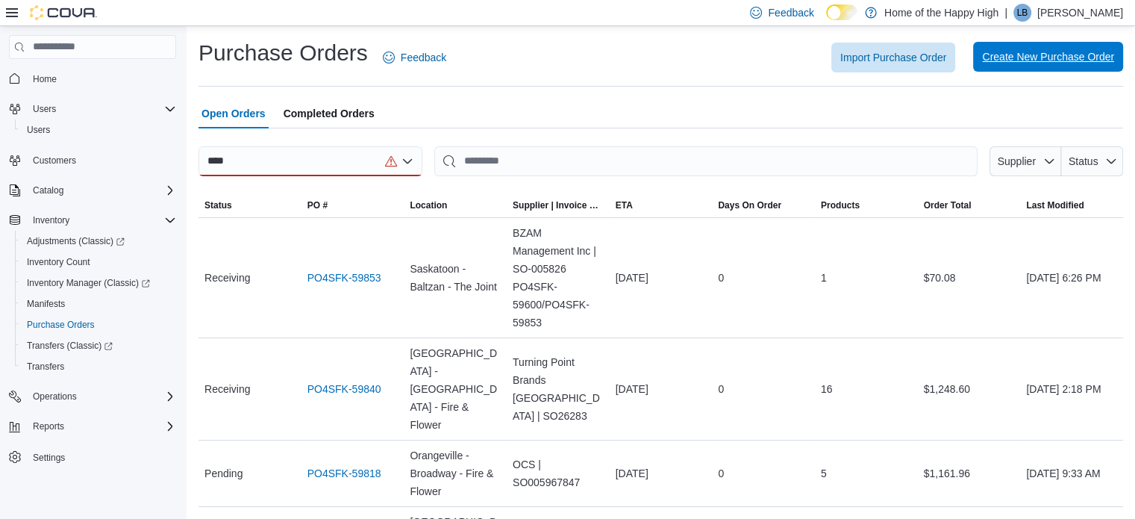
click at [1047, 47] on span "Create New Purchase Order" at bounding box center [1048, 57] width 132 height 30
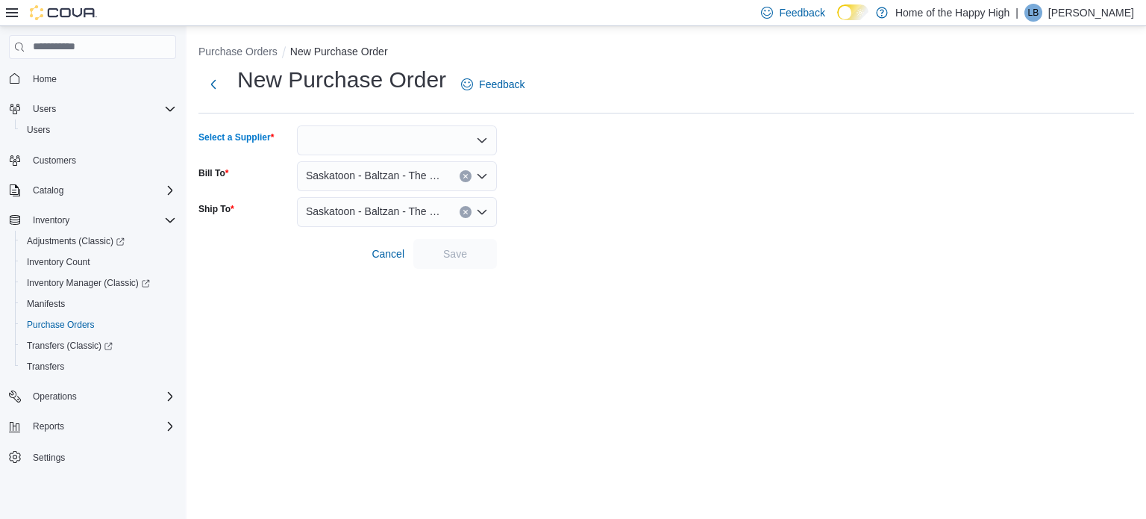
click at [457, 133] on div at bounding box center [397, 140] width 200 height 30
type input "***"
click at [427, 163] on span "BZA M Management Inc" at bounding box center [406, 165] width 164 height 15
click at [454, 242] on span "Save" at bounding box center [455, 253] width 66 height 30
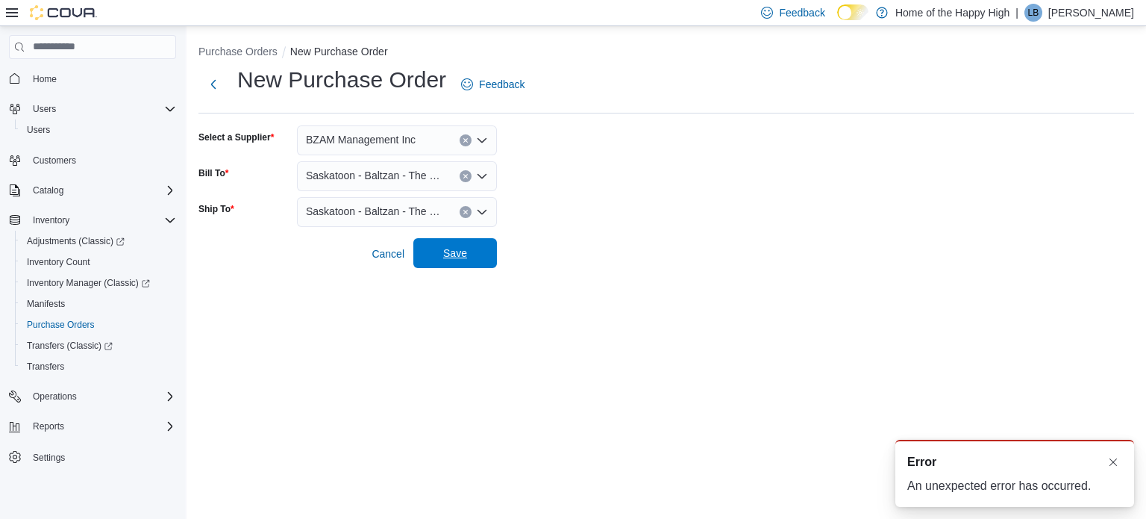
click at [454, 250] on span "Save" at bounding box center [455, 252] width 24 height 15
click at [463, 255] on span "Save" at bounding box center [455, 252] width 24 height 15
click at [1113, 466] on button "Dismiss toast" at bounding box center [1113, 461] width 18 height 18
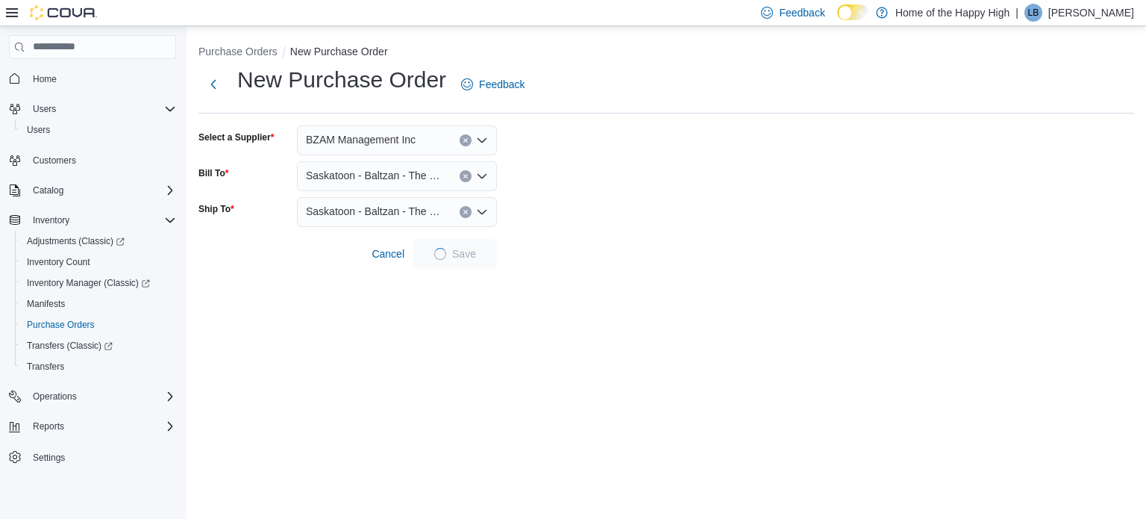
click at [805, 154] on form "Select a Supplier BZAM Management Inc Bill To Saskatoon - Baltzan - The Joint S…" at bounding box center [666, 196] width 936 height 143
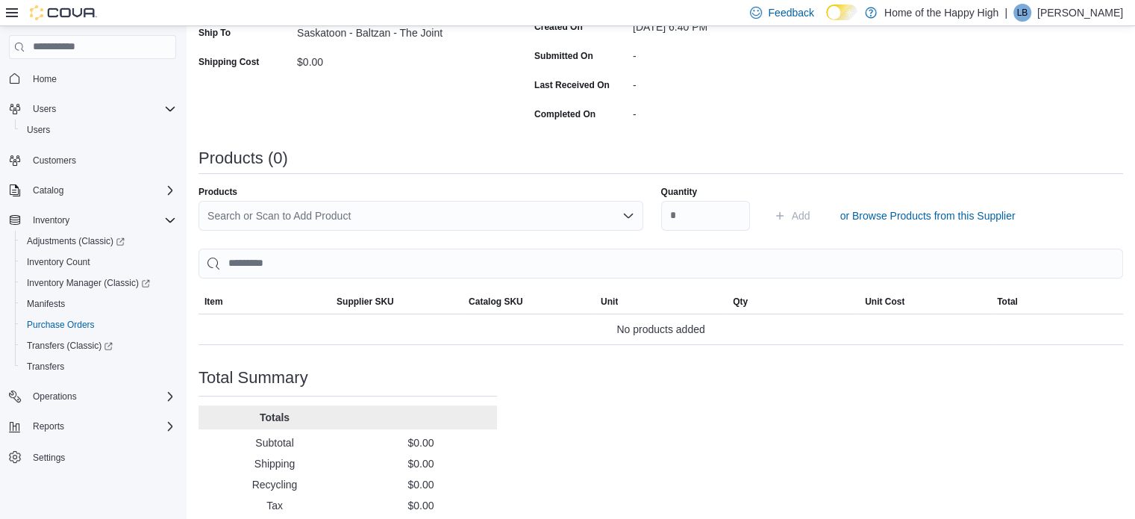
scroll to position [307, 0]
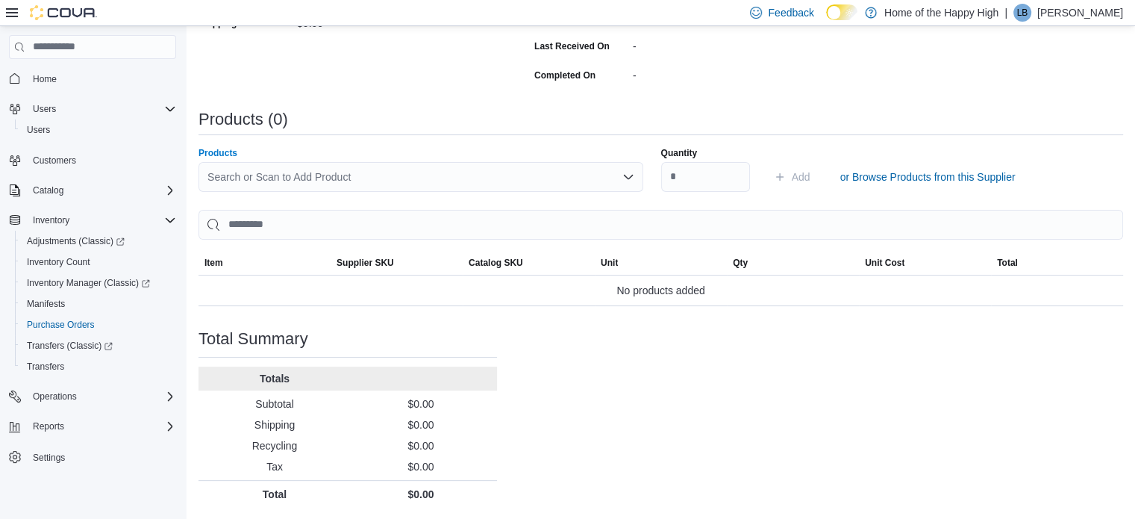
click at [564, 170] on div "Search or Scan to Add Product" at bounding box center [420, 177] width 445 height 30
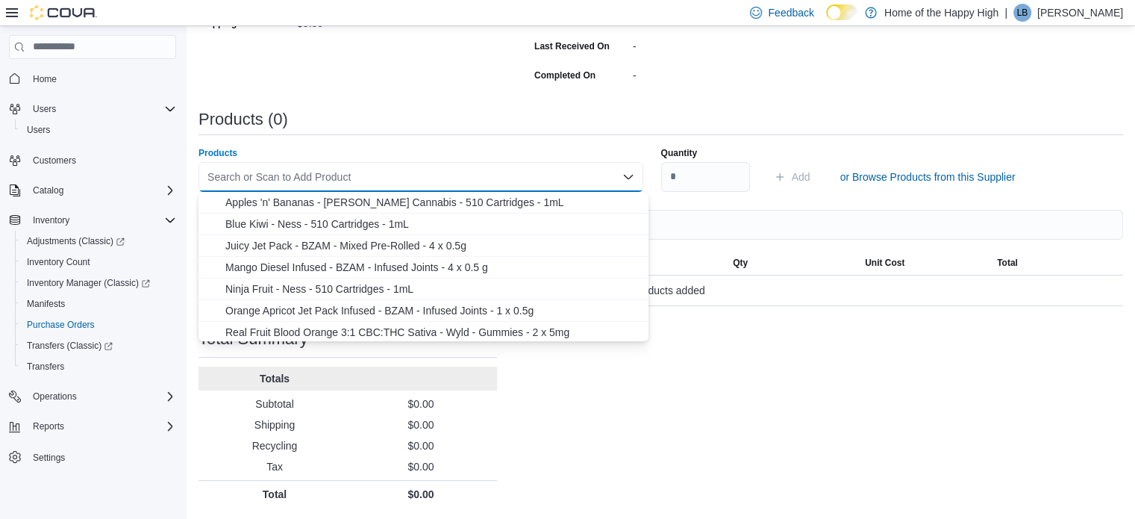
paste input "********"
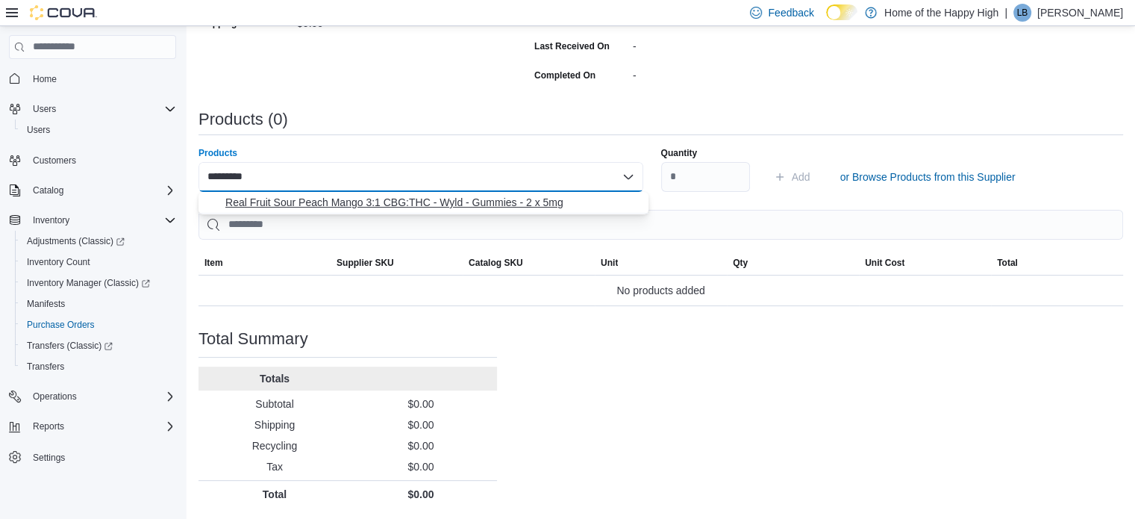
type input "********"
click at [352, 201] on span "Real Fruit Sour Peach Mango 3:1 CBG:THC - Wyld - Gummies - 2 x 5mg" at bounding box center [432, 202] width 414 height 15
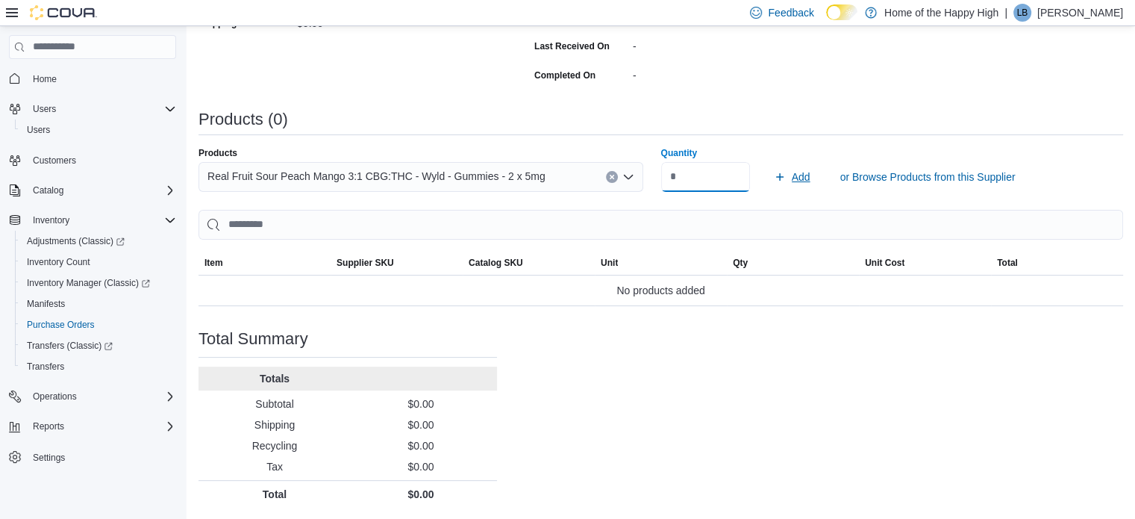
type input "**"
click at [810, 173] on span "Add" at bounding box center [801, 176] width 19 height 15
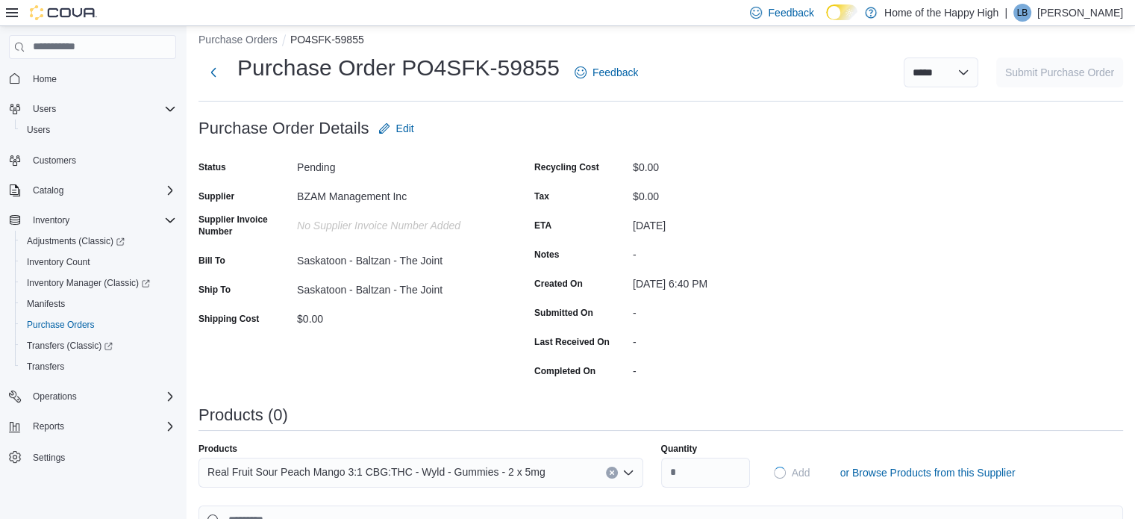
scroll to position [0, 0]
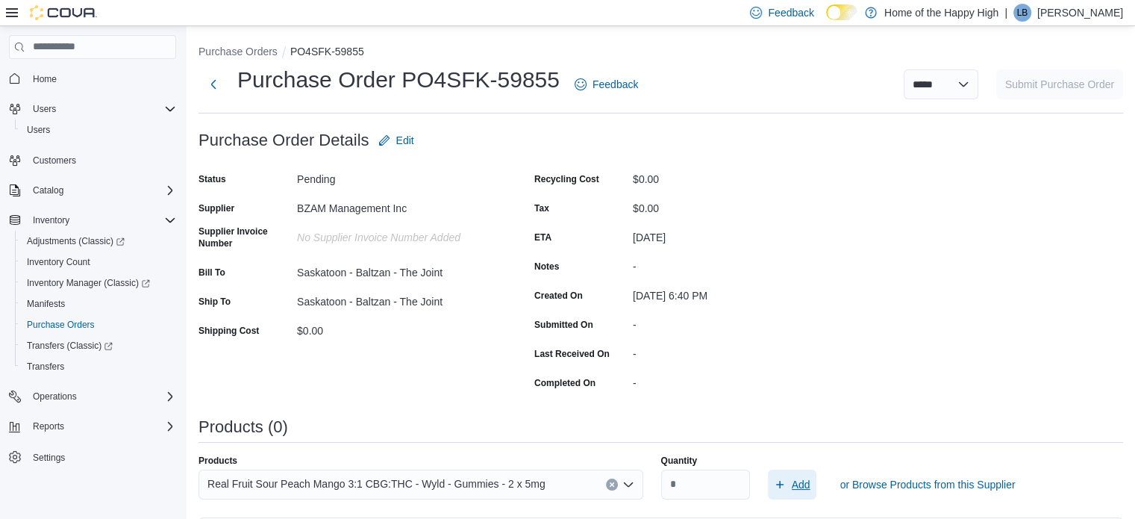
click at [783, 489] on icon "submit" at bounding box center [780, 484] width 12 height 12
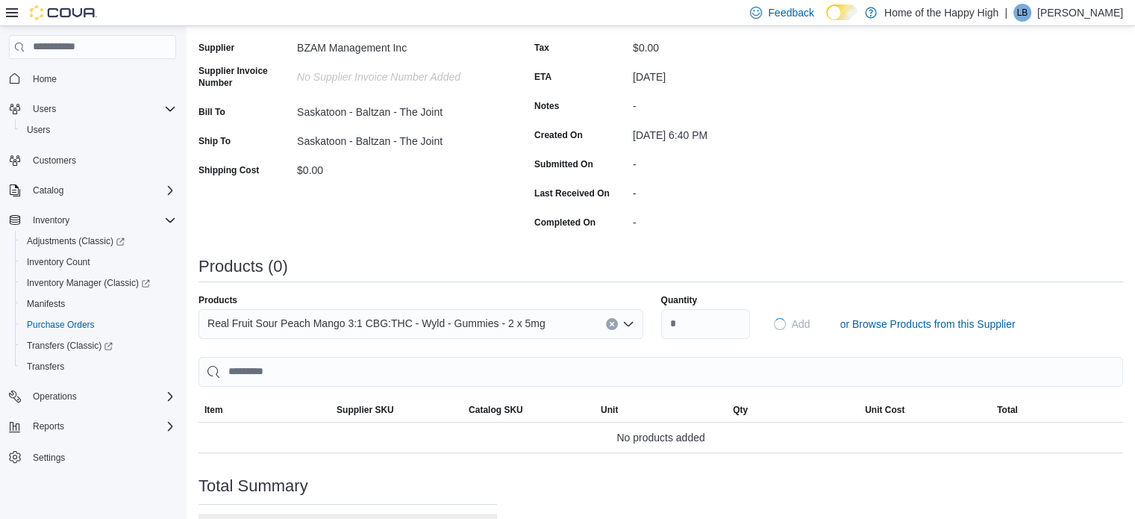
scroll to position [179, 0]
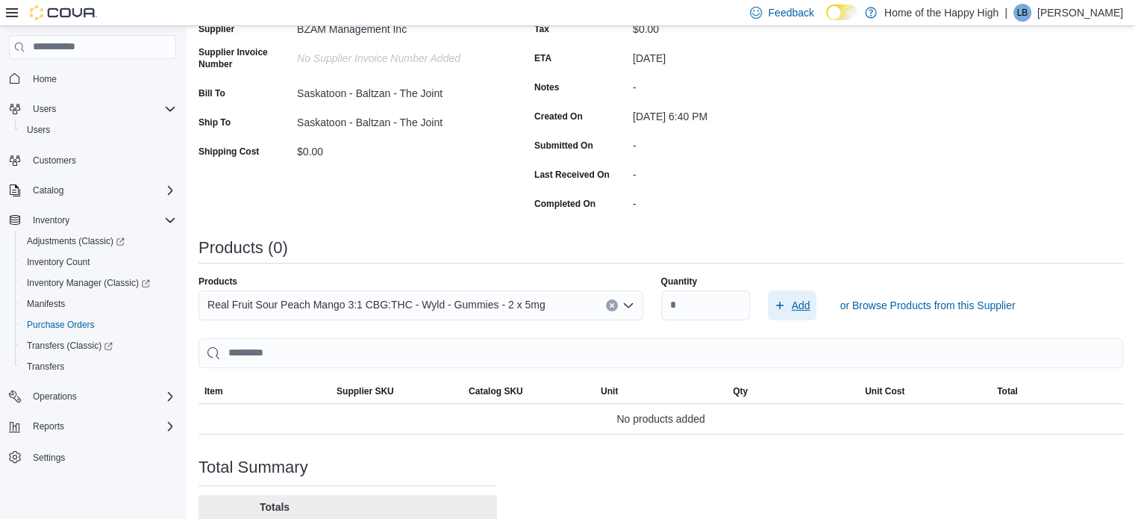
click at [798, 307] on span "Add" at bounding box center [801, 305] width 19 height 15
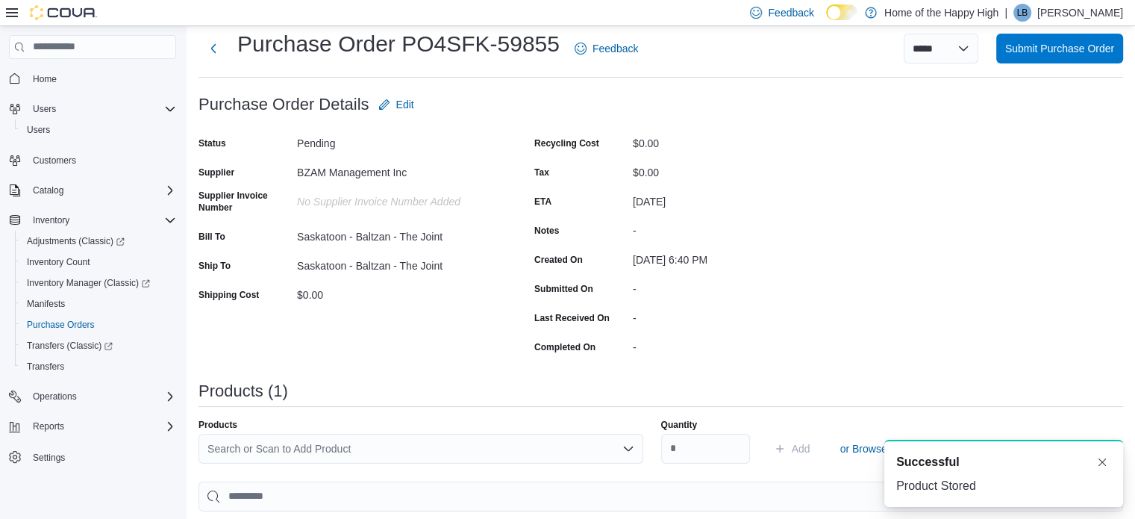
scroll to position [0, 0]
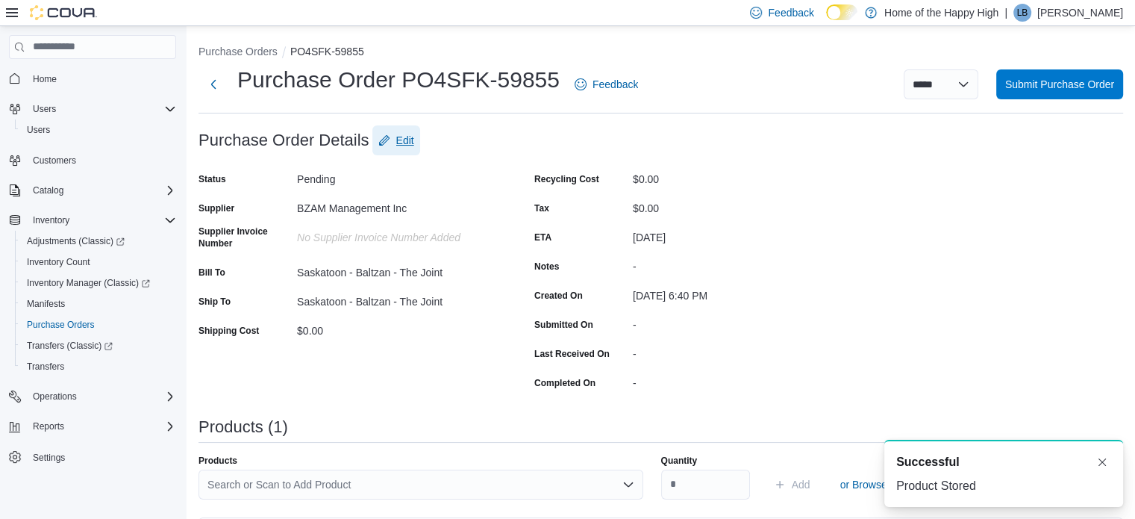
click at [408, 142] on span "Edit" at bounding box center [405, 140] width 18 height 15
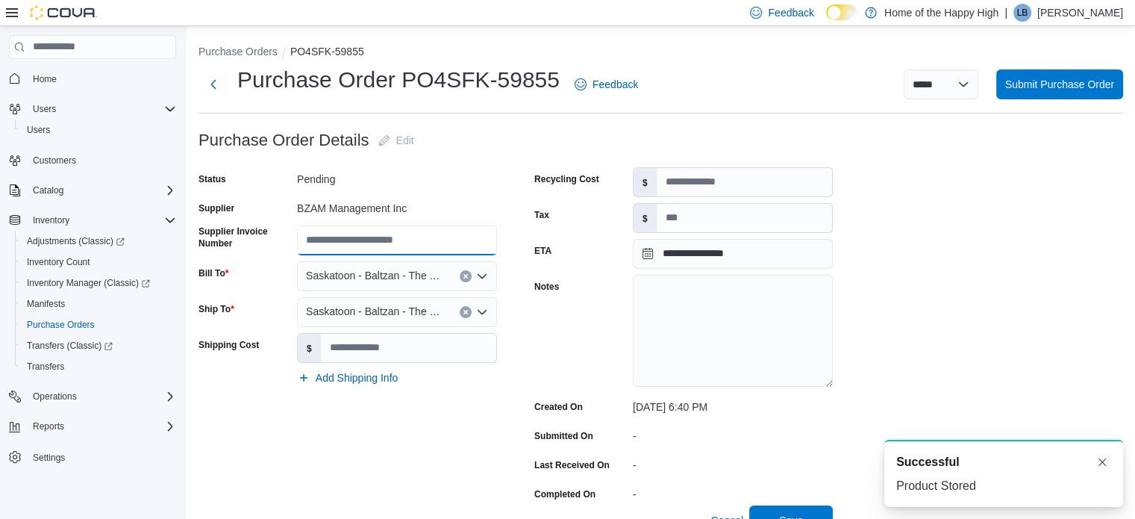
click at [342, 241] on input "Supplier Invoice Number" at bounding box center [397, 240] width 200 height 30
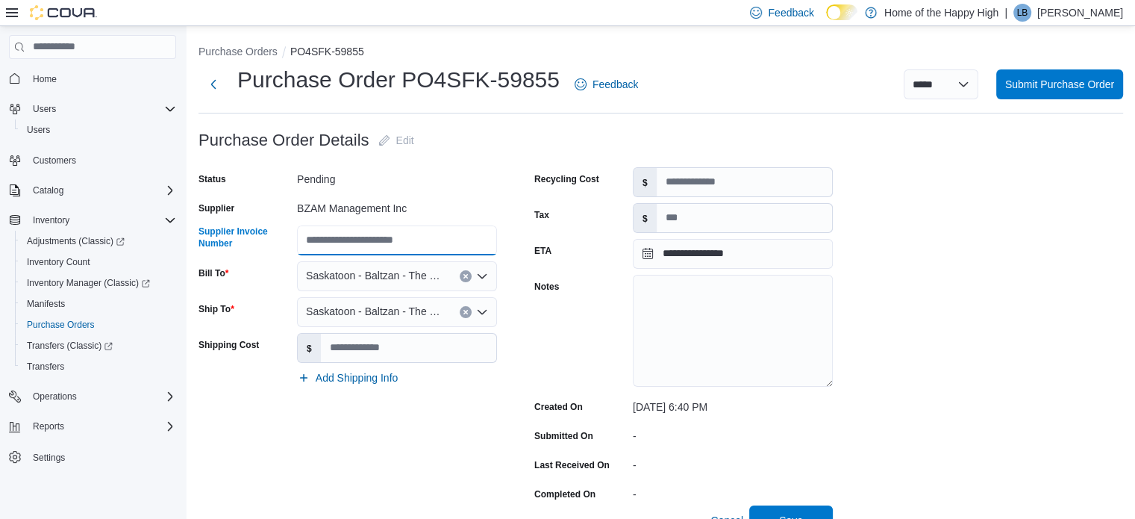
paste input "**********"
type input "**********"
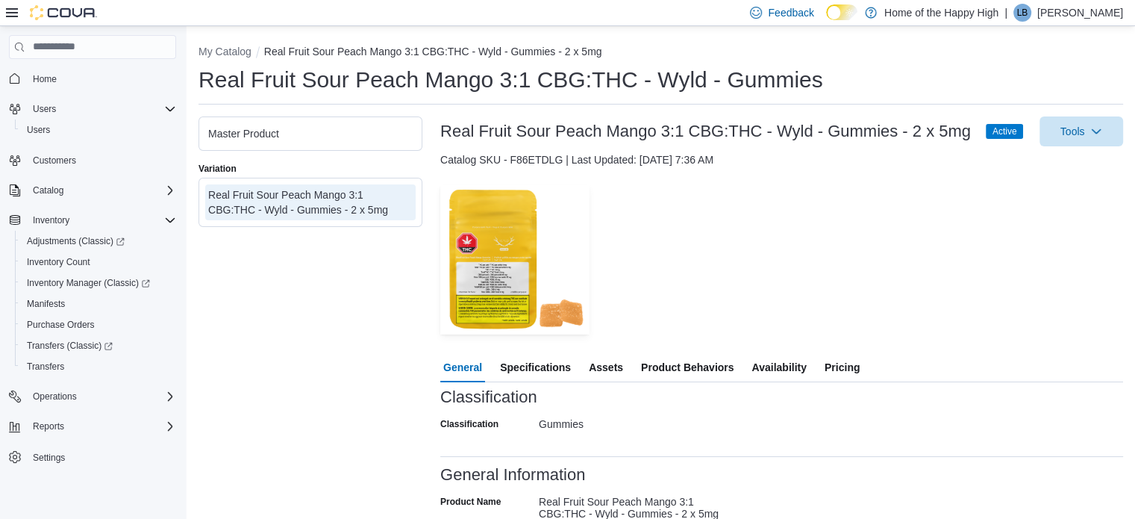
click at [515, 154] on div "Catalog SKU - F86ETDLG | Last Updated: [DATE] 7:36 AM" at bounding box center [781, 159] width 683 height 15
copy div "F86ETDLG"
click at [527, 160] on div "Catalog SKU - F86ETDLG | Last Updated: [DATE] 7:36 AM" at bounding box center [781, 159] width 683 height 15
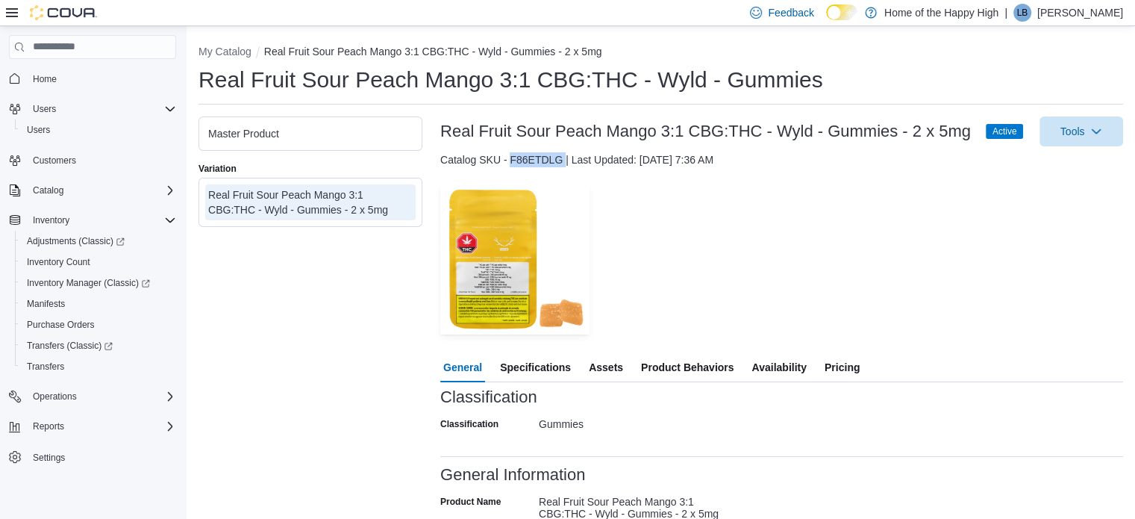
click at [527, 160] on div "Catalog SKU - F86ETDLG | Last Updated: [DATE] 7:36 AM" at bounding box center [781, 159] width 683 height 15
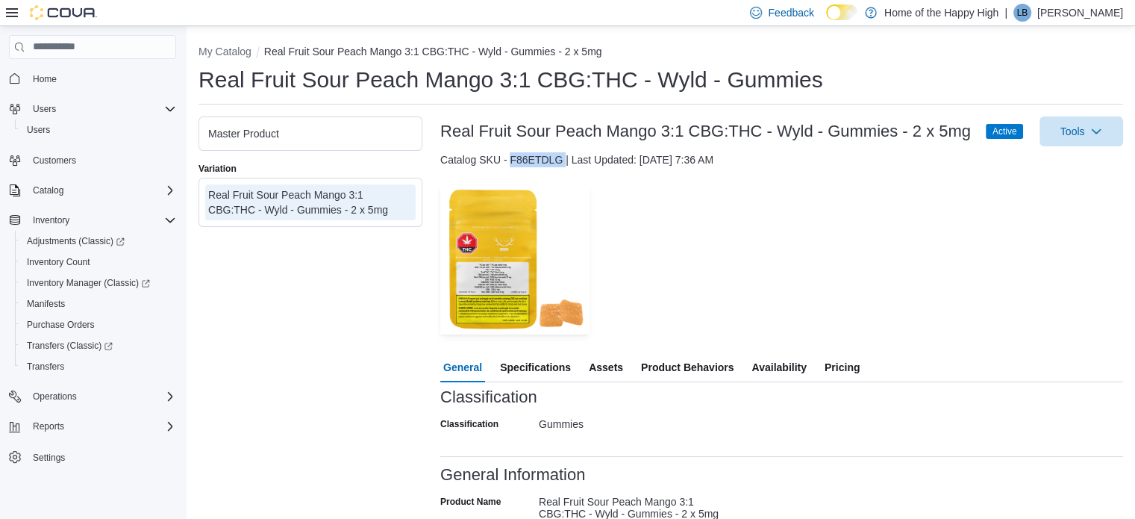
click at [527, 160] on div "Catalog SKU - F86ETDLG | Last Updated: [DATE] 7:36 AM" at bounding box center [781, 159] width 683 height 15
copy div "F86ETDLG"
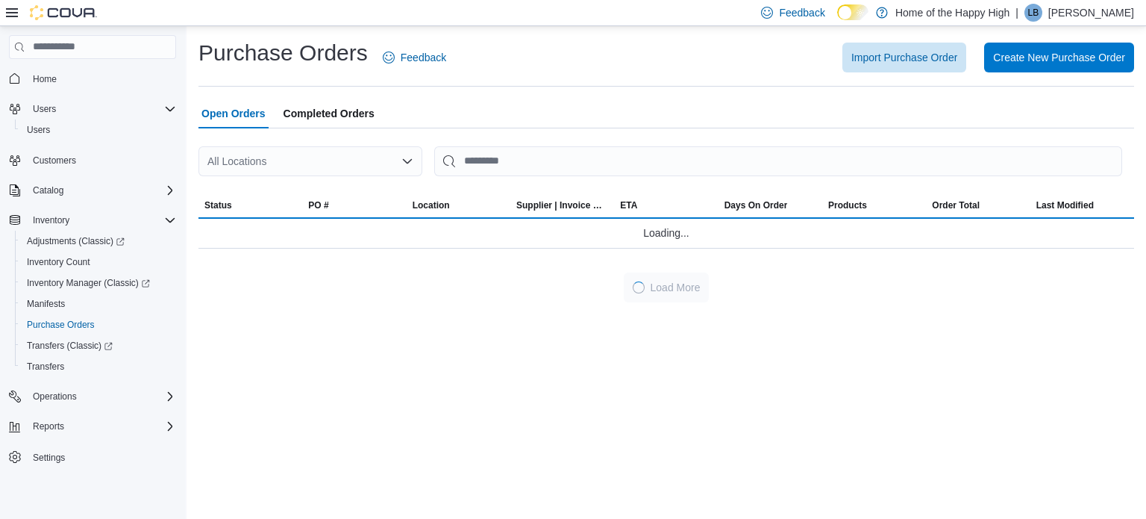
click at [312, 169] on div "All Locations" at bounding box center [310, 161] width 224 height 30
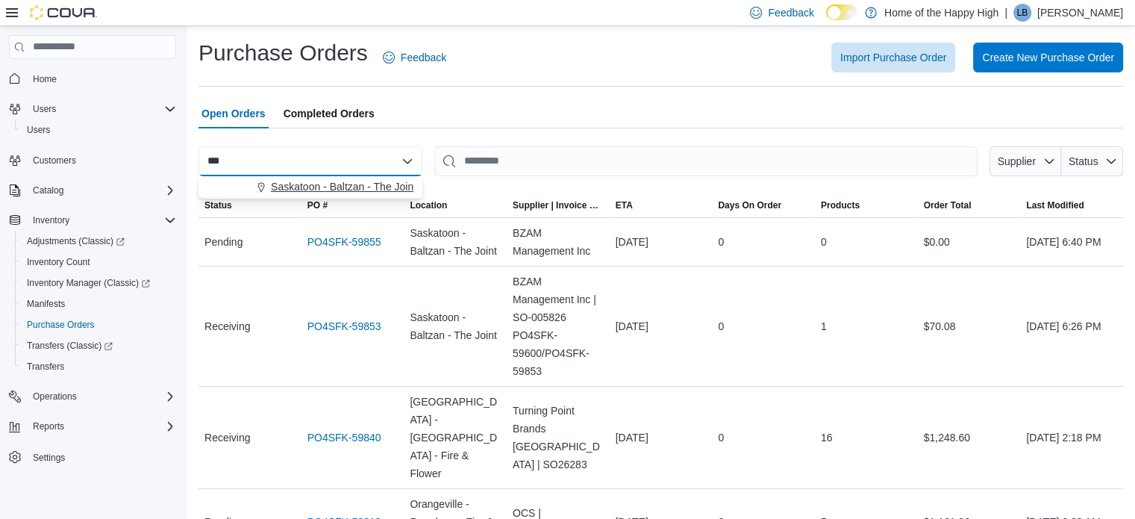
type input "***"
click at [307, 189] on span "Saskatoon - Baltzan - The Joint" at bounding box center [343, 186] width 145 height 15
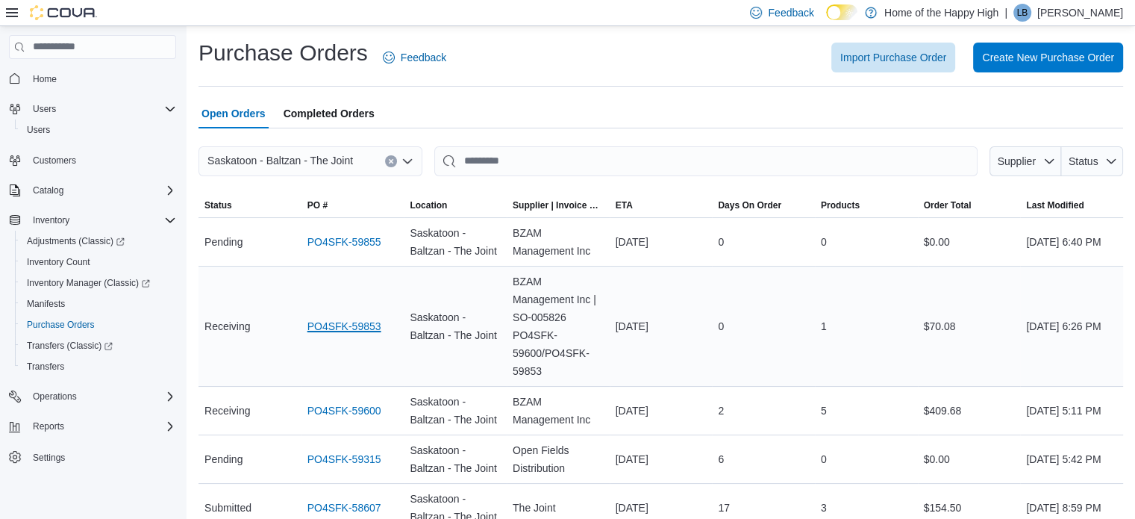
click at [343, 321] on link "PO4SFK-59853" at bounding box center [344, 326] width 74 height 18
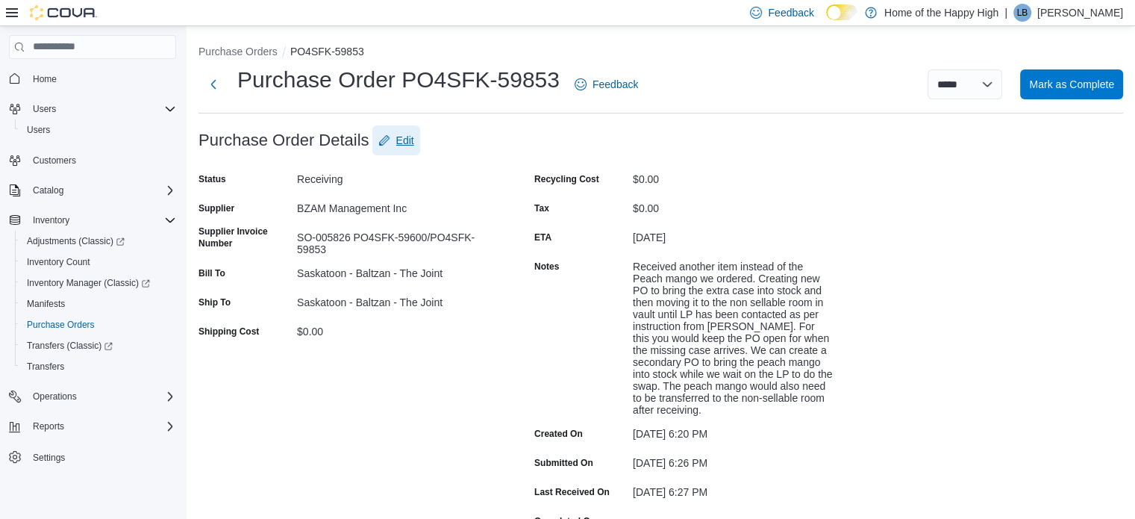
click at [406, 136] on span "Edit" at bounding box center [405, 140] width 18 height 15
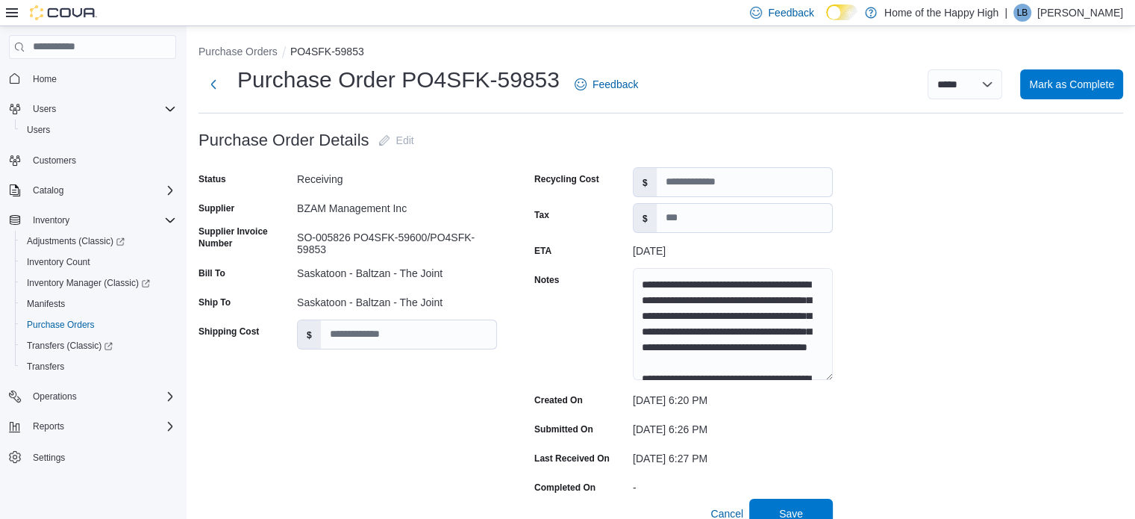
click at [338, 237] on div "SO-005826 PO4SFK-59600/PO4SFK-59853" at bounding box center [397, 240] width 200 height 30
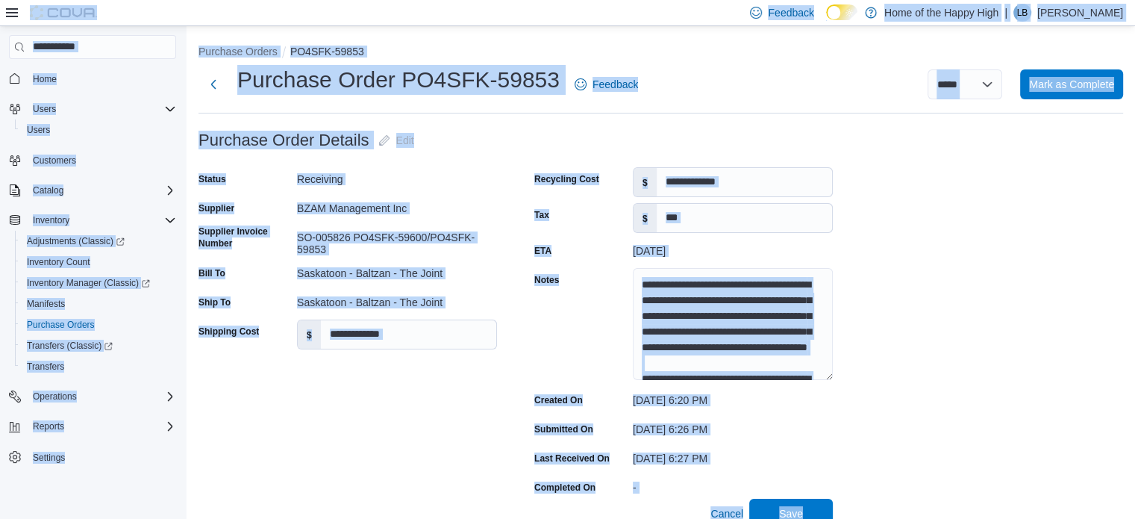
click at [320, 247] on div "SO-005826 PO4SFK-59600/PO4SFK-59853" at bounding box center [397, 240] width 200 height 30
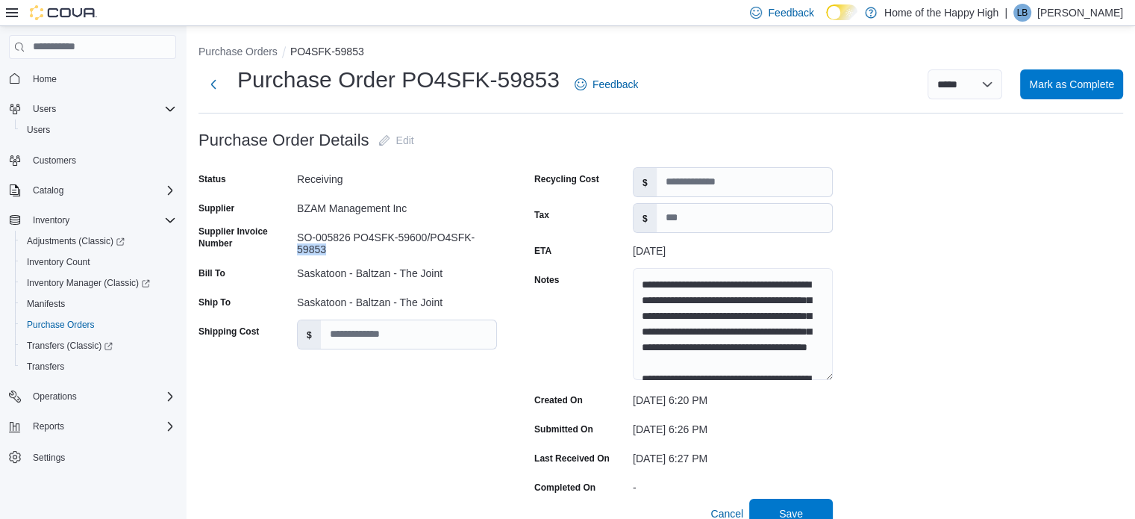
click at [320, 247] on div "SO-005826 PO4SFK-59600/PO4SFK-59853" at bounding box center [397, 240] width 200 height 30
click at [299, 235] on div "SO-005826 PO4SFK-59600/PO4SFK-59853" at bounding box center [397, 240] width 200 height 30
copy div "SO-005826 PO4SFK-59600/PO4SFK-59853"
click at [682, 296] on textarea "**********" at bounding box center [733, 324] width 200 height 112
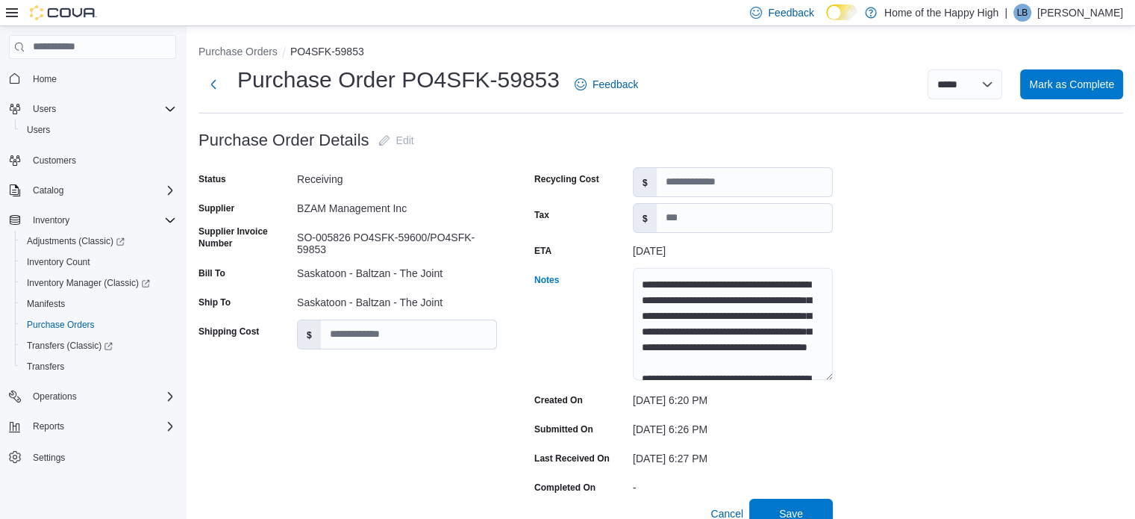
click at [300, 234] on div "SO-005826 PO4SFK-59600/PO4SFK-59853" at bounding box center [397, 240] width 200 height 30
click at [325, 247] on div "SO-005826 PO4SFK-59600/PO4SFK-59853" at bounding box center [397, 240] width 200 height 30
copy div "SO-005826 PO4SFK-59600/PO4SFK-59853"
click at [76, 326] on span "Purchase Orders" at bounding box center [61, 325] width 68 height 12
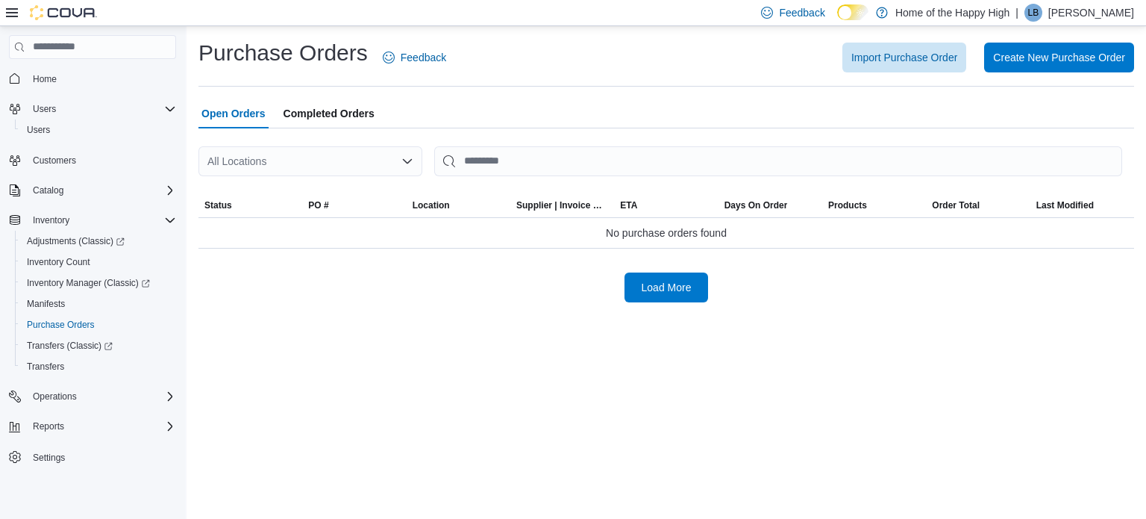
click at [322, 157] on div "All Locations" at bounding box center [310, 161] width 224 height 30
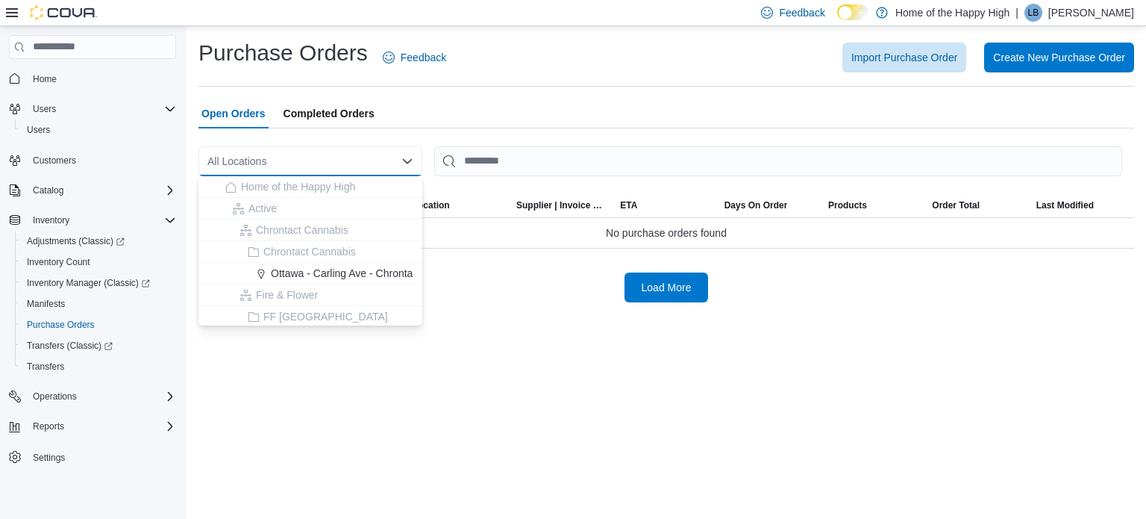
click at [322, 157] on div "All Locations" at bounding box center [310, 161] width 224 height 30
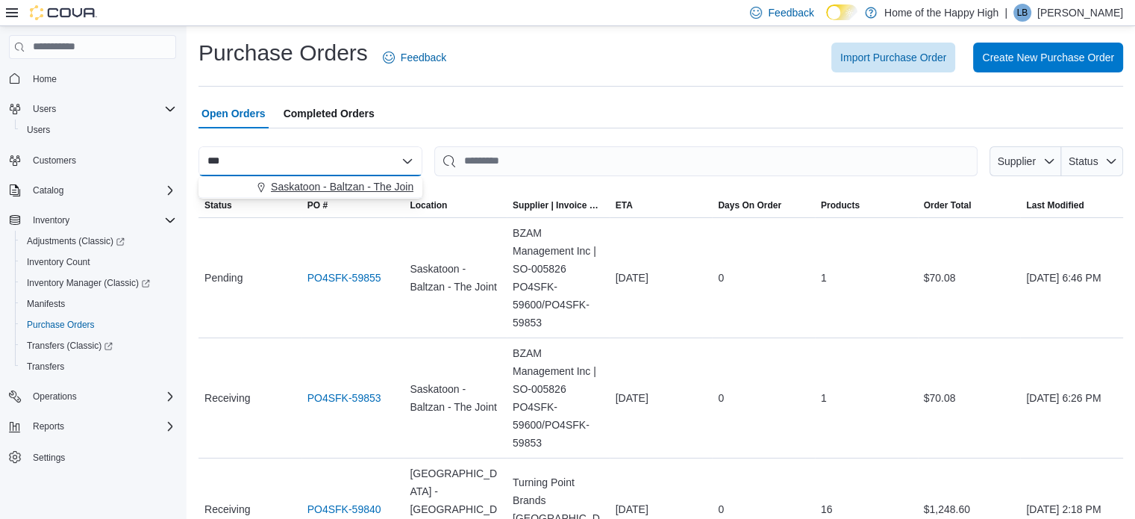
type input "***"
click at [322, 193] on span "Saskatoon - Baltzan - The Joint" at bounding box center [343, 186] width 145 height 15
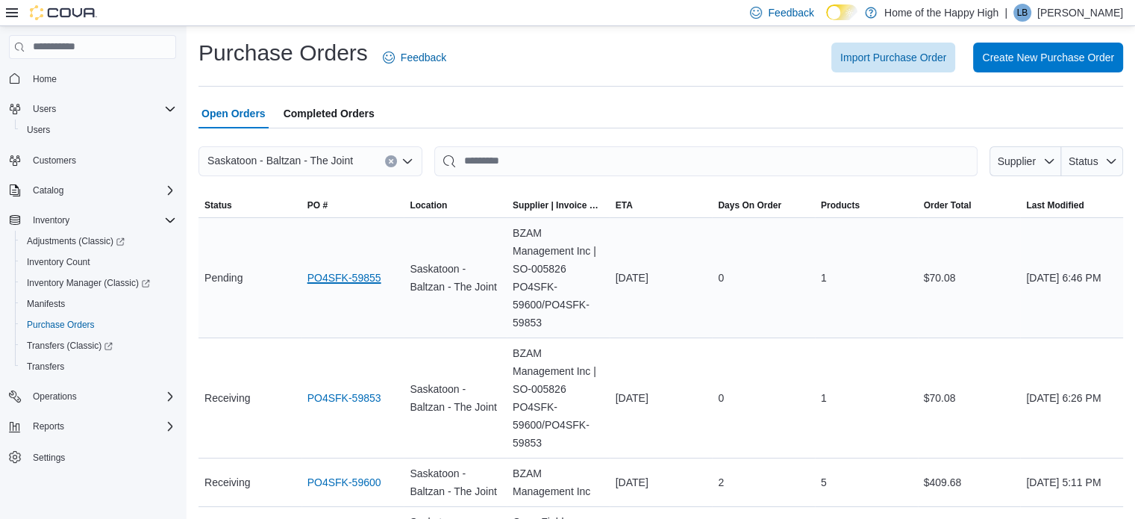
click at [347, 277] on link "PO4SFK-59855" at bounding box center [344, 278] width 74 height 18
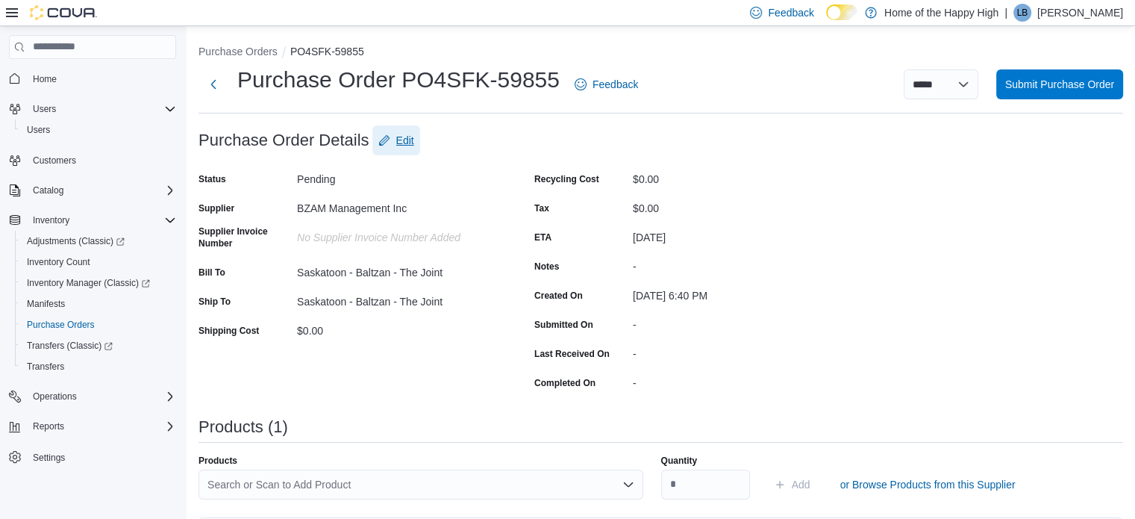
click at [400, 136] on span "Edit" at bounding box center [405, 140] width 18 height 15
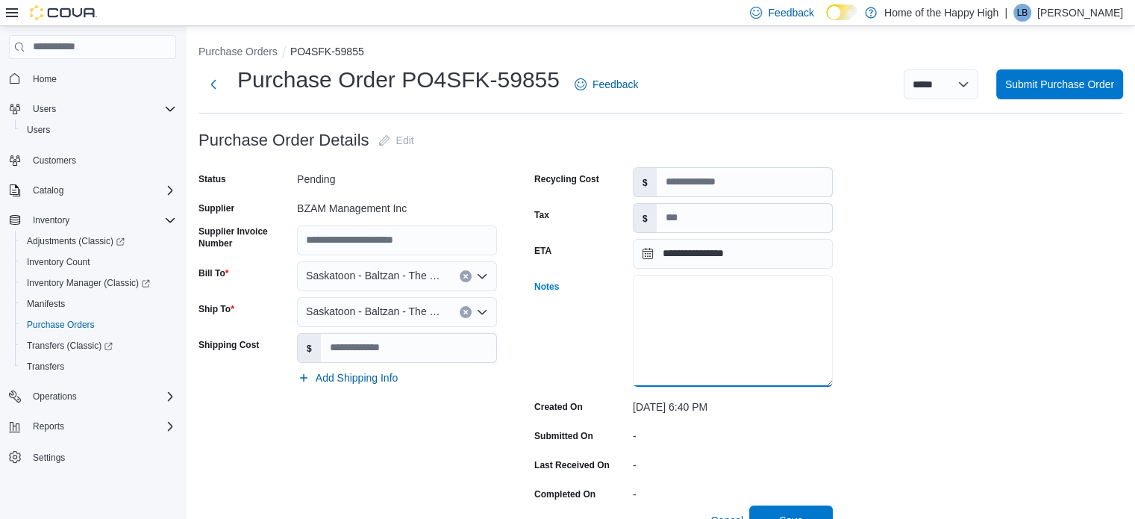
click at [652, 283] on textarea "Notes" at bounding box center [733, 331] width 200 height 112
paste textarea "**********"
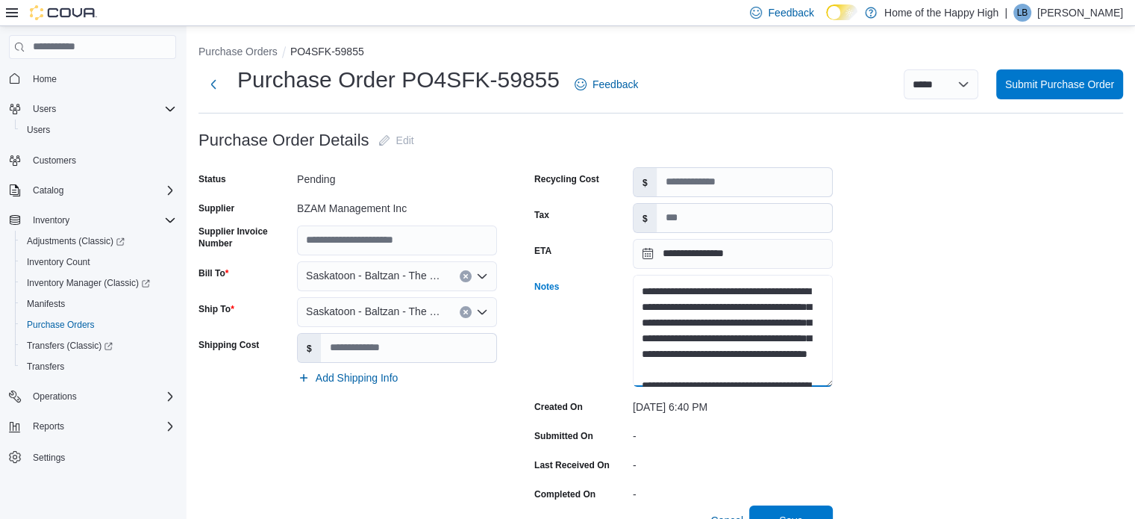
scroll to position [146, 0]
type textarea "**********"
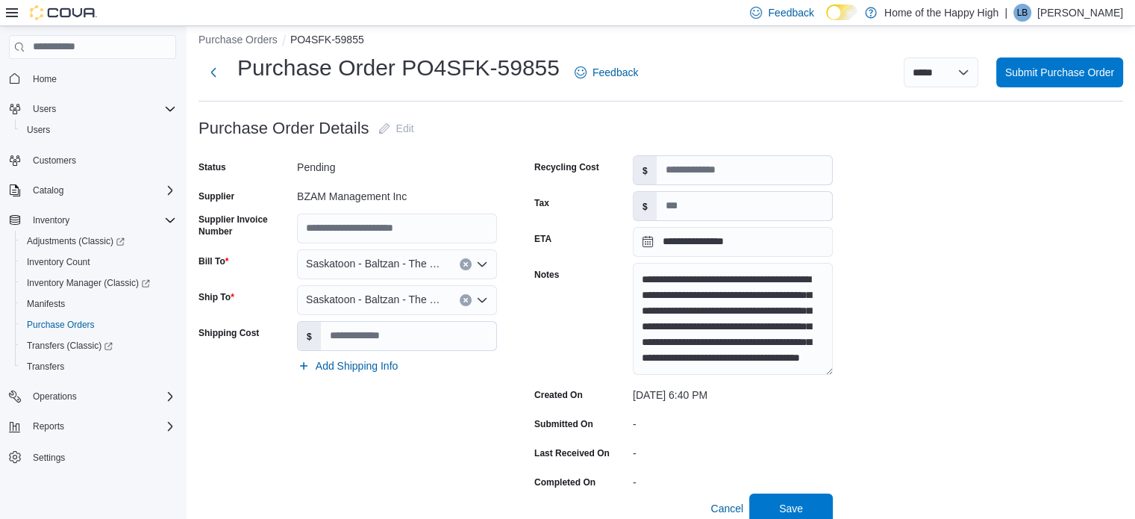
scroll to position [0, 0]
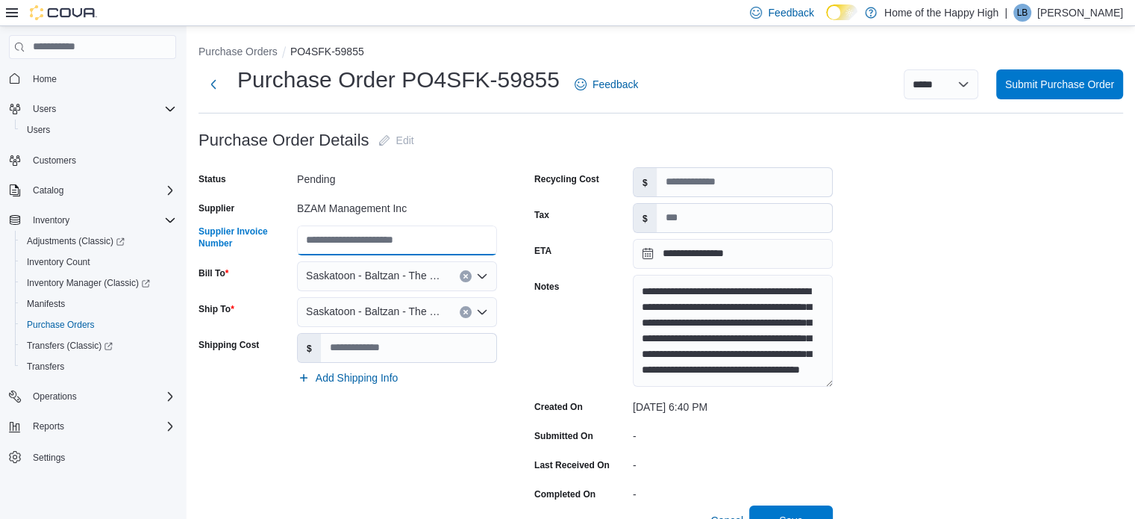
click at [322, 247] on input "Supplier Invoice Number" at bounding box center [397, 240] width 200 height 30
paste input "**********"
type input "**********"
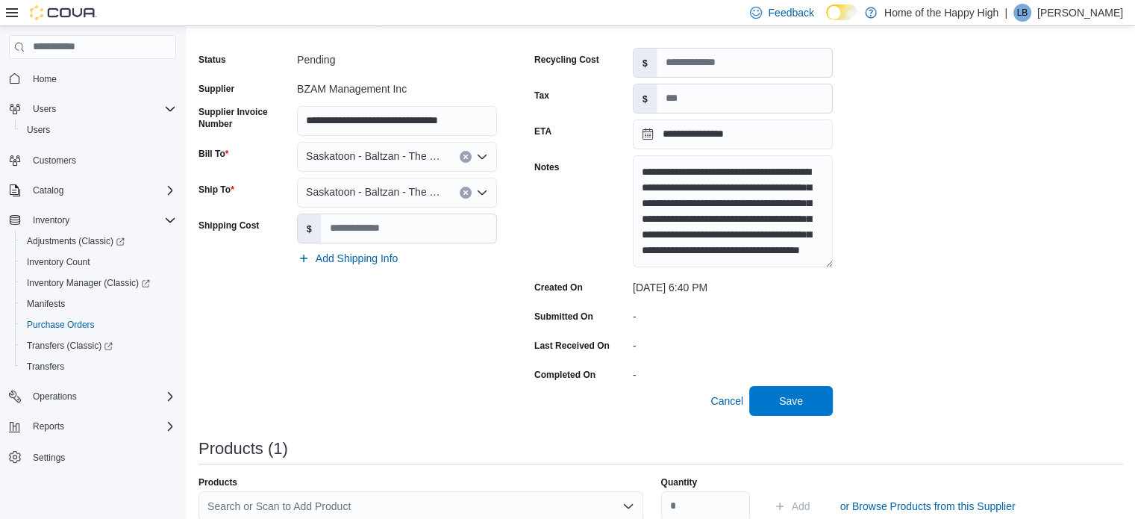
scroll to position [149, 0]
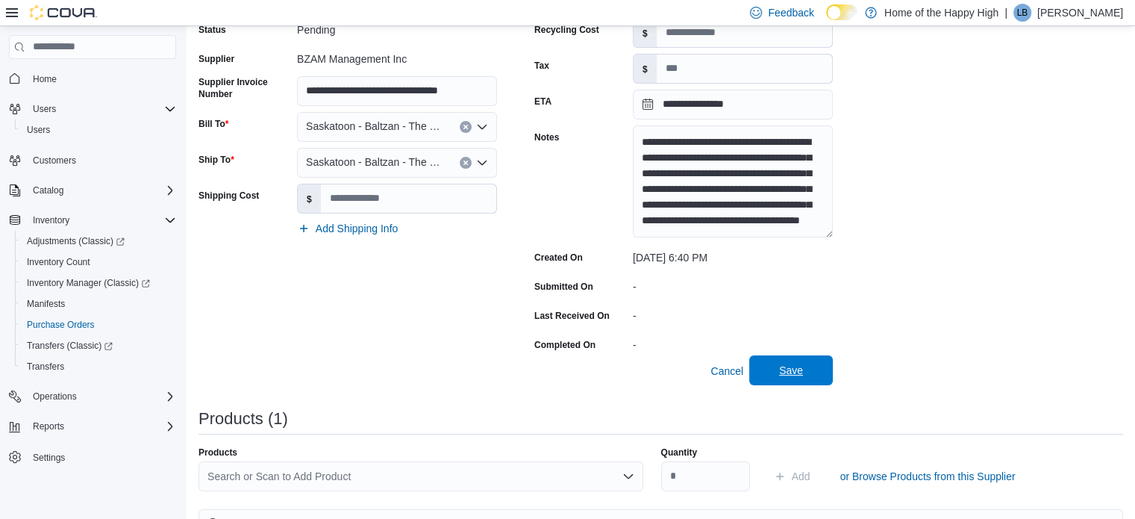
click at [815, 365] on span "Save" at bounding box center [791, 370] width 66 height 30
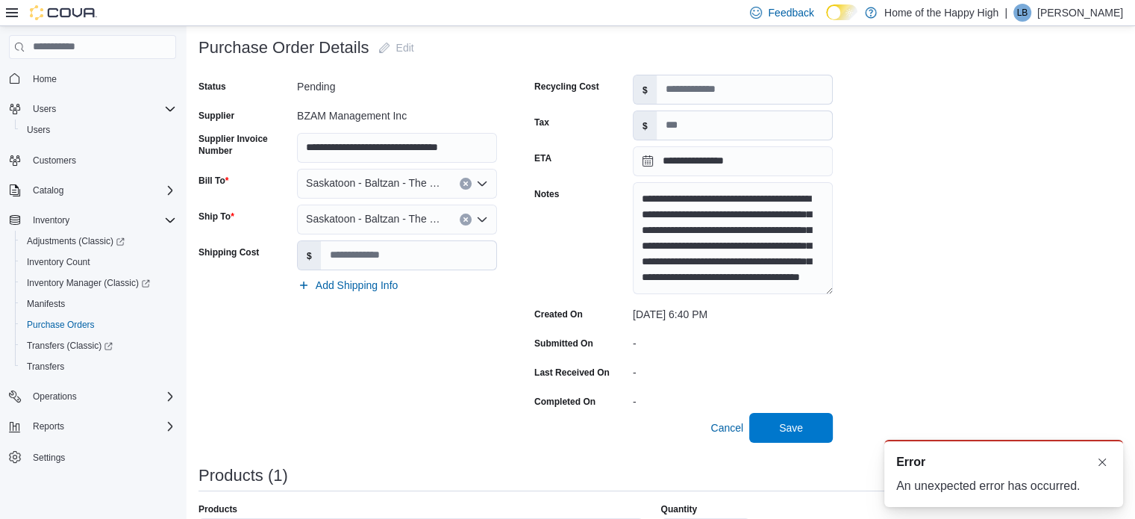
scroll to position [0, 0]
click at [779, 426] on span "Save" at bounding box center [791, 427] width 24 height 15
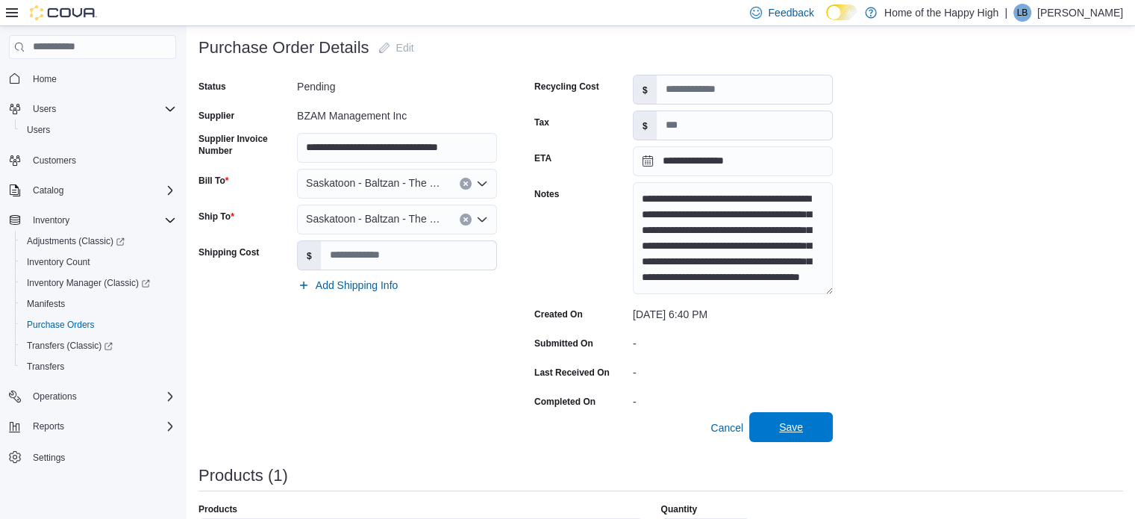
click at [783, 419] on span "Save" at bounding box center [791, 427] width 66 height 30
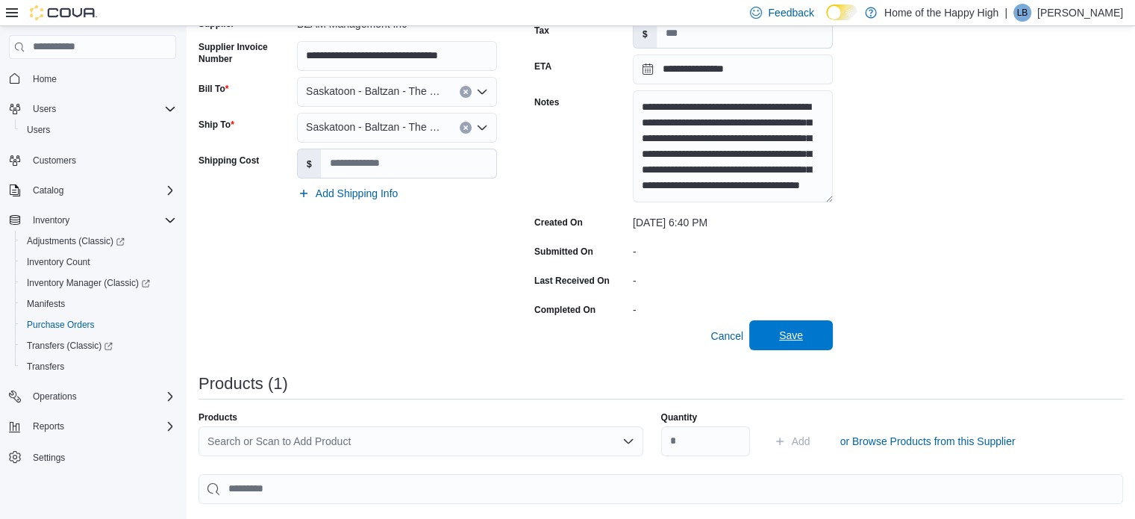
scroll to position [269, 0]
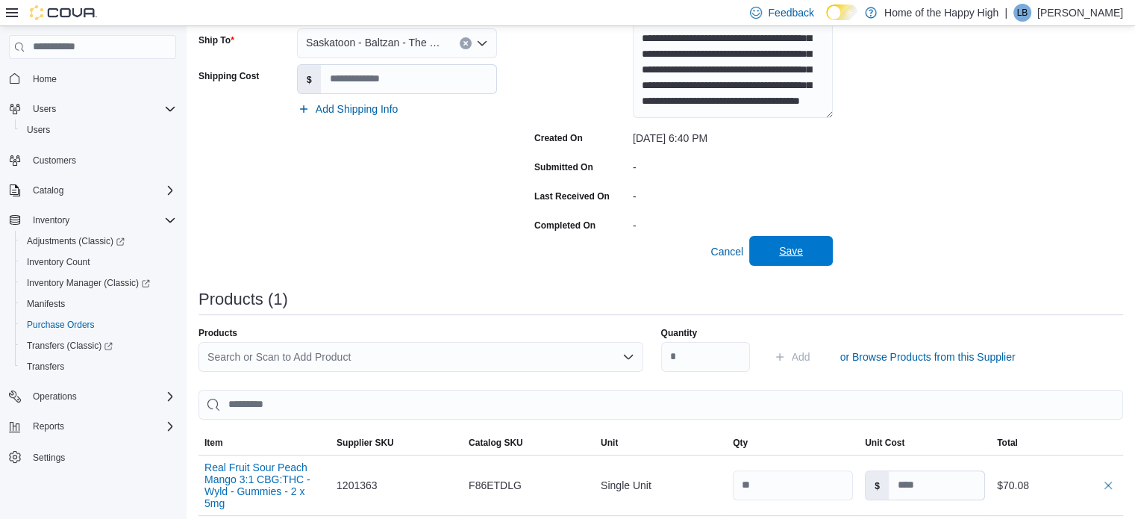
click at [805, 253] on span "Save" at bounding box center [791, 251] width 66 height 30
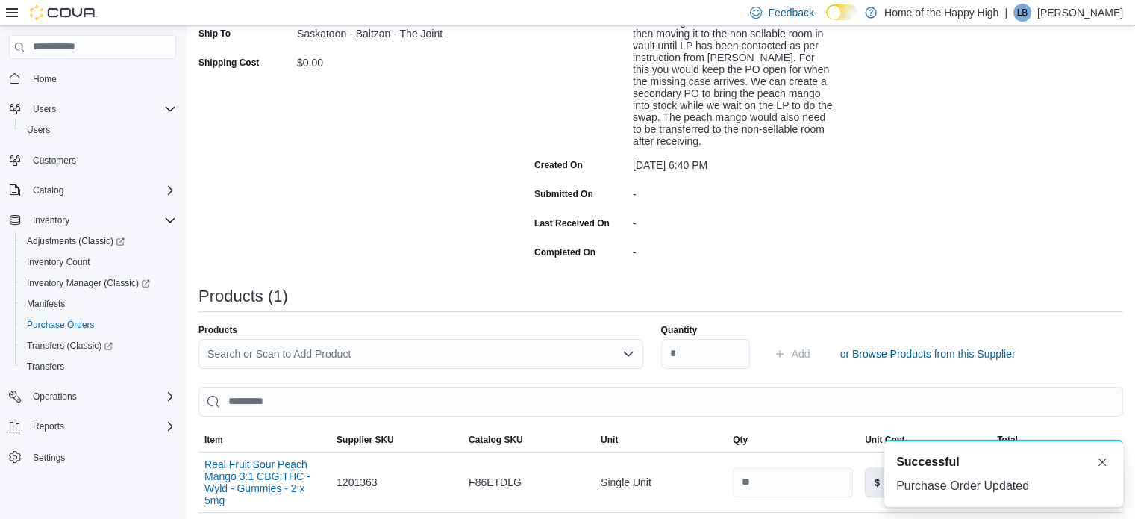
scroll to position [0, 0]
click at [1106, 463] on button "Dismiss toast" at bounding box center [1102, 461] width 18 height 18
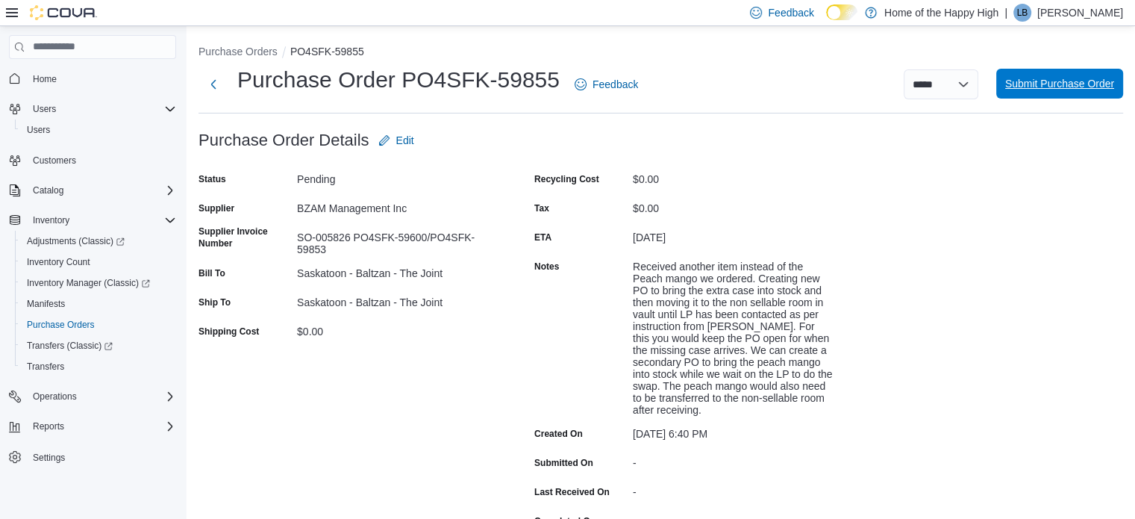
click at [1062, 83] on span "Submit Purchase Order" at bounding box center [1059, 83] width 109 height 15
click at [1065, 82] on span "Submit Purchase Order" at bounding box center [1059, 83] width 109 height 15
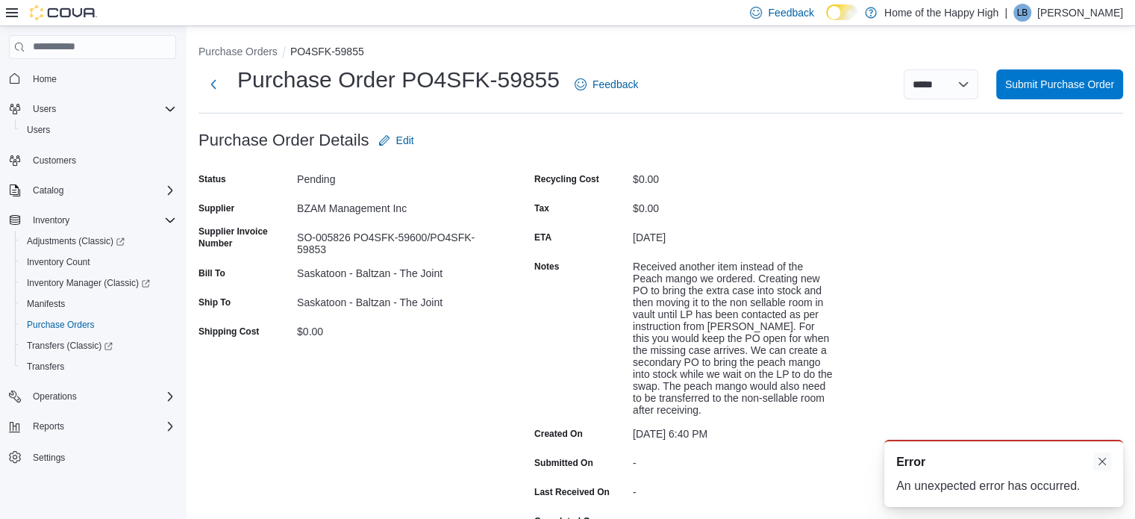
click at [1100, 462] on button "Dismiss toast" at bounding box center [1102, 461] width 18 height 18
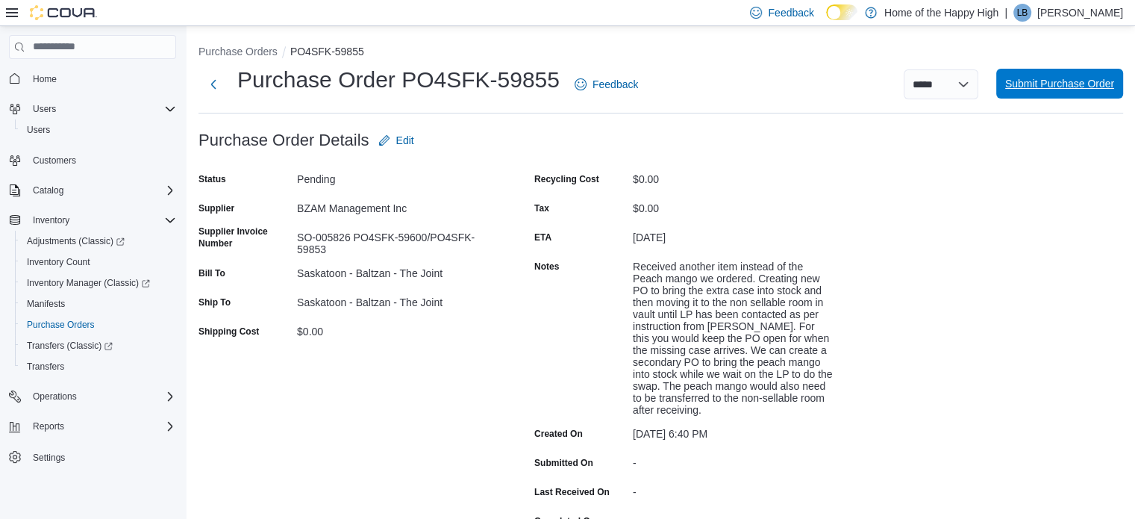
click at [1063, 88] on span "Submit Purchase Order" at bounding box center [1059, 83] width 109 height 15
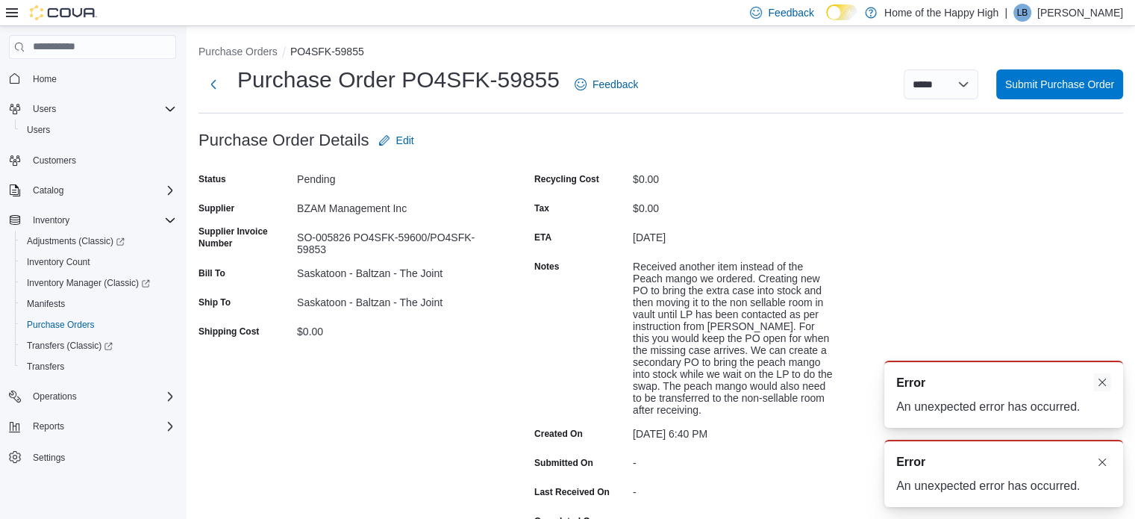
click at [1106, 459] on div "A new notification appears Error An unexpected error has occurred." at bounding box center [1003, 472] width 239 height 67
click at [1101, 377] on button "Dismiss toast" at bounding box center [1102, 382] width 18 height 18
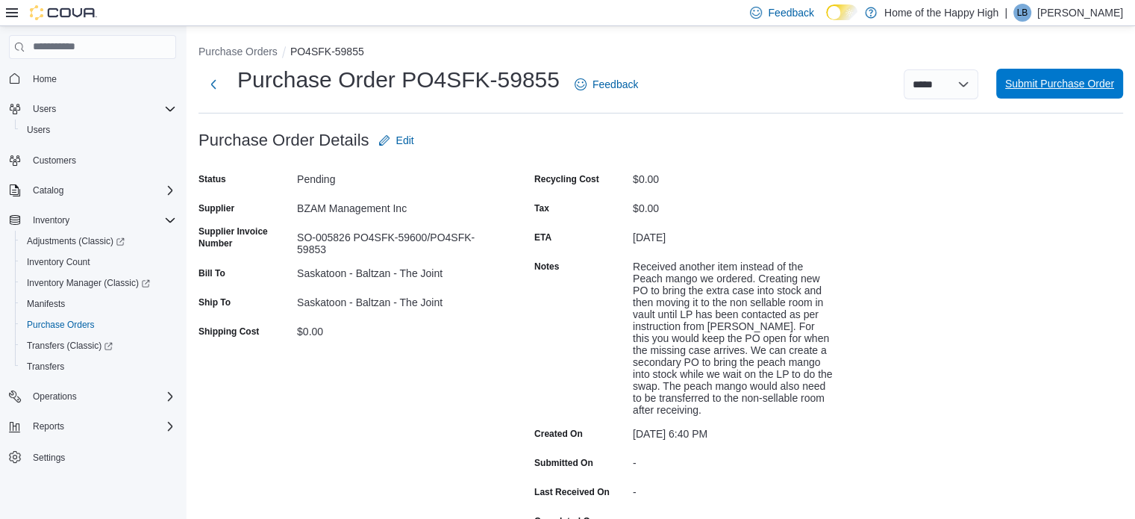
click at [1029, 74] on span "Submit Purchase Order" at bounding box center [1059, 84] width 109 height 30
click at [1040, 83] on span "Submit Purchase Order" at bounding box center [1059, 83] width 109 height 15
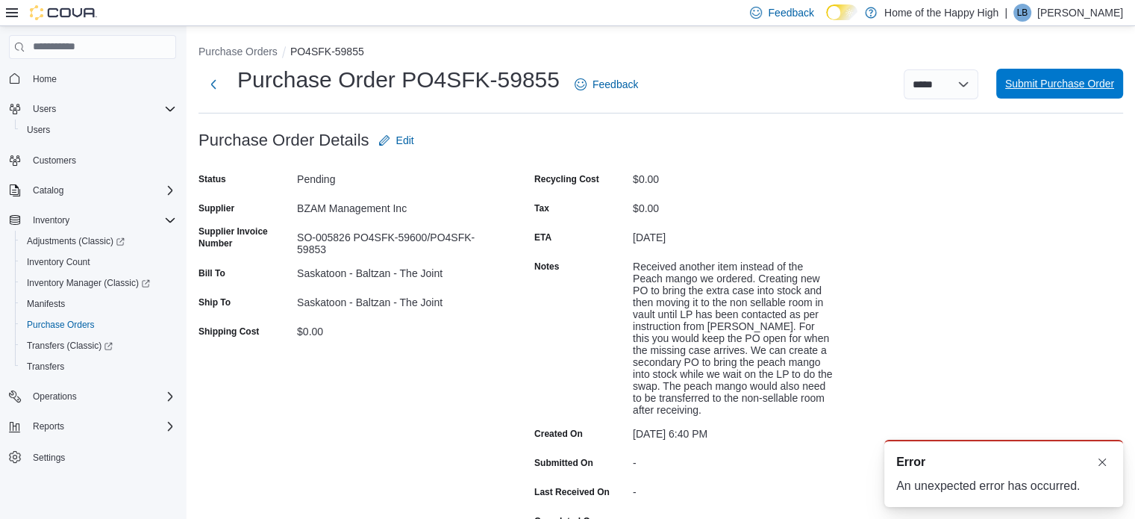
click at [1041, 77] on span "Submit Purchase Order" at bounding box center [1059, 83] width 109 height 15
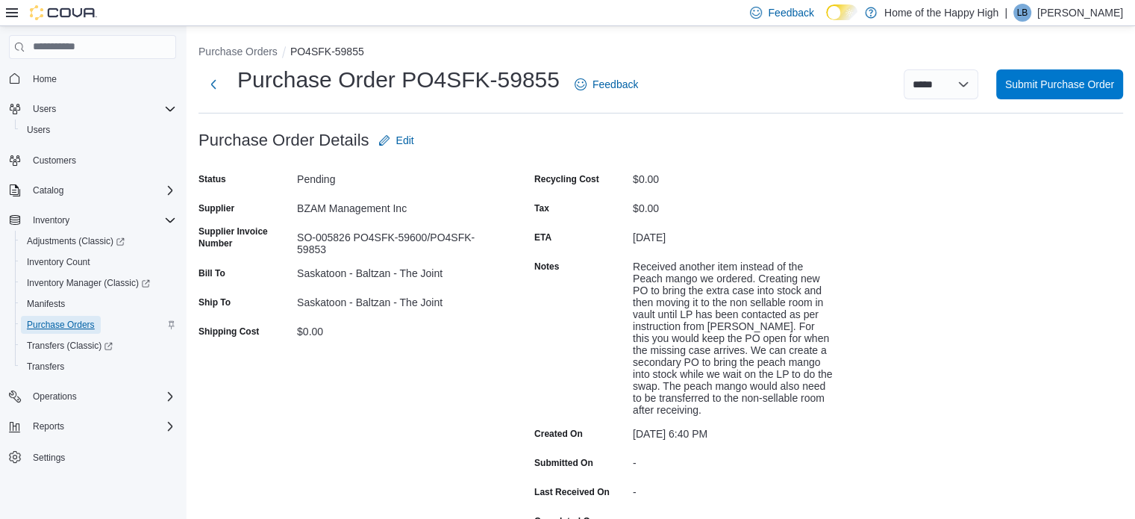
click at [36, 328] on span "Purchase Orders" at bounding box center [61, 325] width 68 height 12
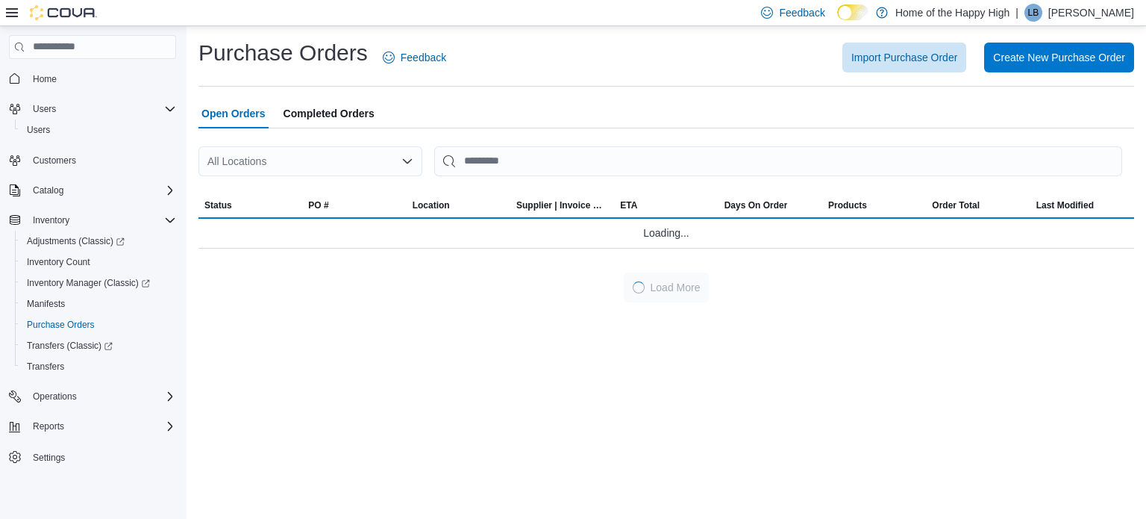
click at [313, 153] on div "All Locations" at bounding box center [310, 161] width 224 height 30
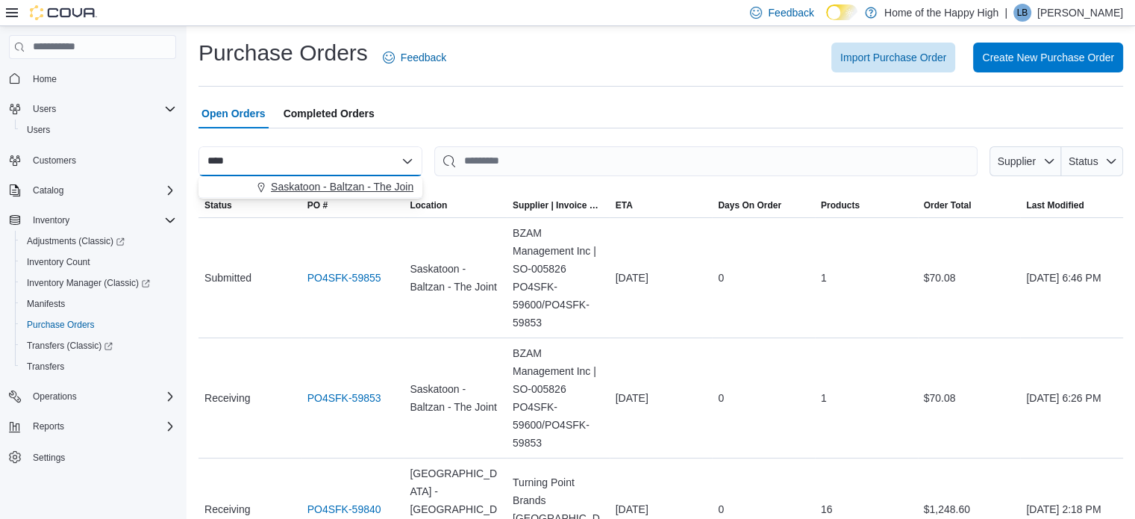
type input "****"
click at [292, 184] on span "Saskatoon - Baltzan - The Joint" at bounding box center [343, 186] width 145 height 15
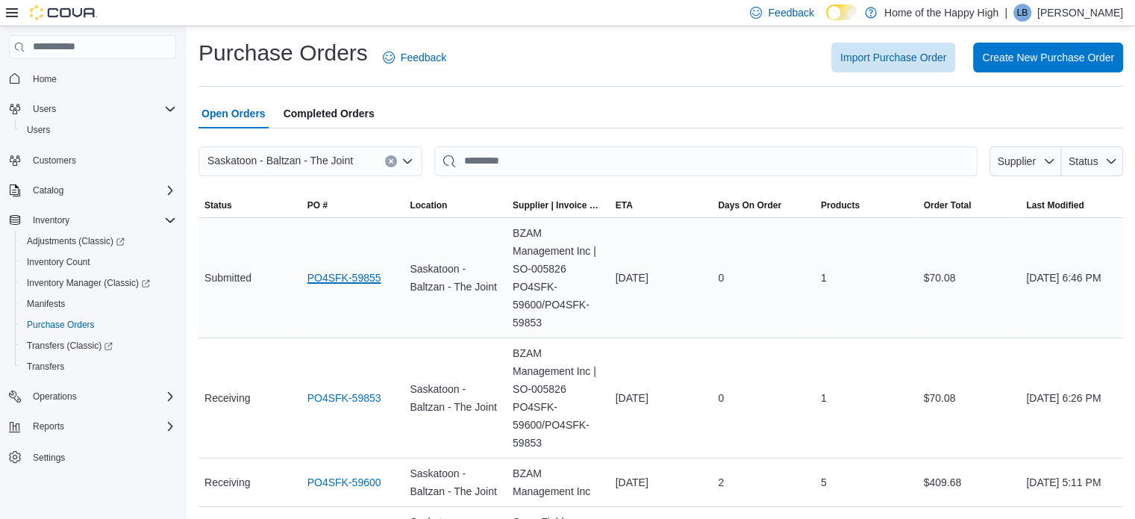
click at [340, 281] on link "PO4SFK-59855" at bounding box center [344, 278] width 74 height 18
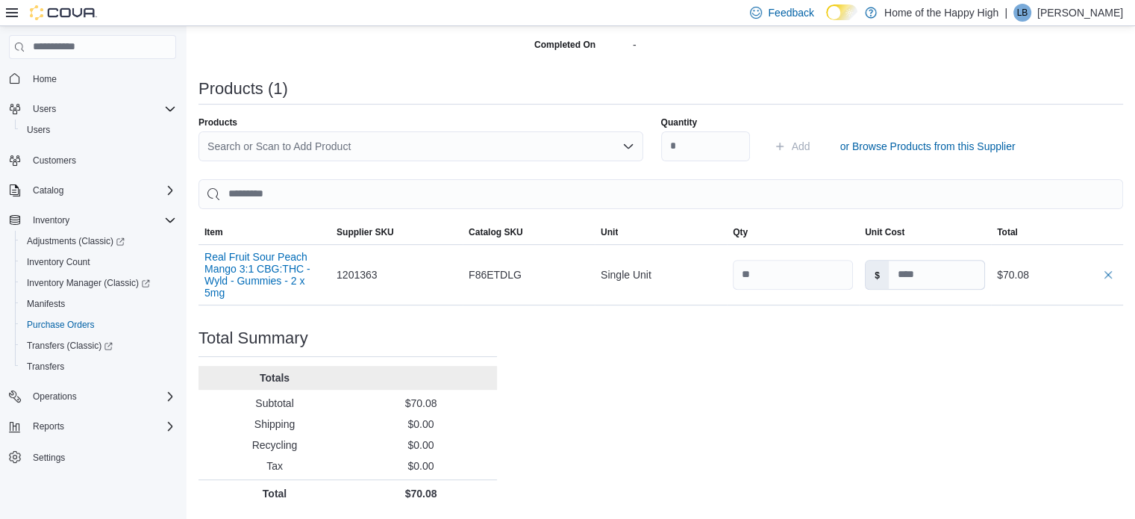
scroll to position [477, 0]
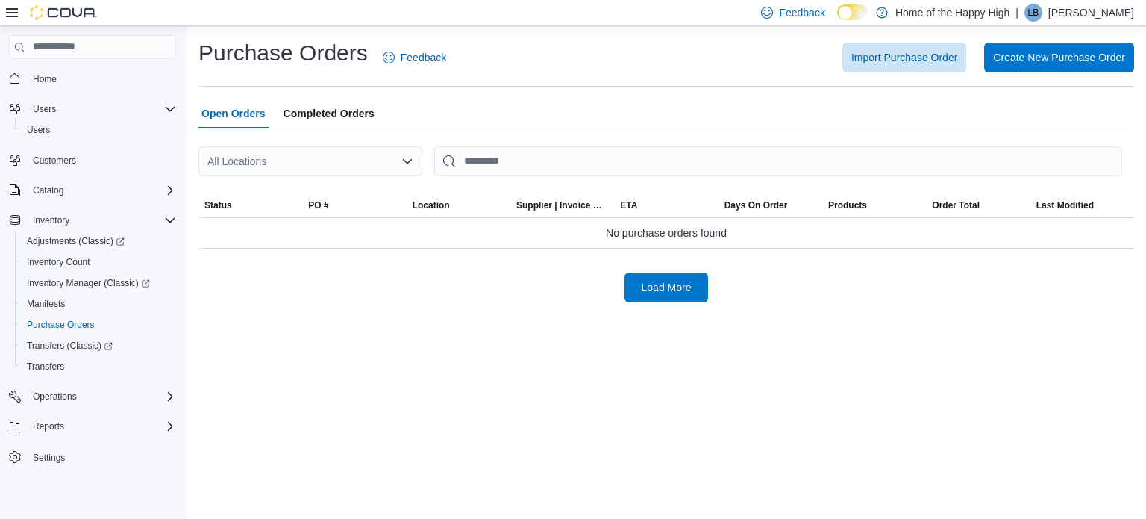
click at [315, 167] on div "All Locations" at bounding box center [310, 161] width 224 height 30
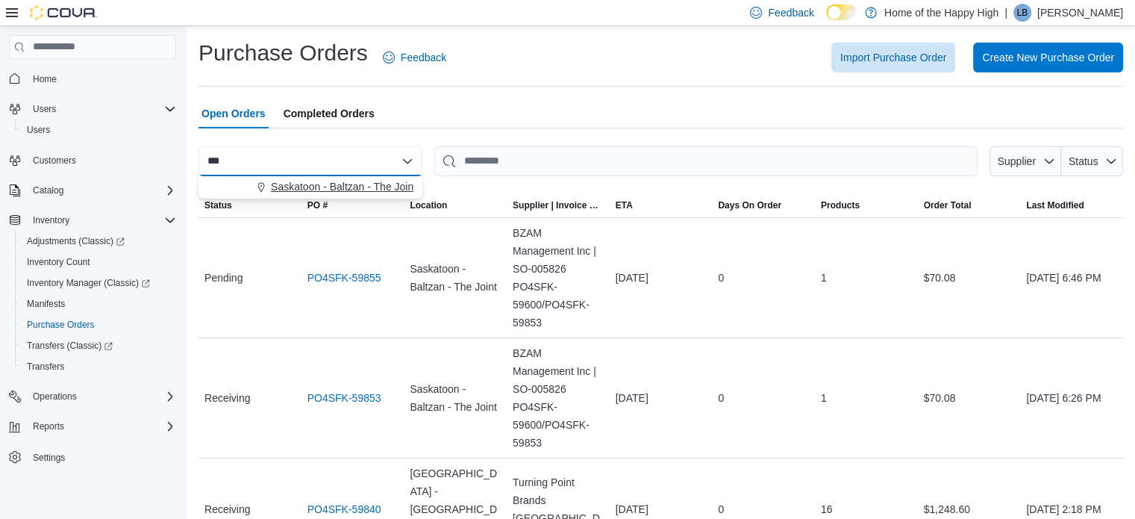
type input "***"
click at [333, 188] on span "Saskatoon - Baltzan - The Joint" at bounding box center [343, 186] width 145 height 15
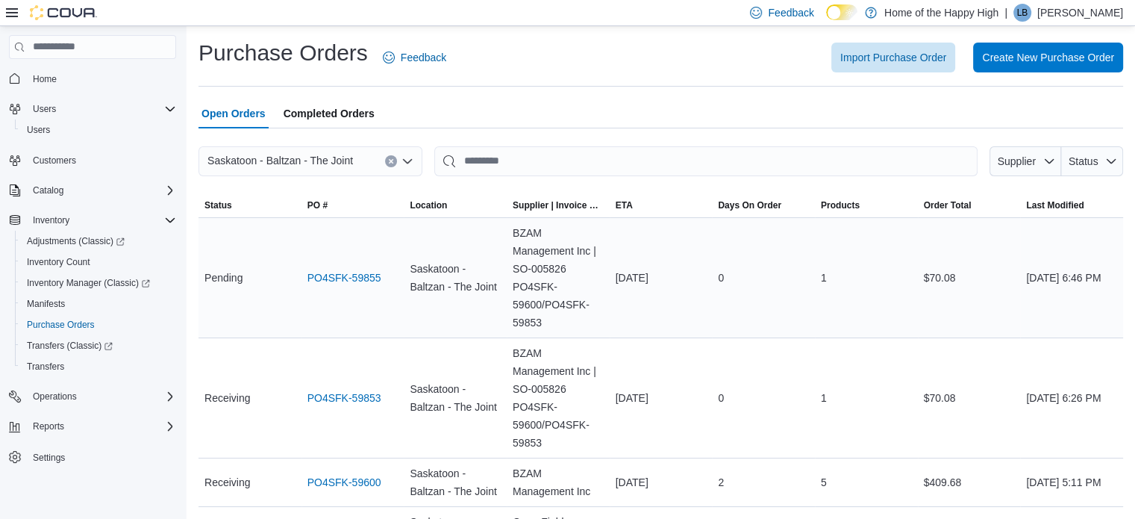
click at [347, 265] on div "PO4SFK-59855" at bounding box center [352, 278] width 103 height 30
click at [346, 274] on link "PO4SFK-59855" at bounding box center [344, 278] width 74 height 18
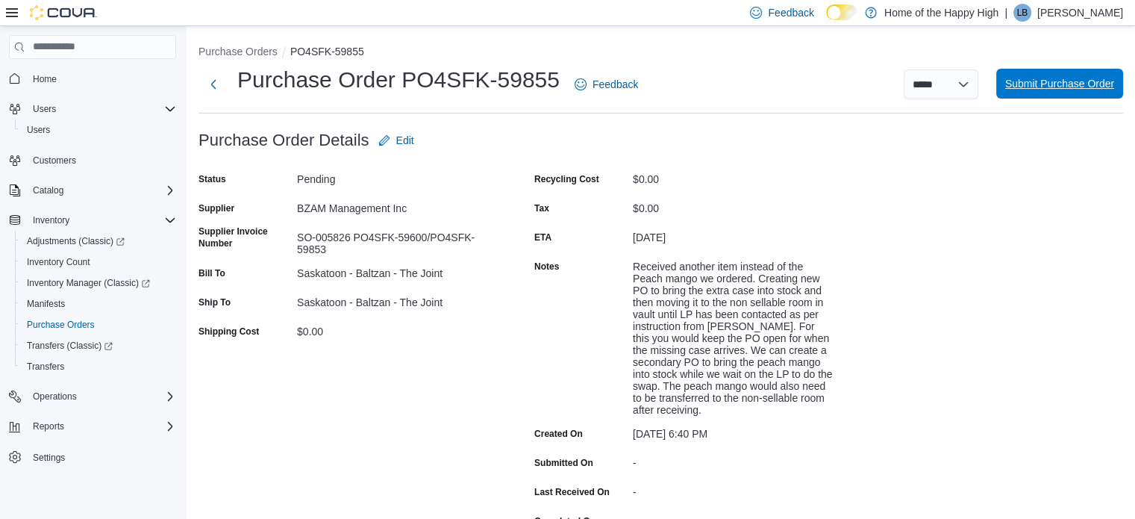
click at [1044, 95] on span "Submit Purchase Order" at bounding box center [1059, 84] width 109 height 30
click at [1041, 85] on span "Submit Purchase Order" at bounding box center [1059, 83] width 109 height 15
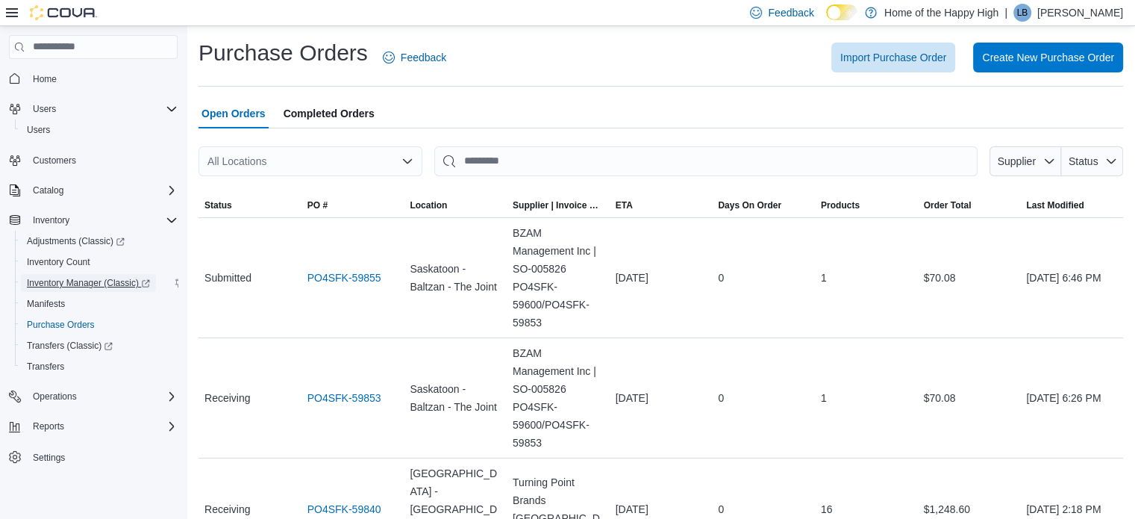
click at [78, 276] on span "Inventory Manager (Classic)" at bounding box center [88, 283] width 123 height 18
click at [55, 283] on span "Inventory Manager (Classic)" at bounding box center [88, 283] width 123 height 12
click at [39, 244] on span "Adjustments (Classic)" at bounding box center [76, 241] width 98 height 12
click at [60, 275] on span "Inventory Manager (Classic)" at bounding box center [88, 283] width 123 height 18
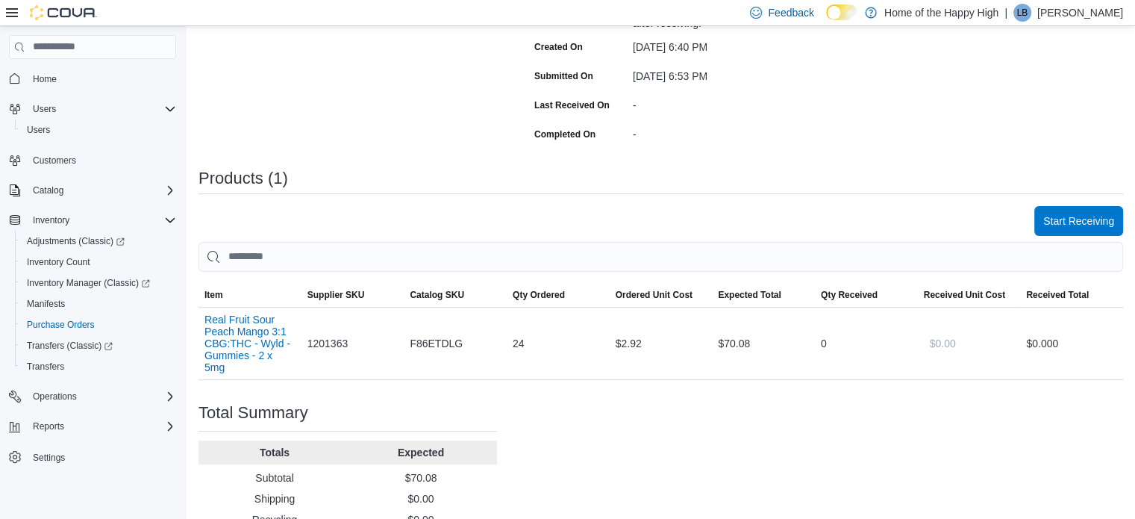
scroll to position [388, 0]
click at [822, 336] on div "0" at bounding box center [866, 342] width 103 height 30
click at [1072, 230] on span "Start Receiving" at bounding box center [1078, 219] width 71 height 30
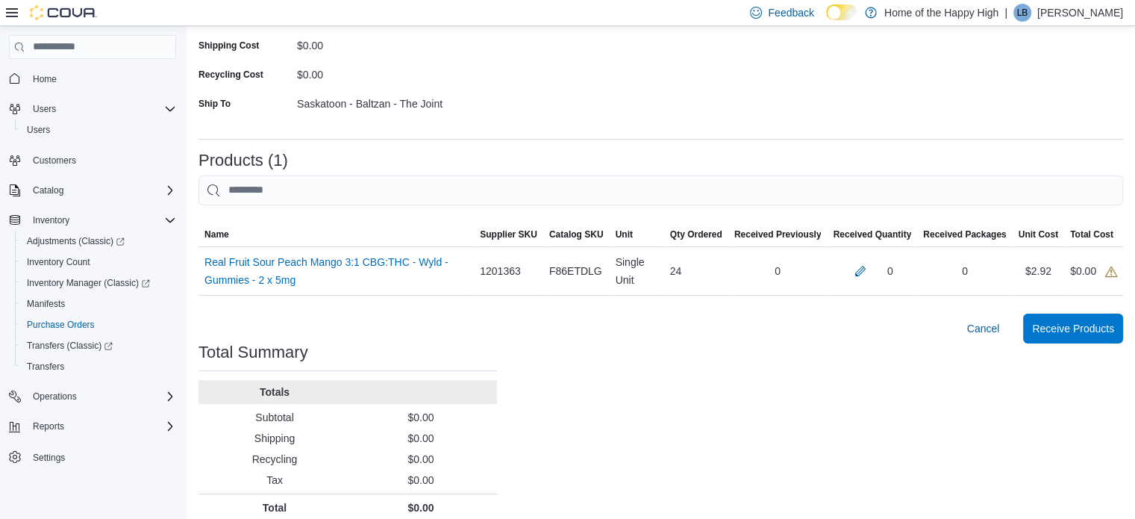
scroll to position [239, 0]
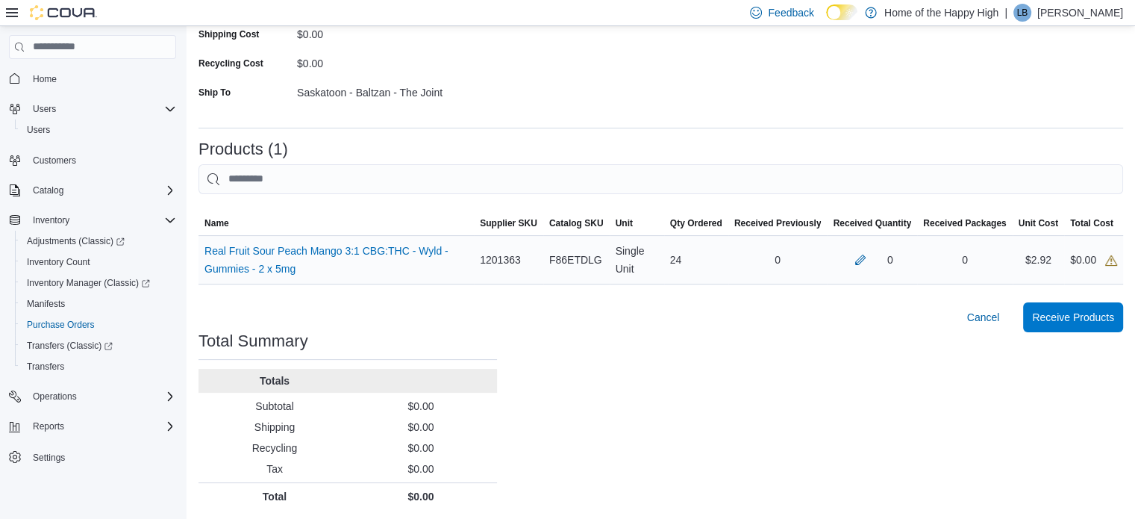
click at [779, 256] on div "0" at bounding box center [777, 260] width 99 height 30
click at [788, 254] on div "0" at bounding box center [777, 260] width 99 height 30
click at [869, 260] on button "button" at bounding box center [860, 259] width 18 height 18
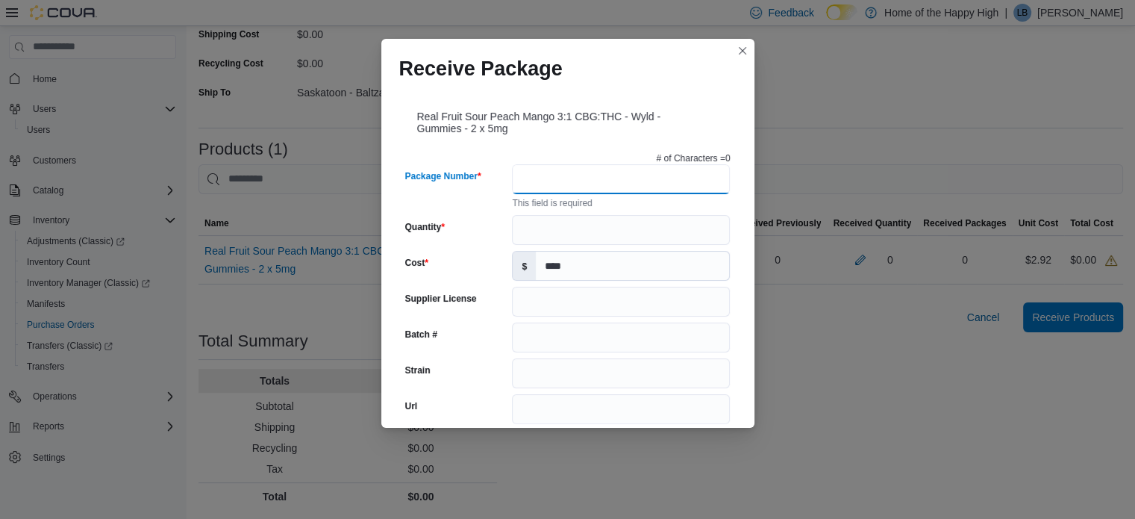
click at [616, 183] on input "Package Number" at bounding box center [621, 179] width 218 height 30
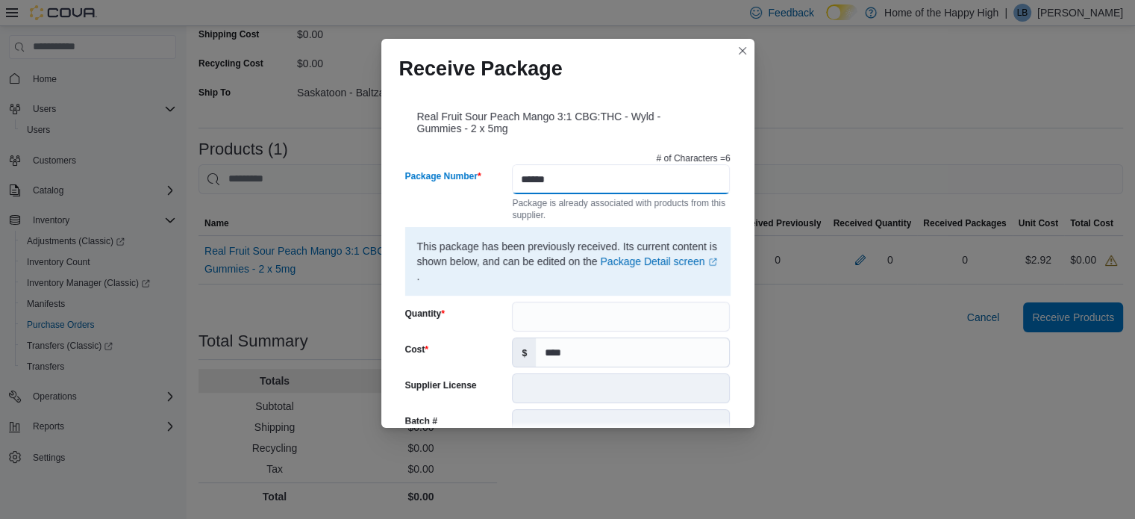
type input "******"
click at [571, 309] on input "Quantity" at bounding box center [621, 316] width 218 height 30
type input "**"
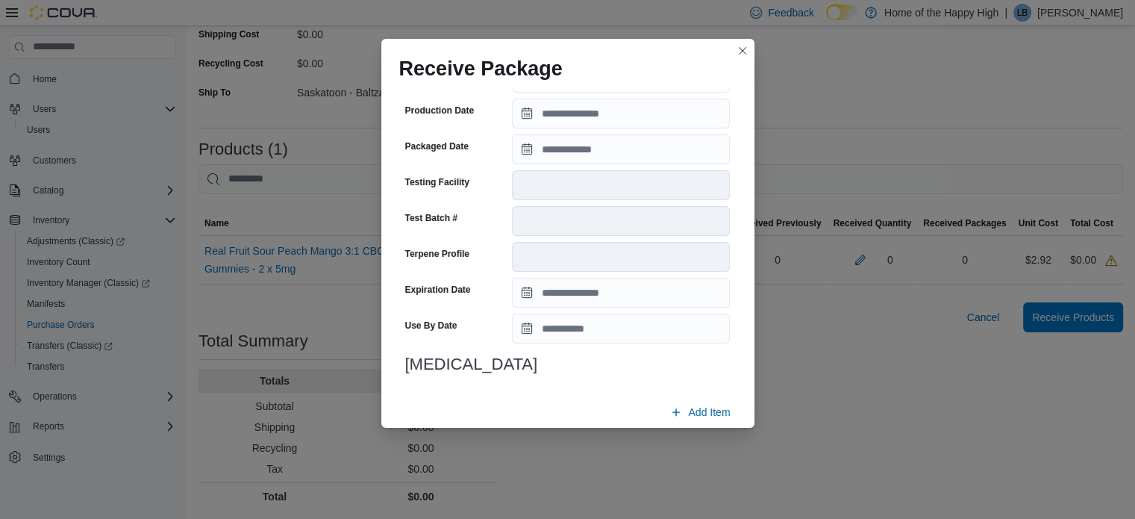
scroll to position [542, 0]
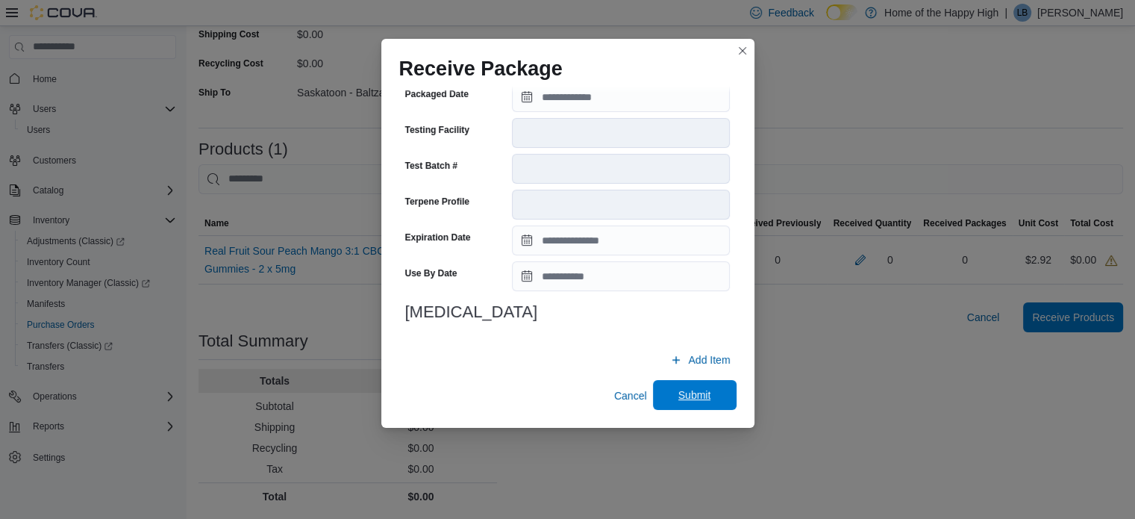
click at [712, 403] on span "Submit" at bounding box center [695, 395] width 66 height 30
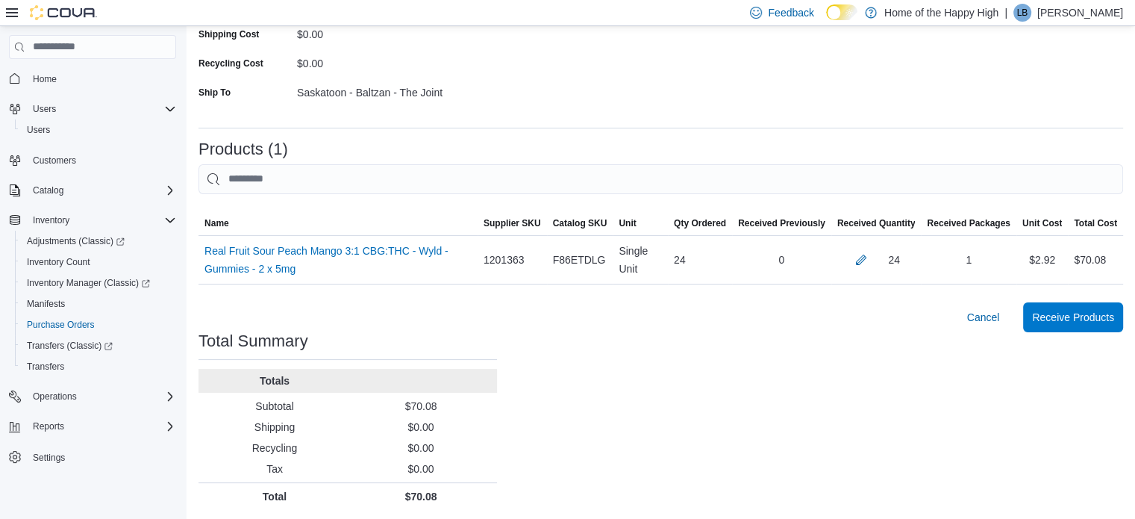
click at [712, 403] on div "Purchase Orders PO4SFK-59855 Receiving Order PO4SFK-59855 Feedback Supplier Edi…" at bounding box center [661, 154] width 948 height 734
click at [1070, 310] on span "Receive Products" at bounding box center [1073, 316] width 82 height 15
click at [909, 194] on div at bounding box center [660, 203] width 924 height 18
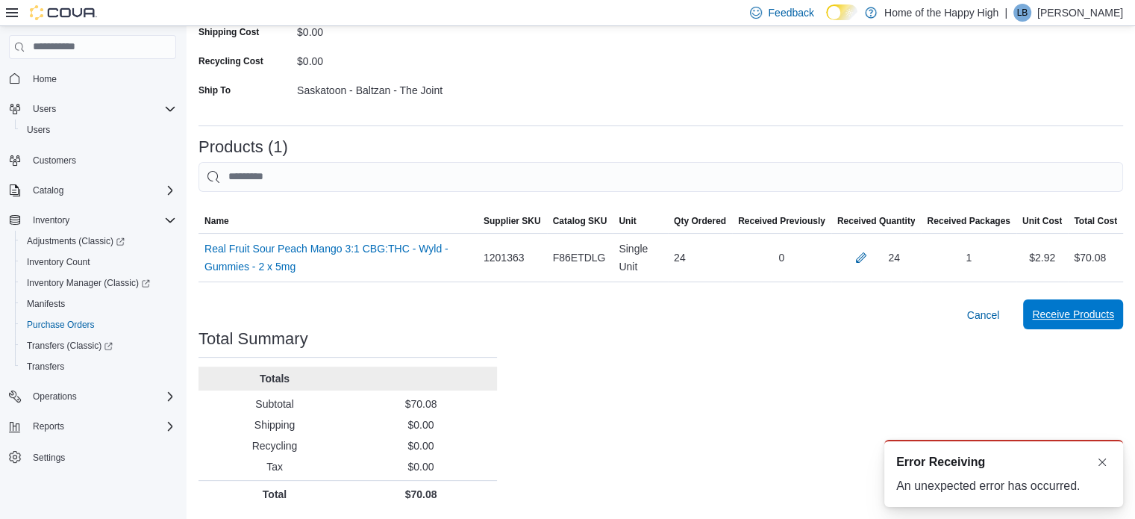
scroll to position [0, 0]
click at [1065, 325] on span "Receive Products" at bounding box center [1073, 314] width 82 height 30
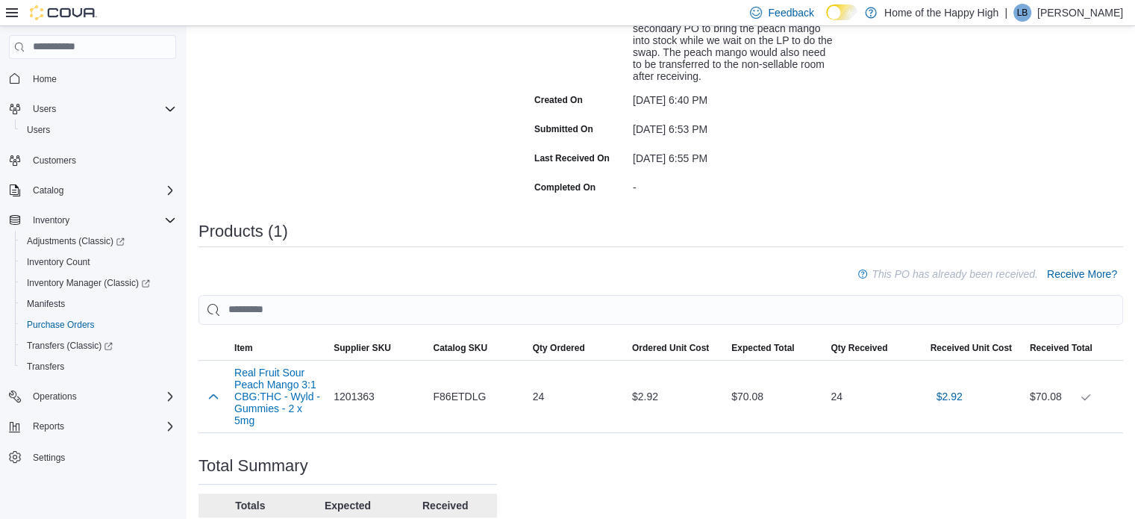
scroll to position [388, 0]
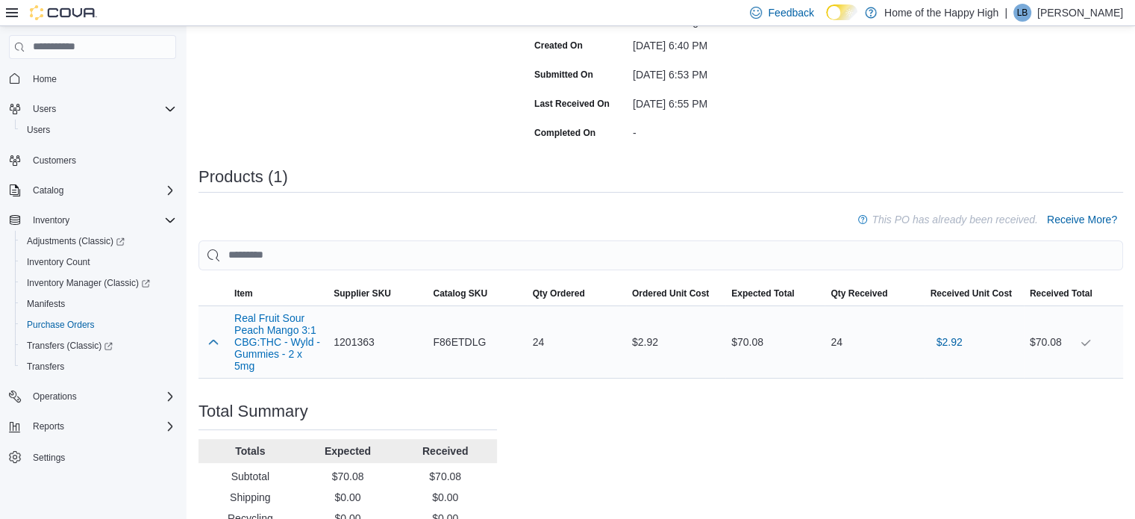
click at [463, 333] on span "F86ETDLG" at bounding box center [459, 342] width 53 height 18
click at [460, 339] on span "F86ETDLG" at bounding box center [459, 342] width 53 height 18
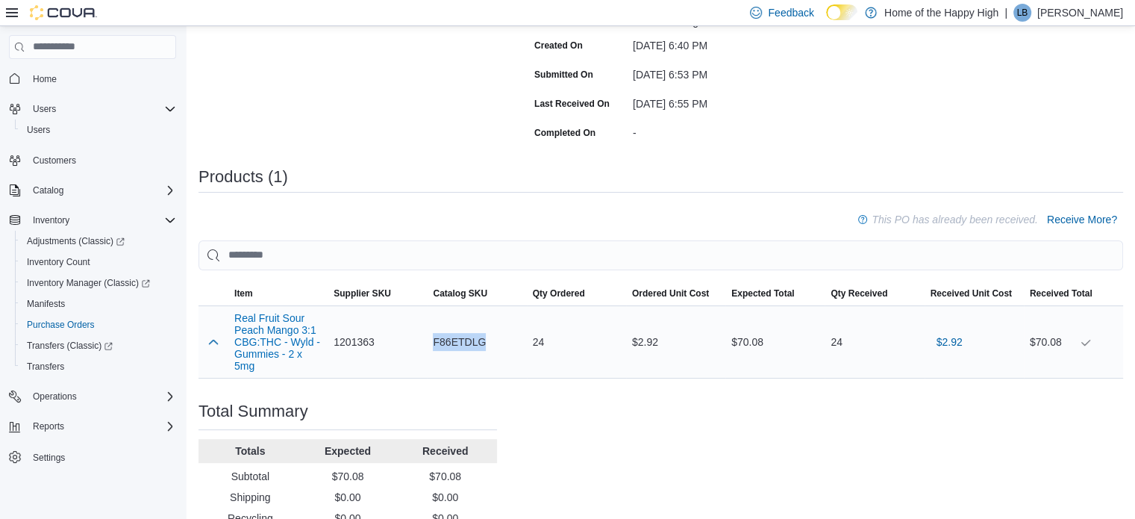
click at [436, 339] on span "F86ETDLG" at bounding box center [459, 342] width 53 height 18
click at [483, 341] on span "F86ETDLG" at bounding box center [459, 342] width 53 height 18
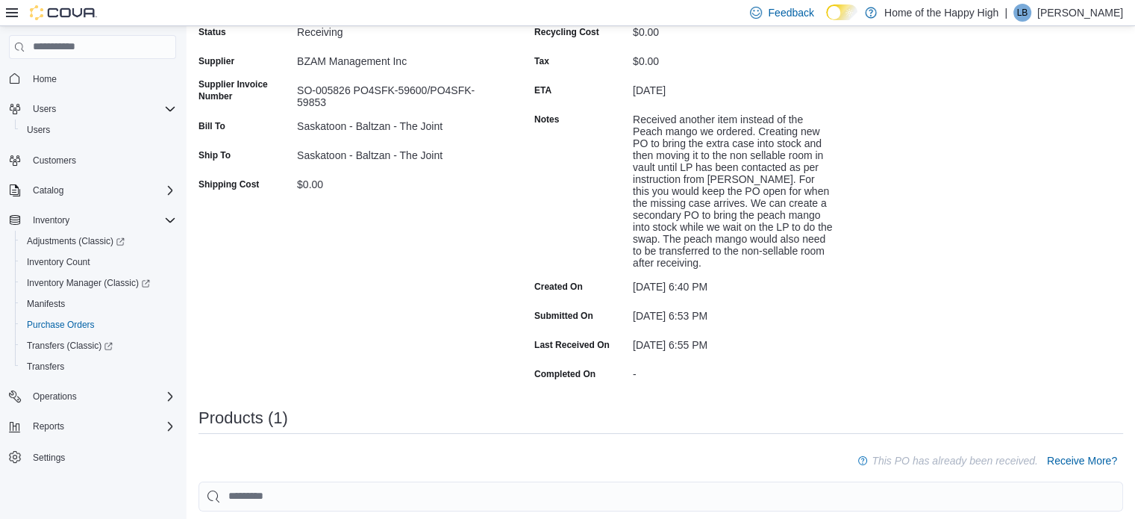
scroll to position [0, 0]
